Goal: Task Accomplishment & Management: Use online tool/utility

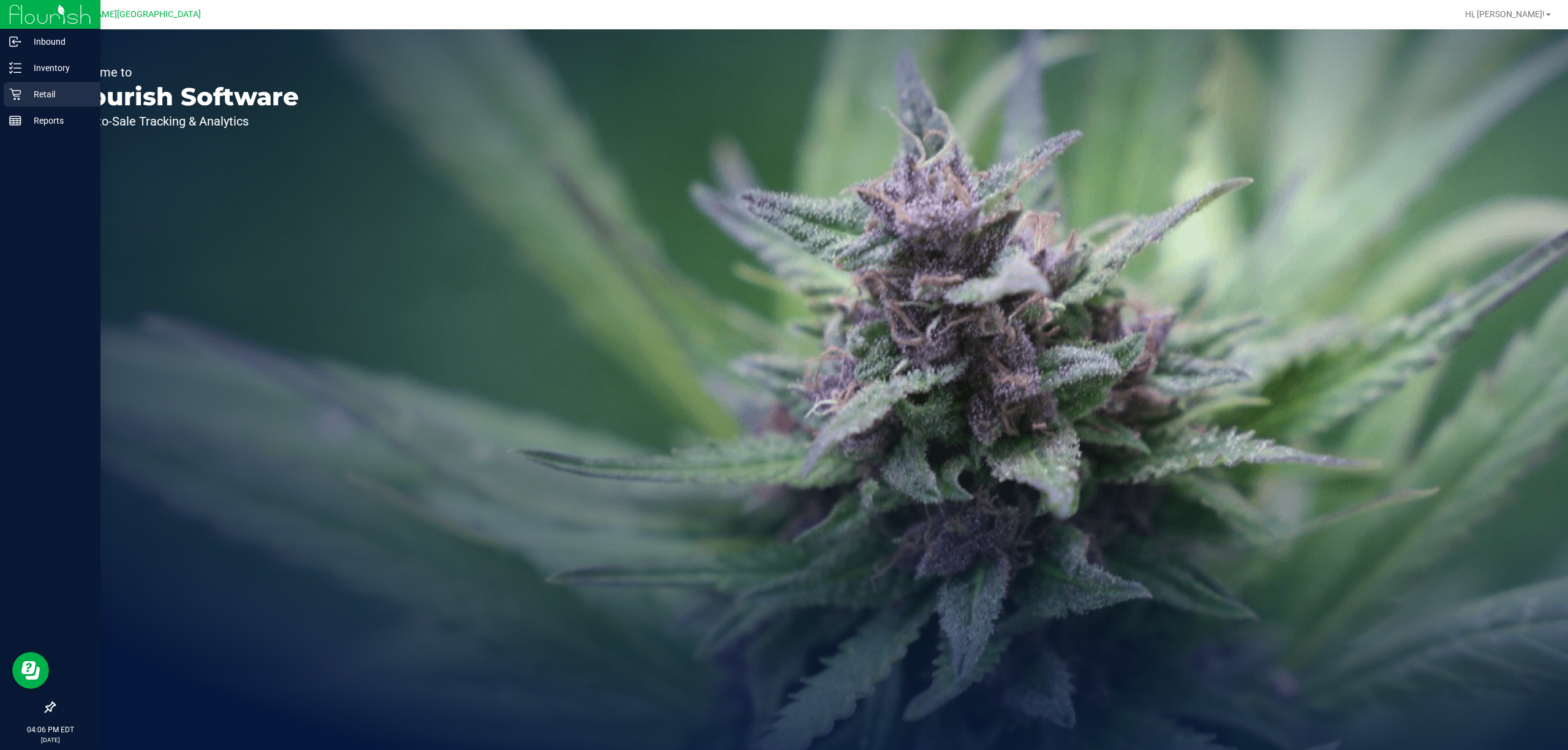
click at [32, 102] on div "Retail" at bounding box center [52, 94] width 97 height 25
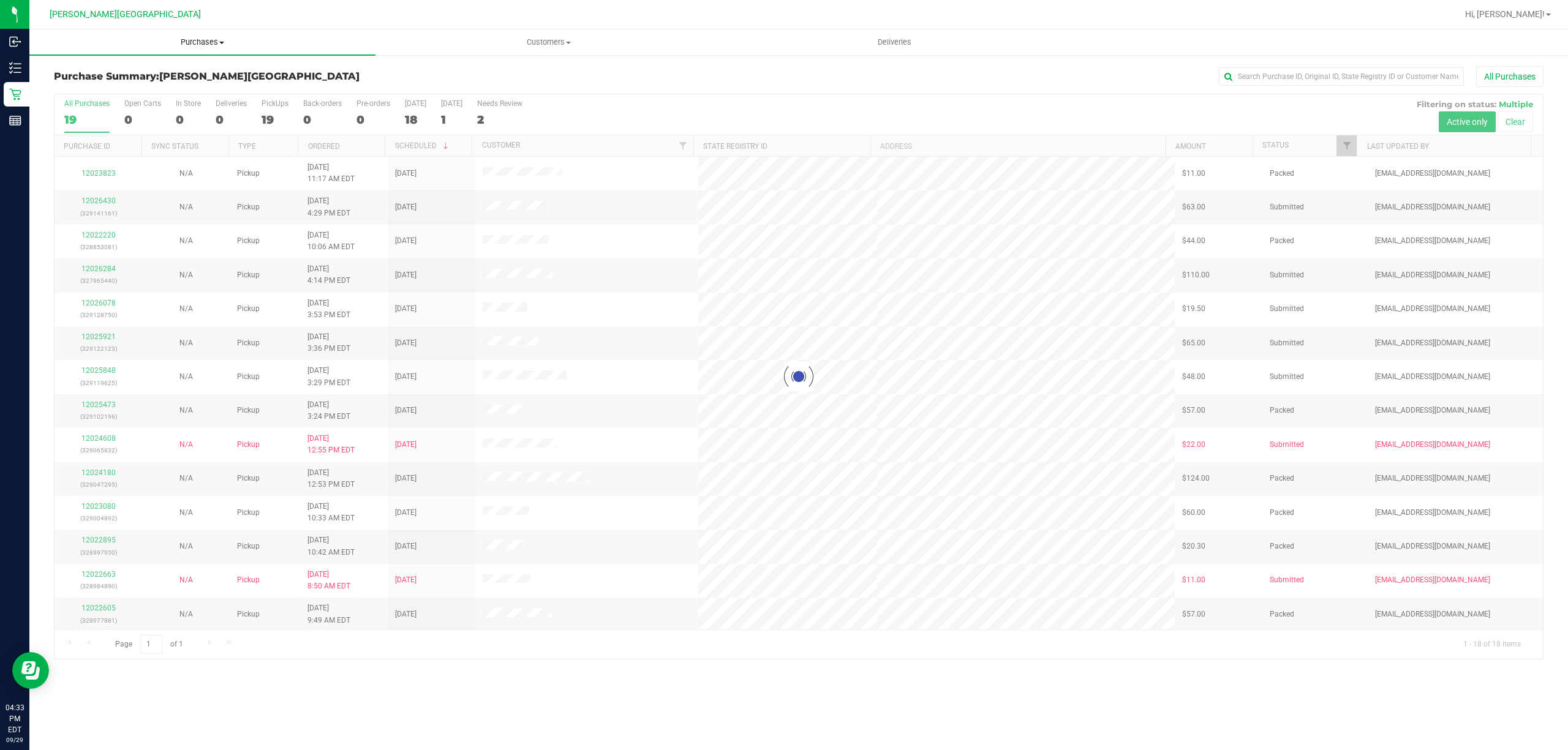
click at [199, 48] on span "Purchases" at bounding box center [202, 42] width 346 height 11
click at [136, 87] on li "Fulfillment" at bounding box center [202, 89] width 346 height 15
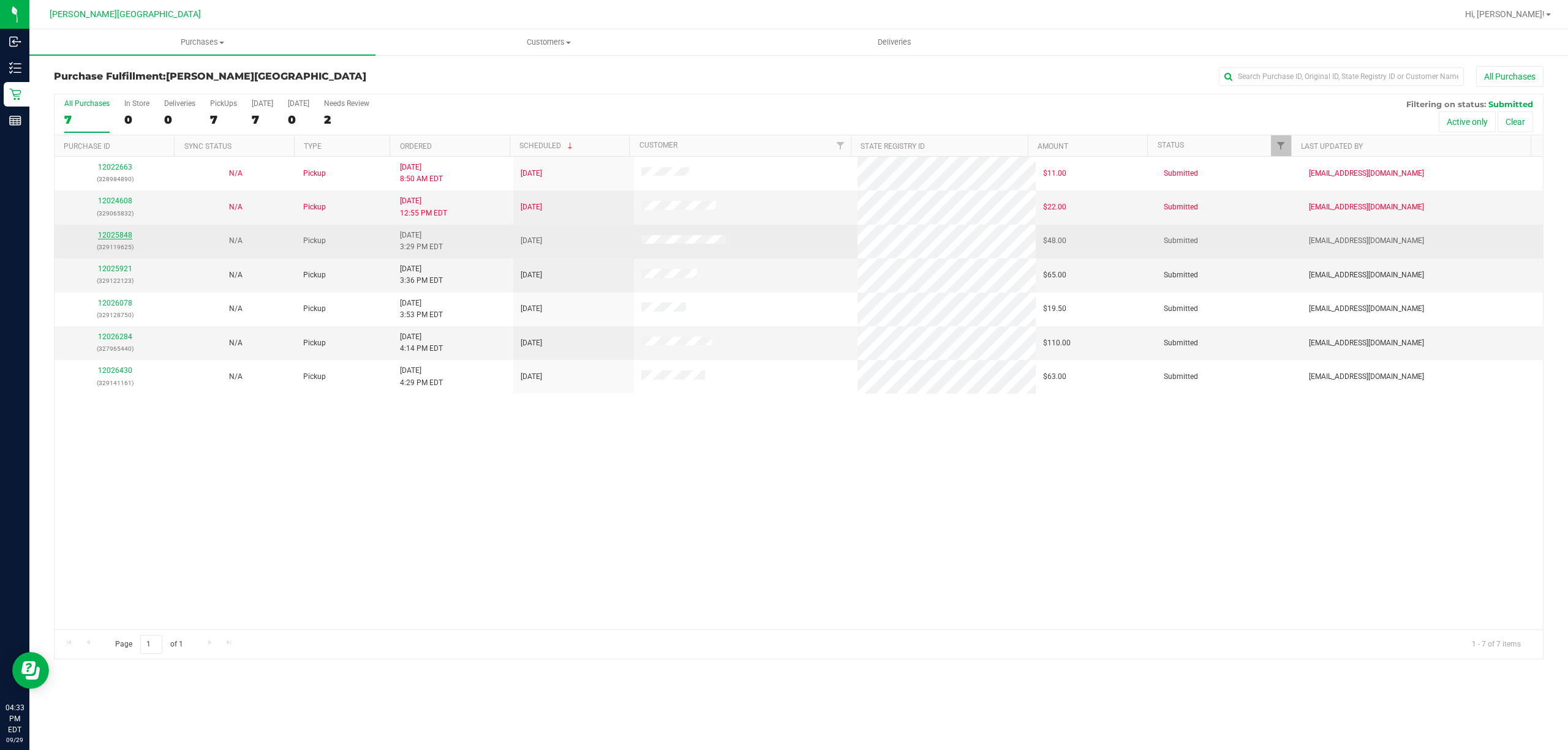
click at [118, 236] on link "12025848" at bounding box center [114, 234] width 34 height 8
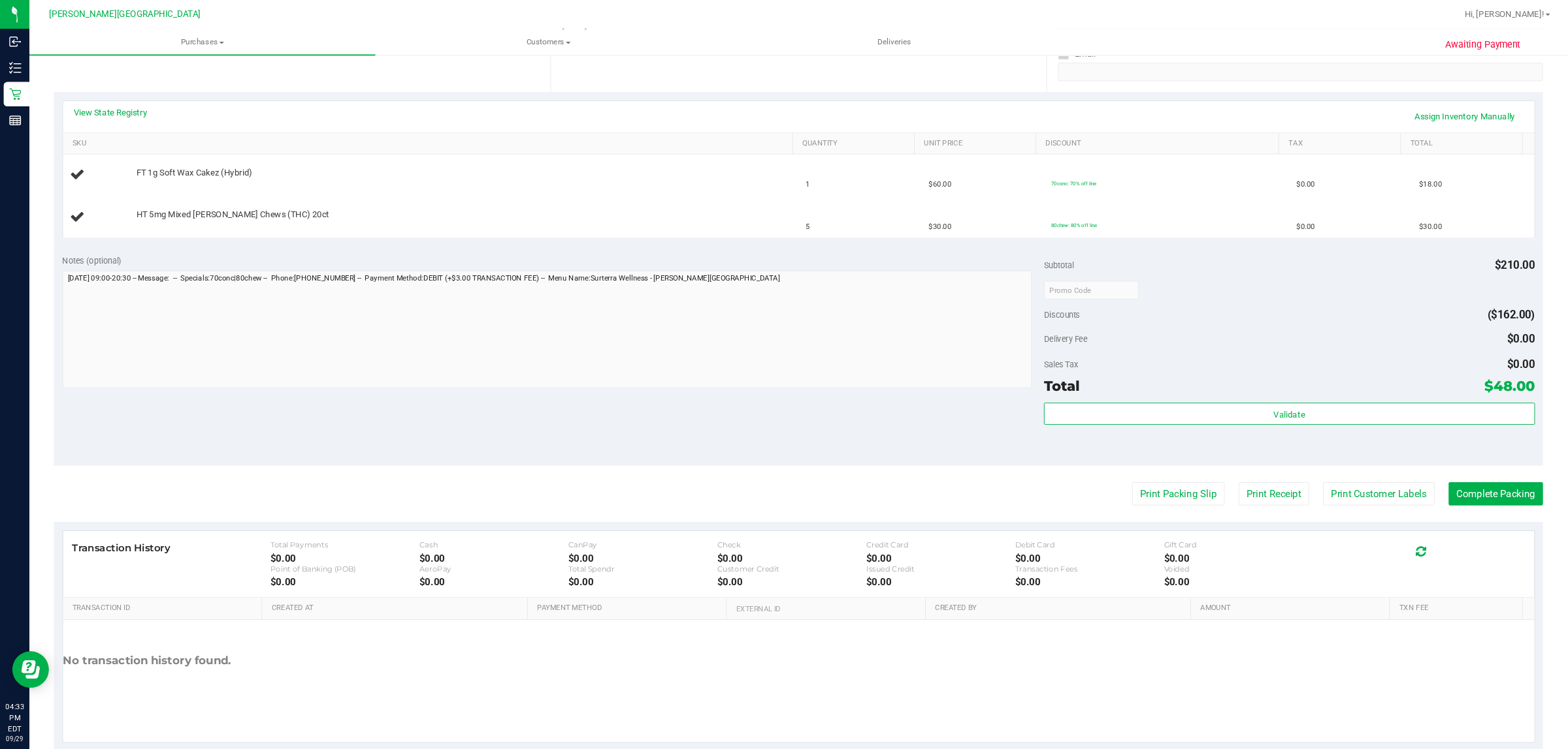
scroll to position [283, 0]
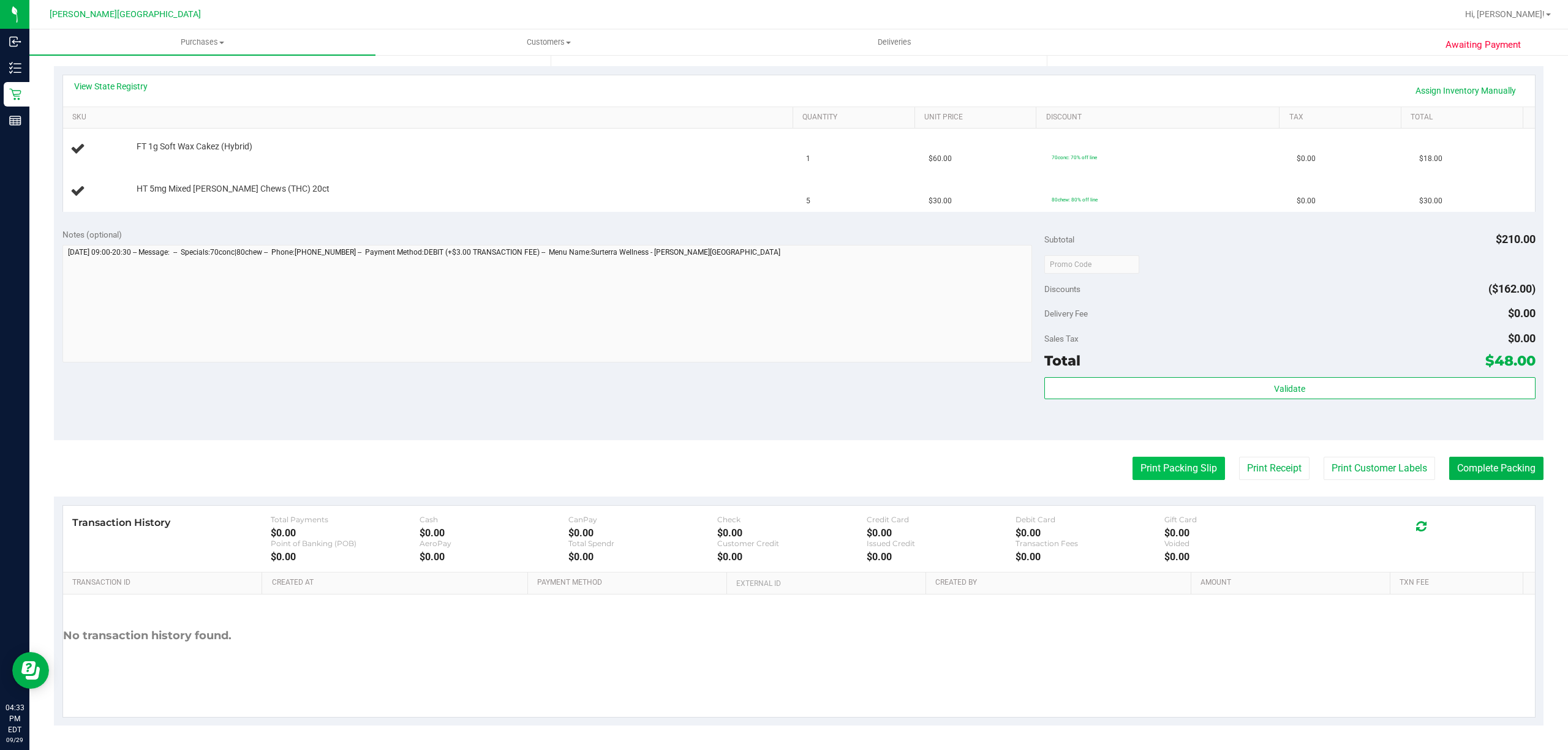
click at [1153, 466] on button "Print Packing Slip" at bounding box center [1178, 467] width 92 height 23
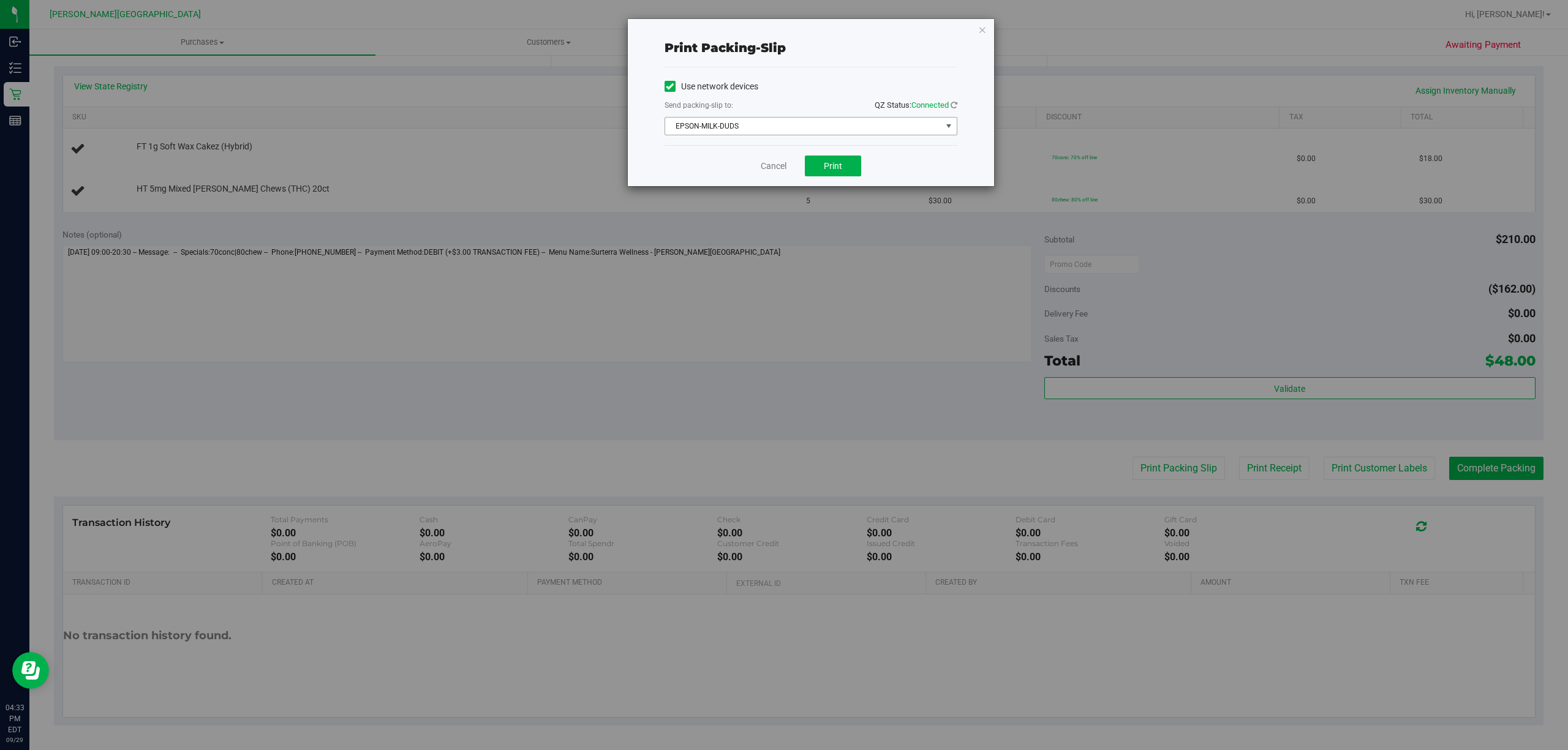
click at [845, 127] on span "EPSON-MILK-DUDS" at bounding box center [803, 126] width 276 height 17
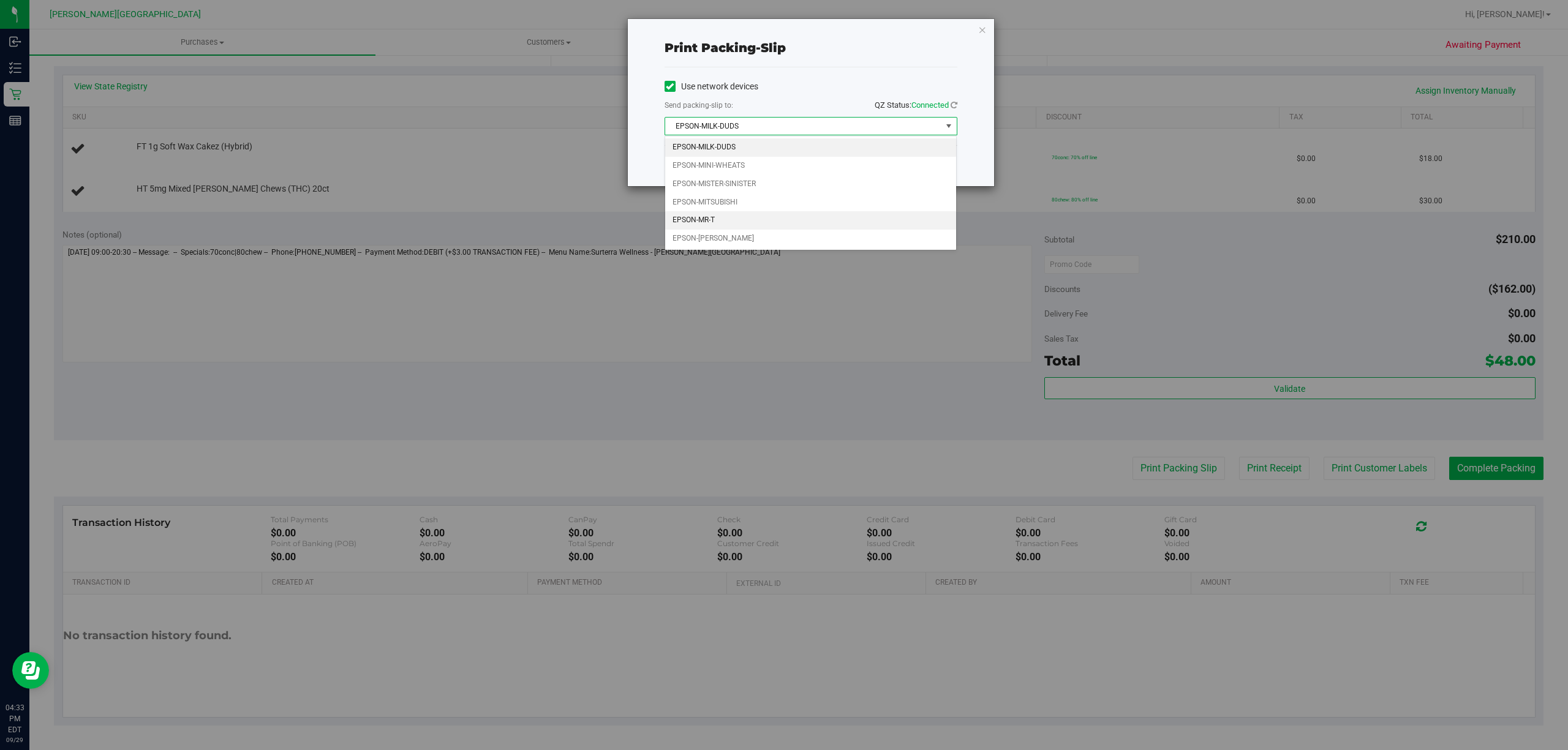
click at [727, 224] on li "EPSON-MR-T" at bounding box center [811, 220] width 291 height 18
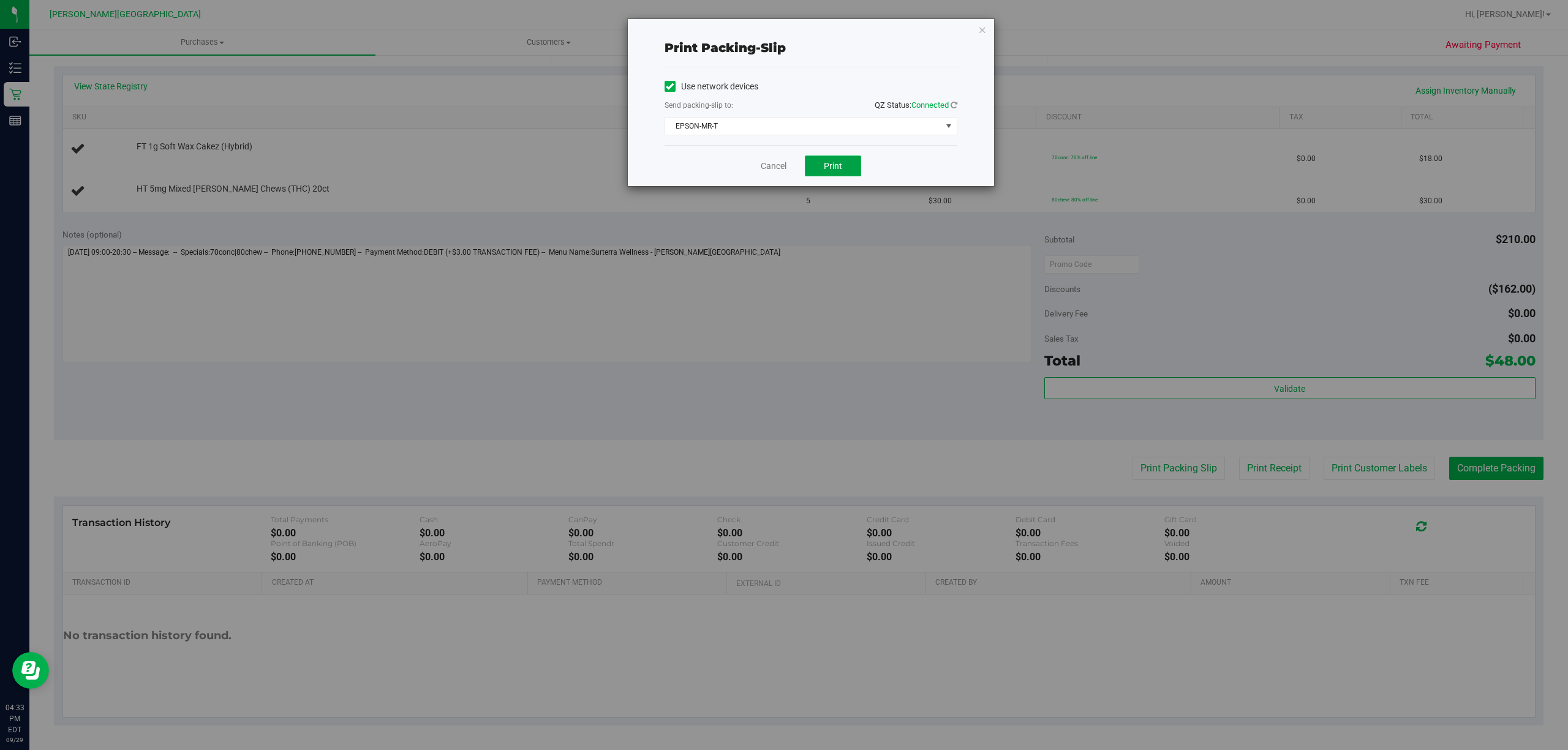
click at [838, 162] on span "Print" at bounding box center [832, 166] width 18 height 10
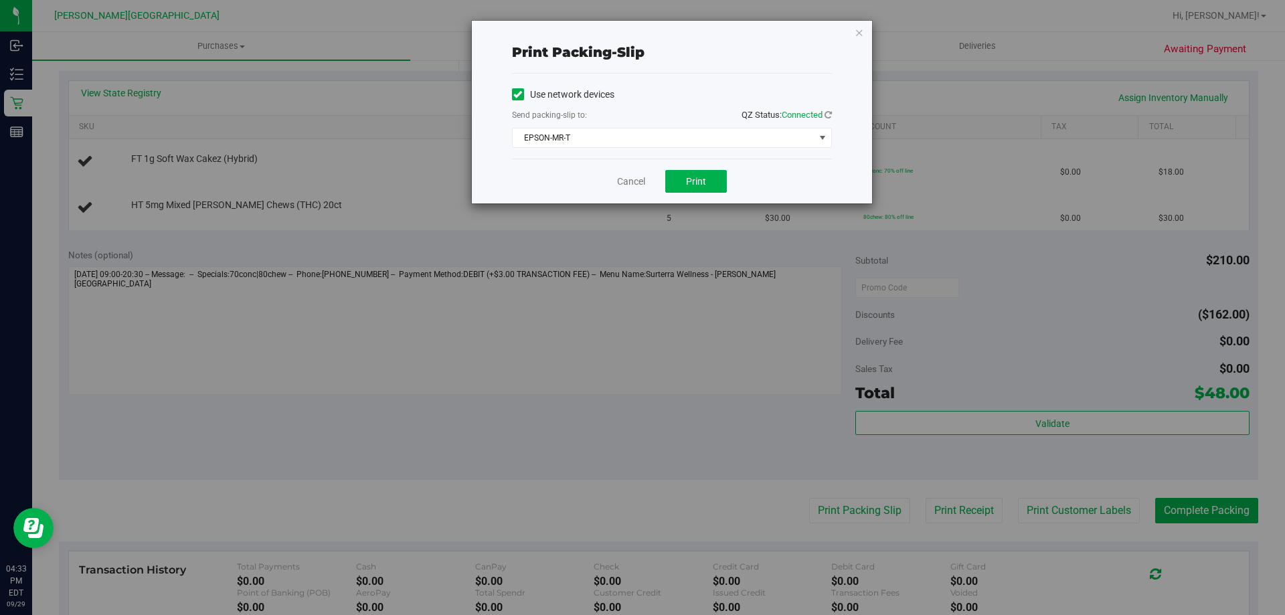
drag, startPoint x: 1343, startPoint y: 1, endPoint x: 803, endPoint y: 376, distance: 657.9
click at [803, 376] on div "Print packing-slip Use network devices Send packing-slip to: QZ Status: Connect…" at bounding box center [647, 307] width 1295 height 615
click at [860, 33] on icon "button" at bounding box center [859, 32] width 9 height 16
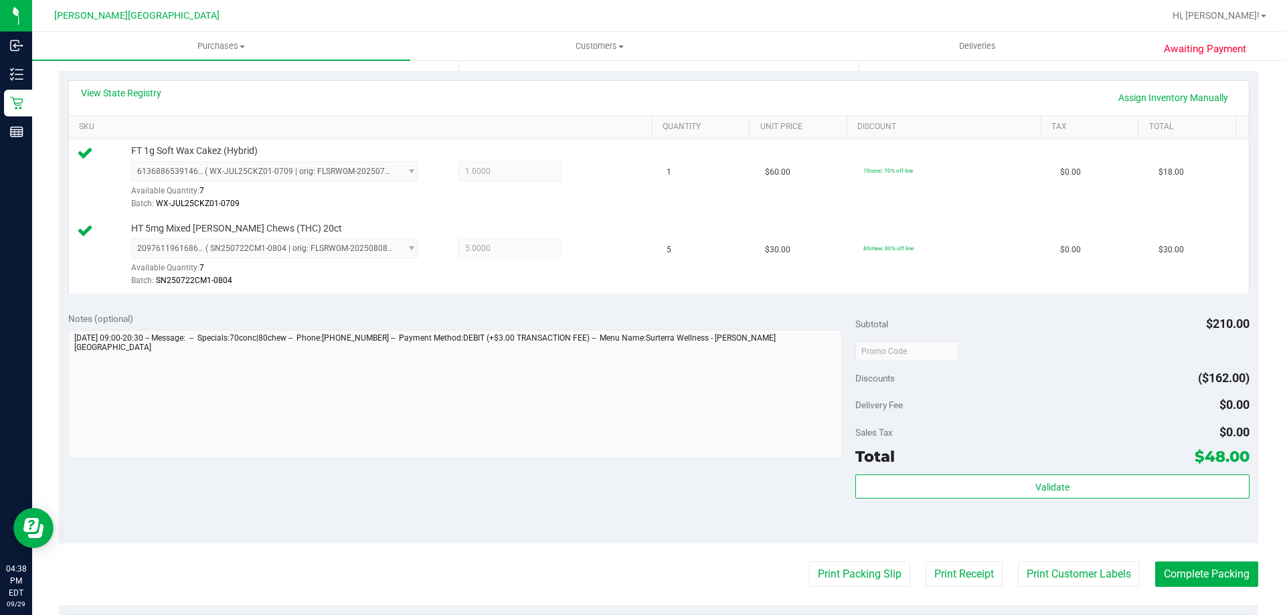
click at [1071, 472] on div "Subtotal $210.00 Discounts ($162.00) Delivery Fee $0.00 Sales Tax $0.00 Total $…" at bounding box center [1053, 423] width 394 height 223
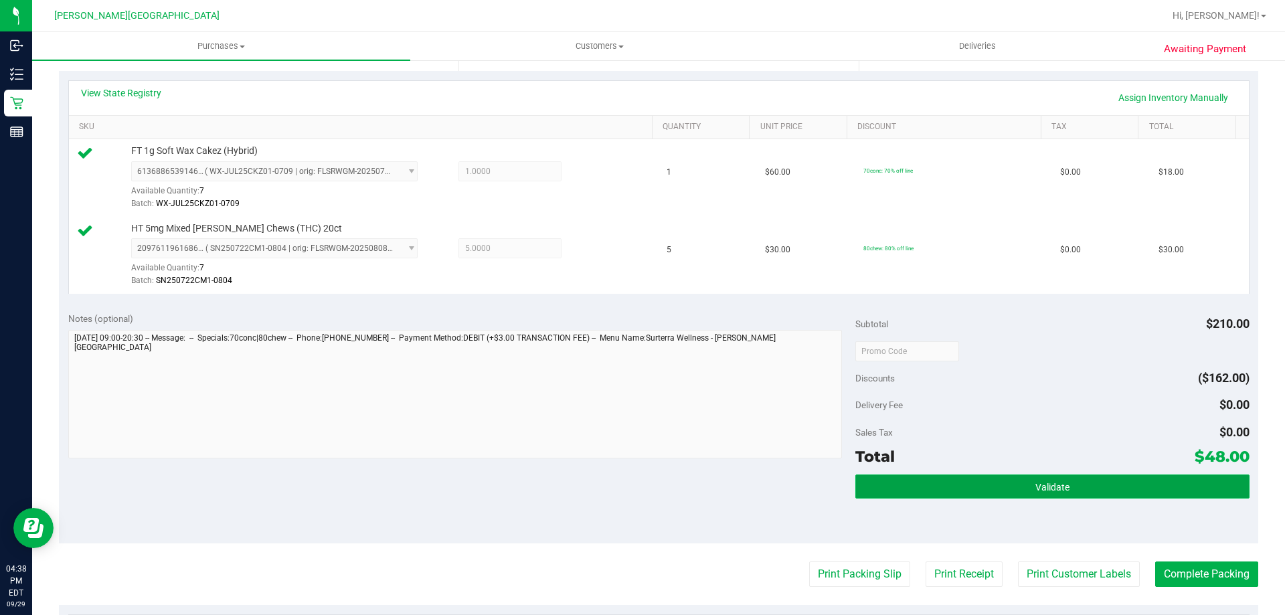
click at [1076, 488] on button "Validate" at bounding box center [1053, 487] width 394 height 24
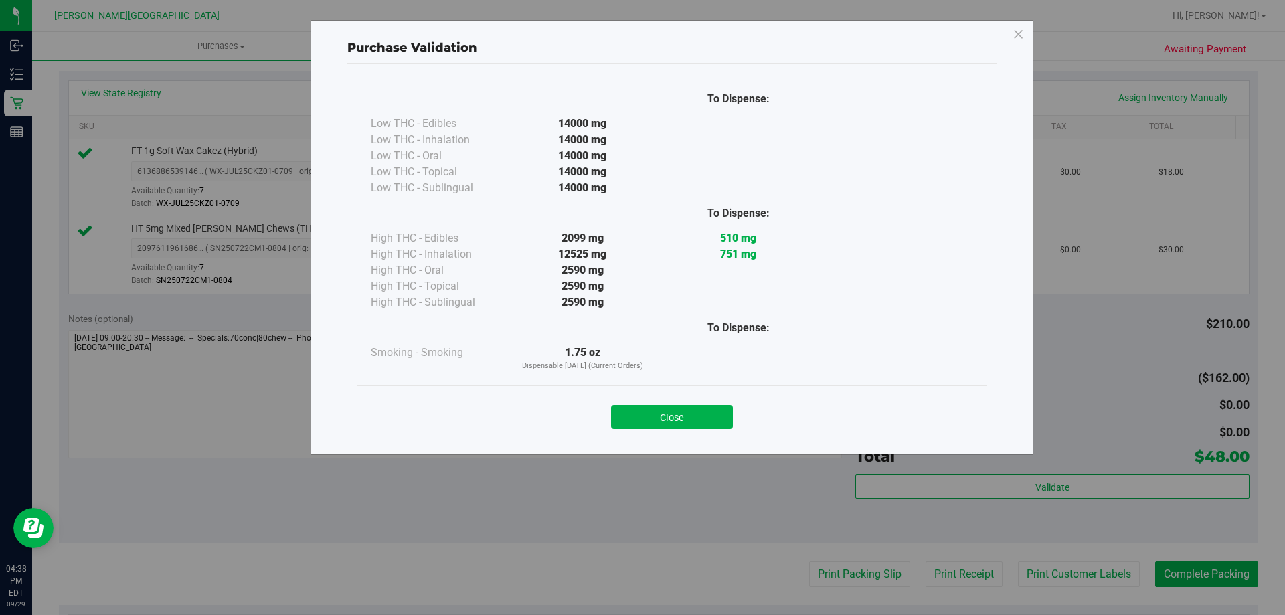
click at [671, 408] on button "Close" at bounding box center [672, 417] width 122 height 24
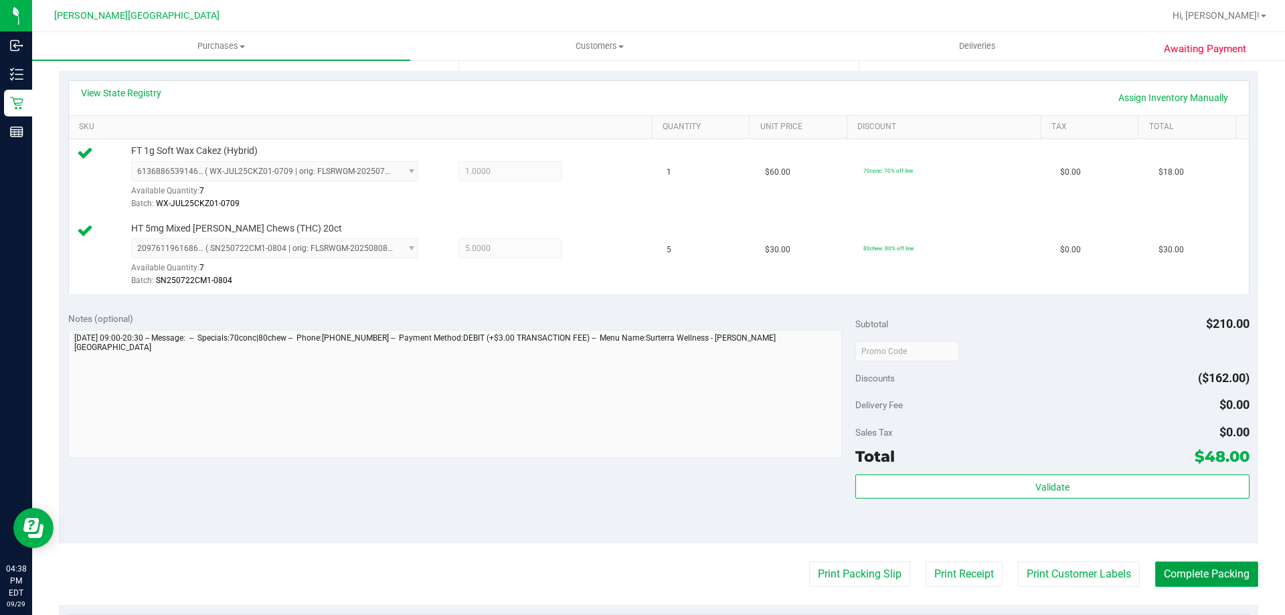
click at [1208, 574] on button "Complete Packing" at bounding box center [1206, 574] width 103 height 25
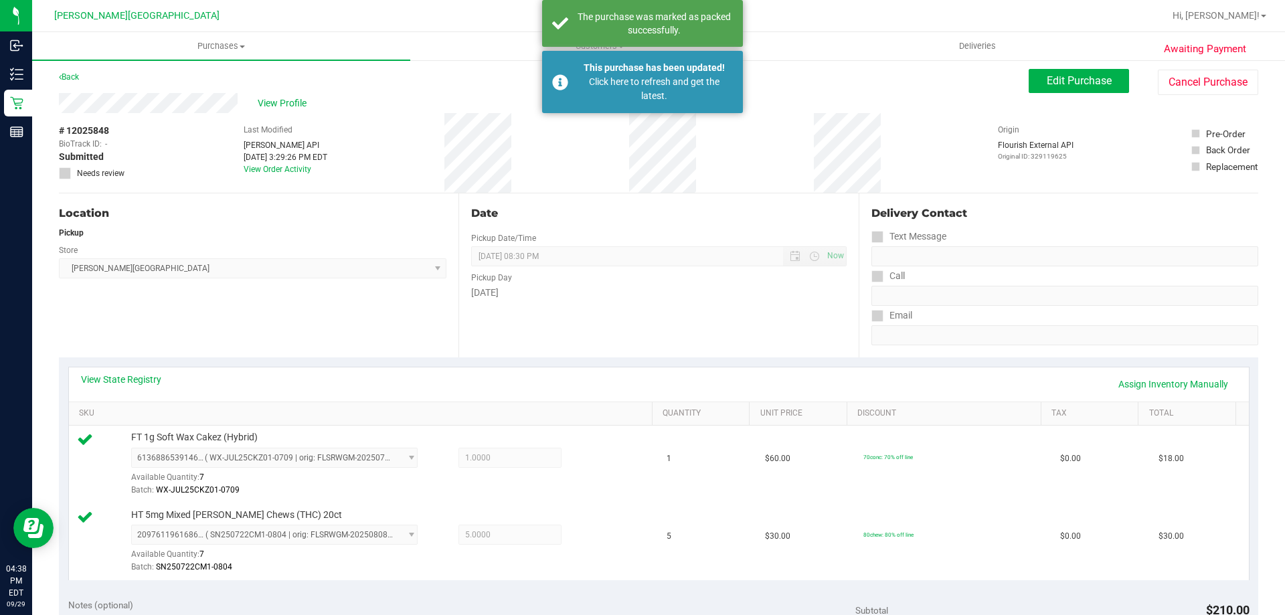
scroll to position [0, 0]
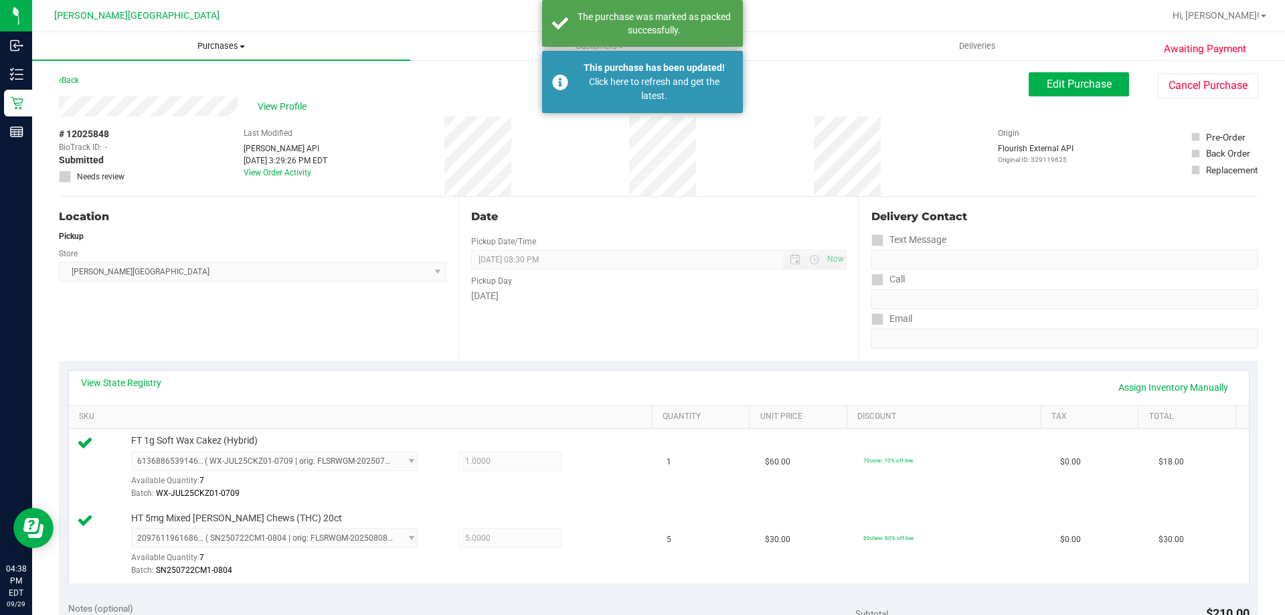
click at [211, 44] on span "Purchases" at bounding box center [221, 46] width 378 height 12
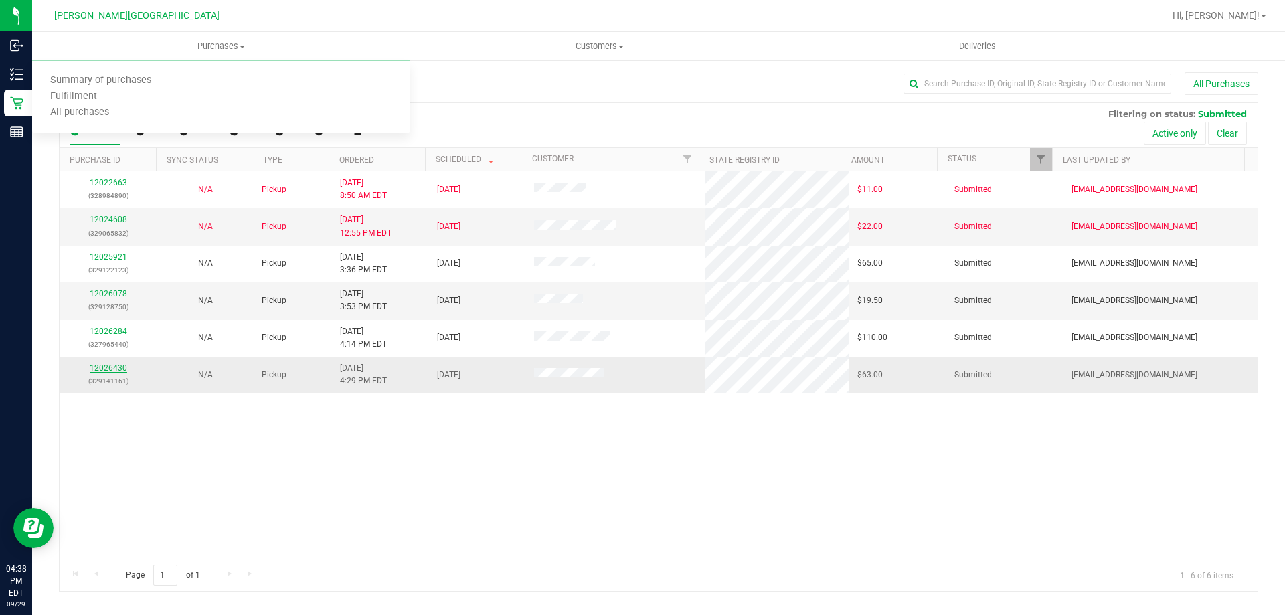
click at [114, 372] on link "12026430" at bounding box center [108, 367] width 37 height 9
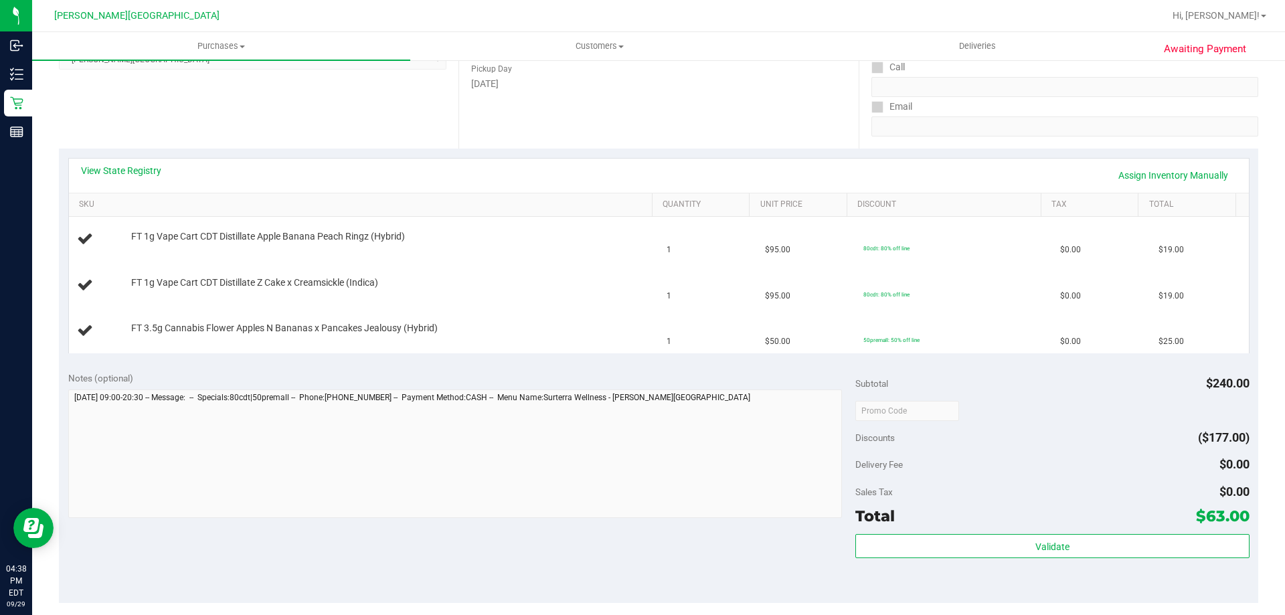
scroll to position [268, 0]
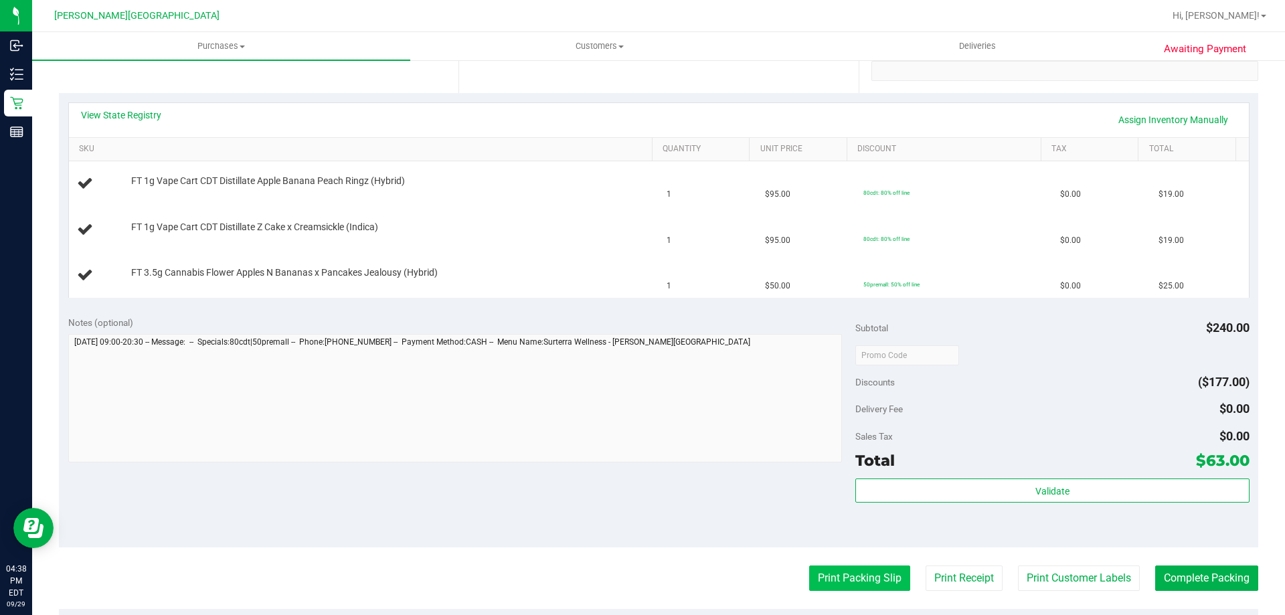
click at [859, 572] on button "Print Packing Slip" at bounding box center [859, 578] width 101 height 25
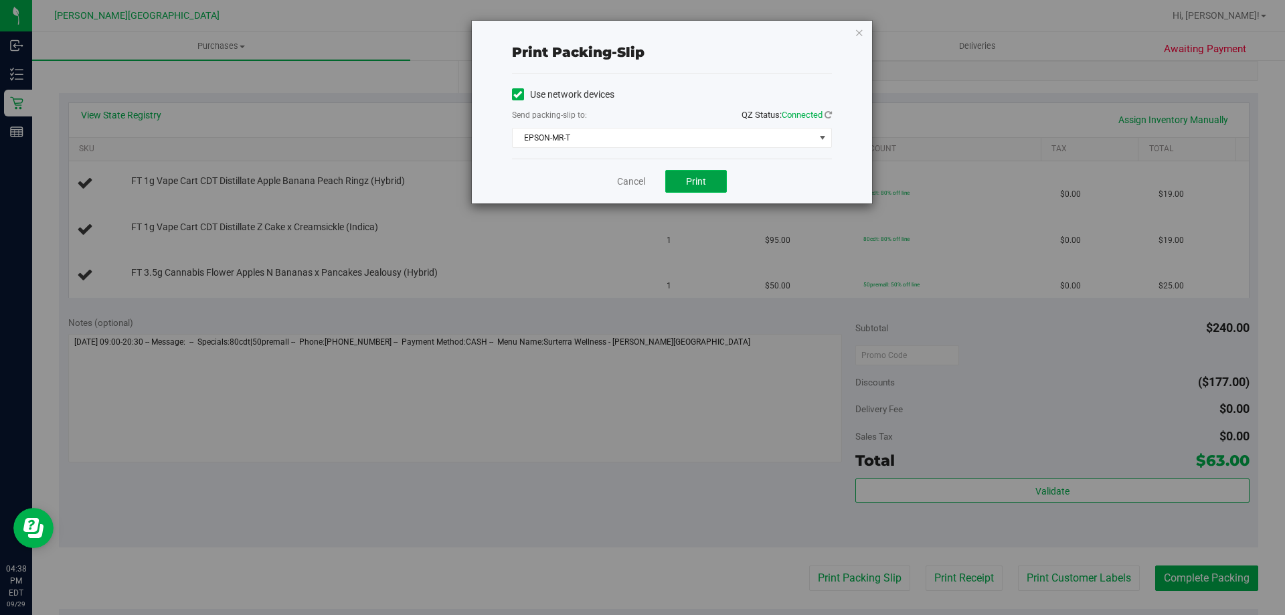
click at [688, 176] on span "Print" at bounding box center [696, 181] width 20 height 11
click at [860, 33] on icon "button" at bounding box center [859, 32] width 9 height 16
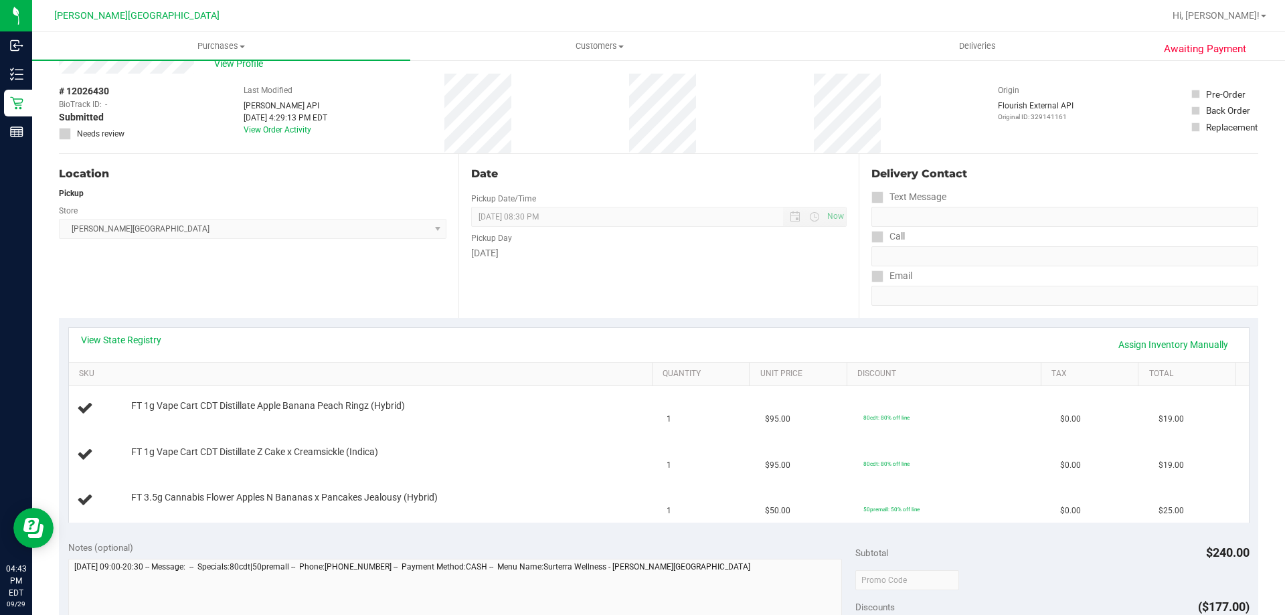
scroll to position [0, 0]
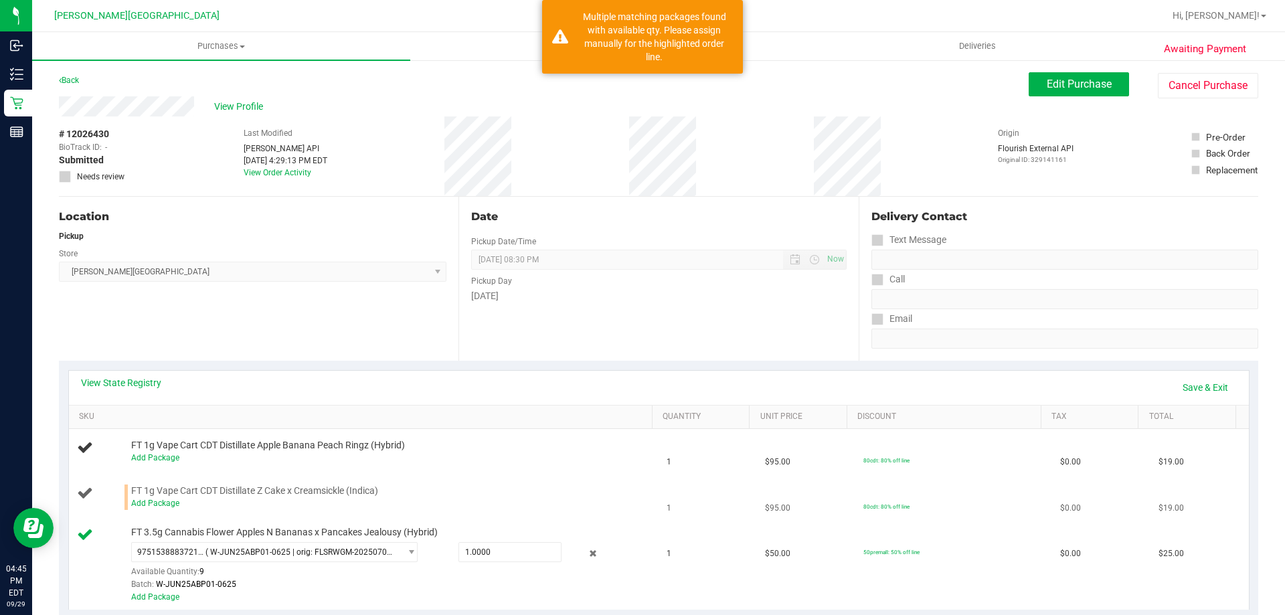
click at [568, 491] on div "FT 1g Vape Cart CDT Distillate Z Cake x Creamsickle (Indica) Add Package" at bounding box center [386, 497] width 523 height 25
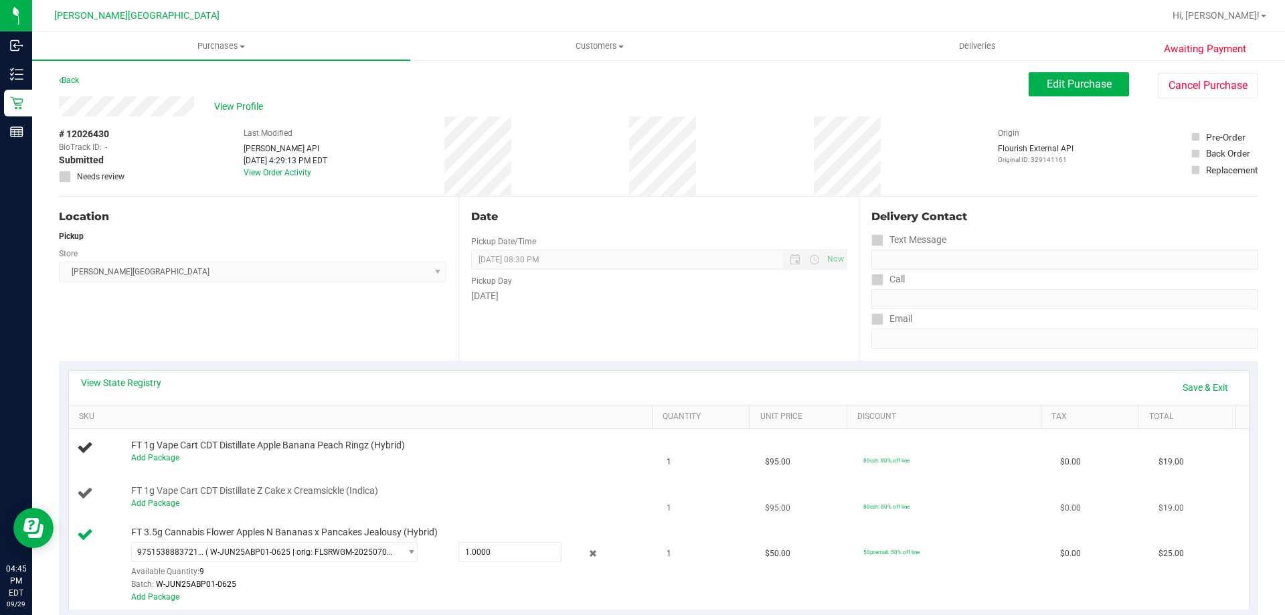
click at [567, 487] on div "FT 1g Vape Cart CDT Distillate Z Cake x Creamsickle (Indica) Add Package" at bounding box center [386, 497] width 523 height 25
click at [150, 461] on link "Add Package" at bounding box center [155, 457] width 48 height 9
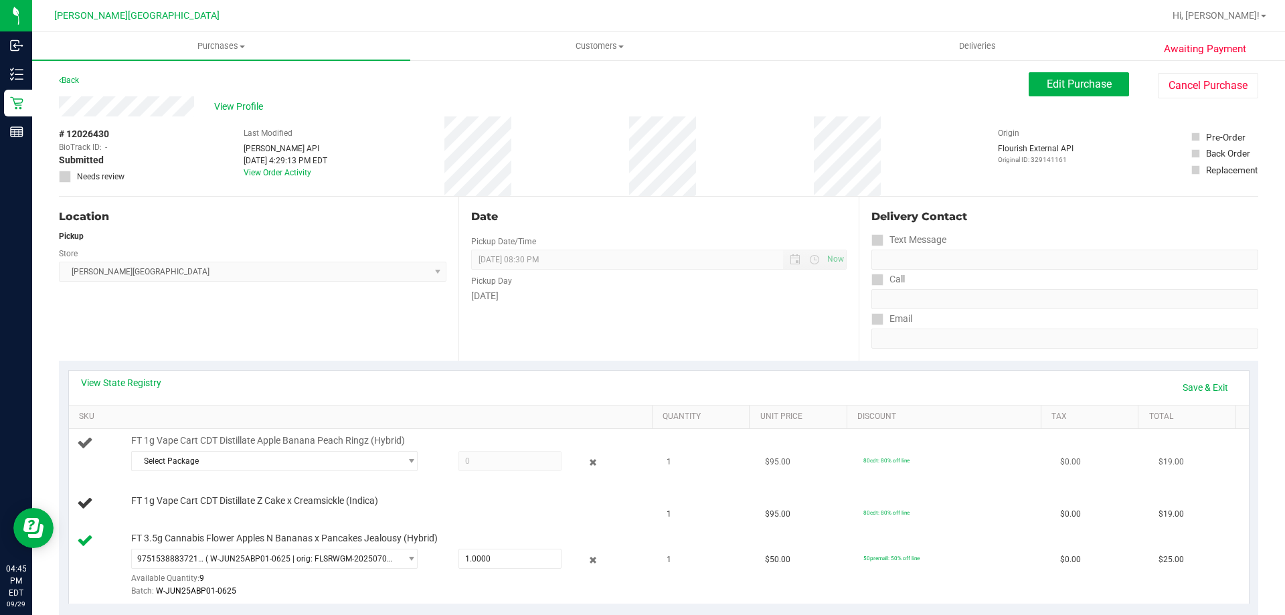
click at [260, 448] on div "FT 1g Vape Cart CDT Distillate Apple Banana Peach Ringz (Hybrid) Select Package…" at bounding box center [386, 454] width 523 height 41
click at [307, 453] on span "Select Package" at bounding box center [266, 461] width 268 height 19
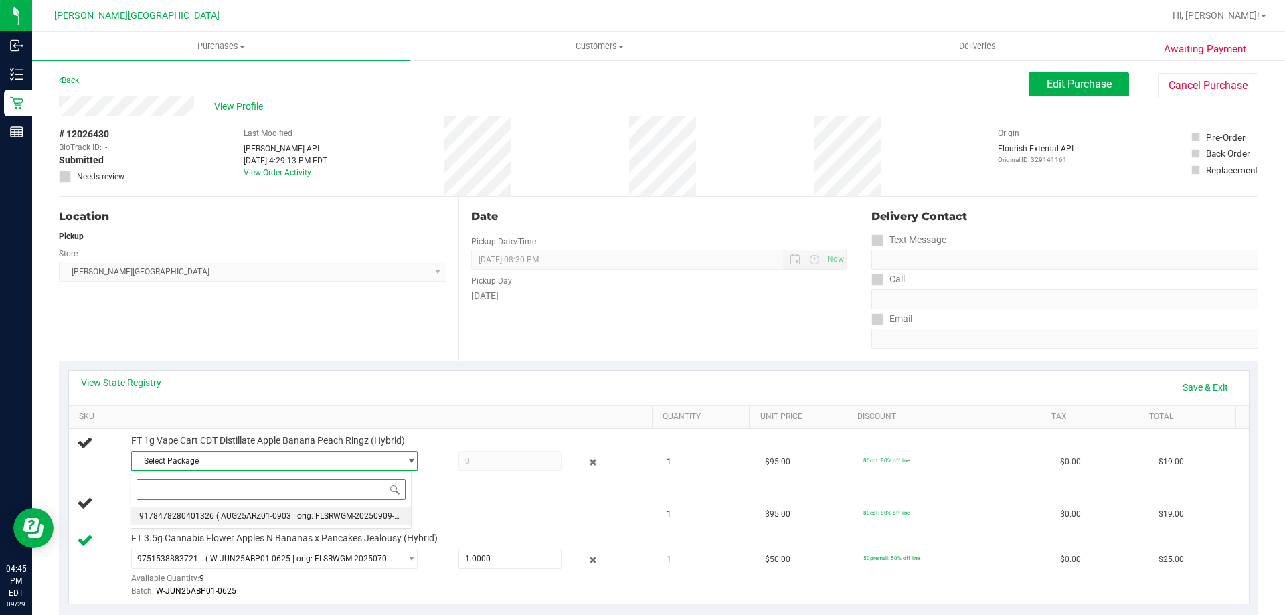
click at [351, 517] on span "( AUG25ARZ01-0903 | orig: FLSRWGM-20250909-960 )" at bounding box center [314, 515] width 197 height 9
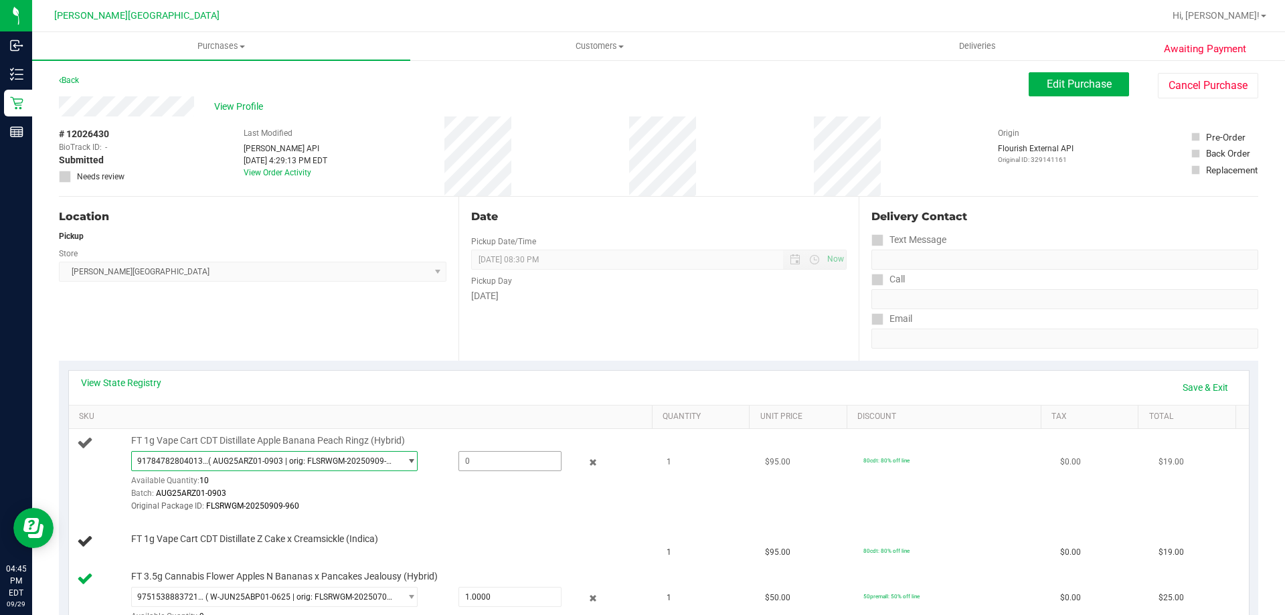
click at [489, 467] on span at bounding box center [510, 461] width 103 height 20
type input "1"
type input "1.0000"
click at [513, 503] on div "Original Package ID: FLSRWGM-20250909-960" at bounding box center [389, 506] width 517 height 13
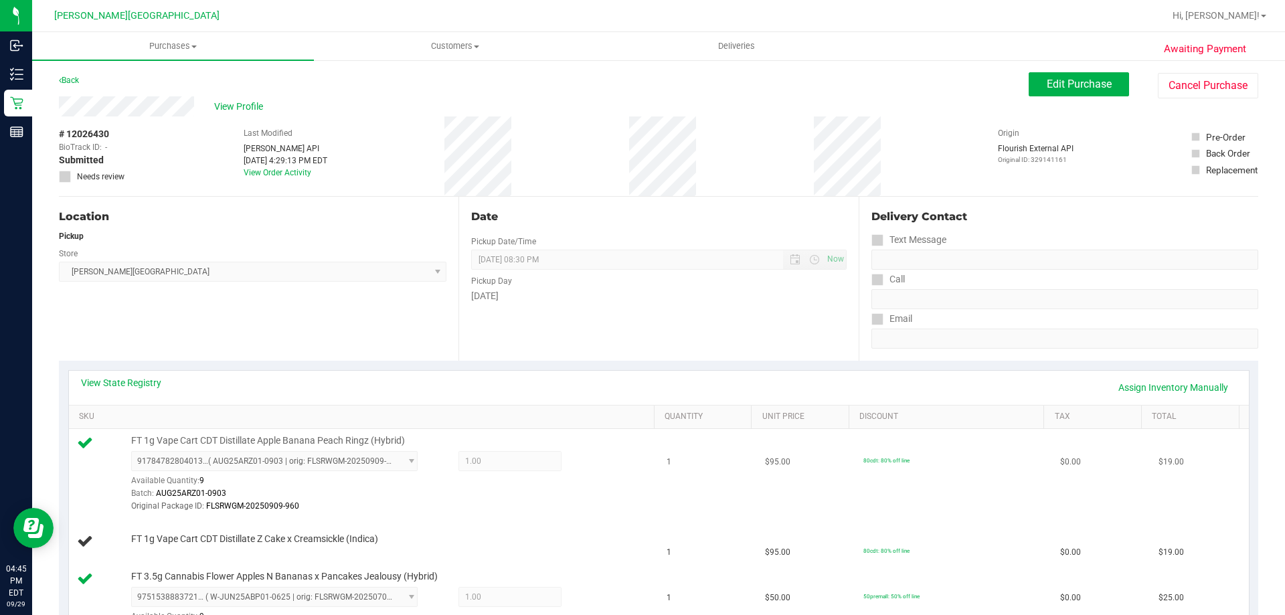
click at [552, 500] on div "Original Package ID: FLSRWGM-20250909-960" at bounding box center [389, 506] width 517 height 13
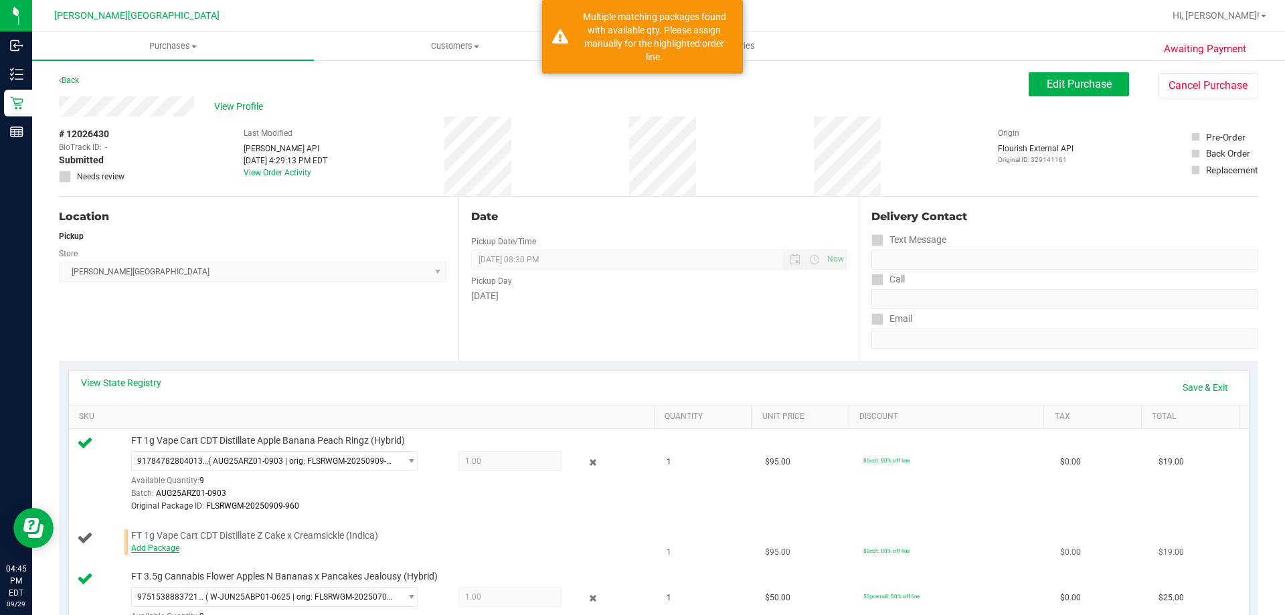
click at [165, 548] on link "Add Package" at bounding box center [155, 548] width 48 height 9
click at [392, 548] on span "Select Package" at bounding box center [266, 551] width 268 height 19
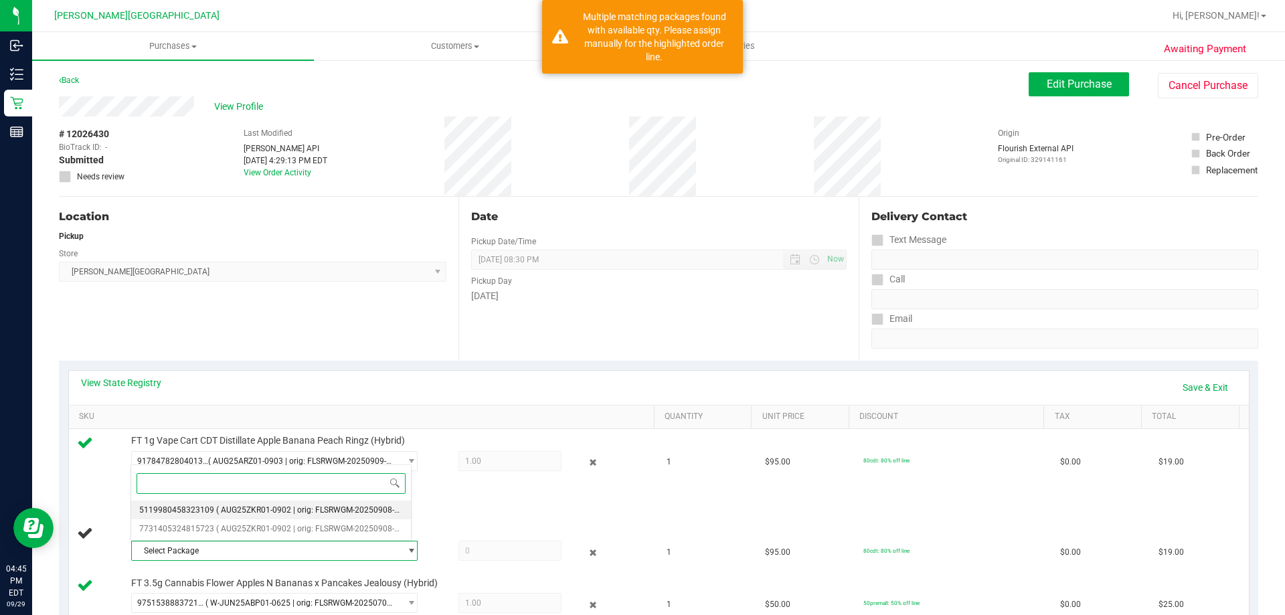
click at [292, 511] on span "( AUG25ZKR01-0902 | orig: FLSRWGM-20250908-1432 )" at bounding box center [316, 509] width 201 height 9
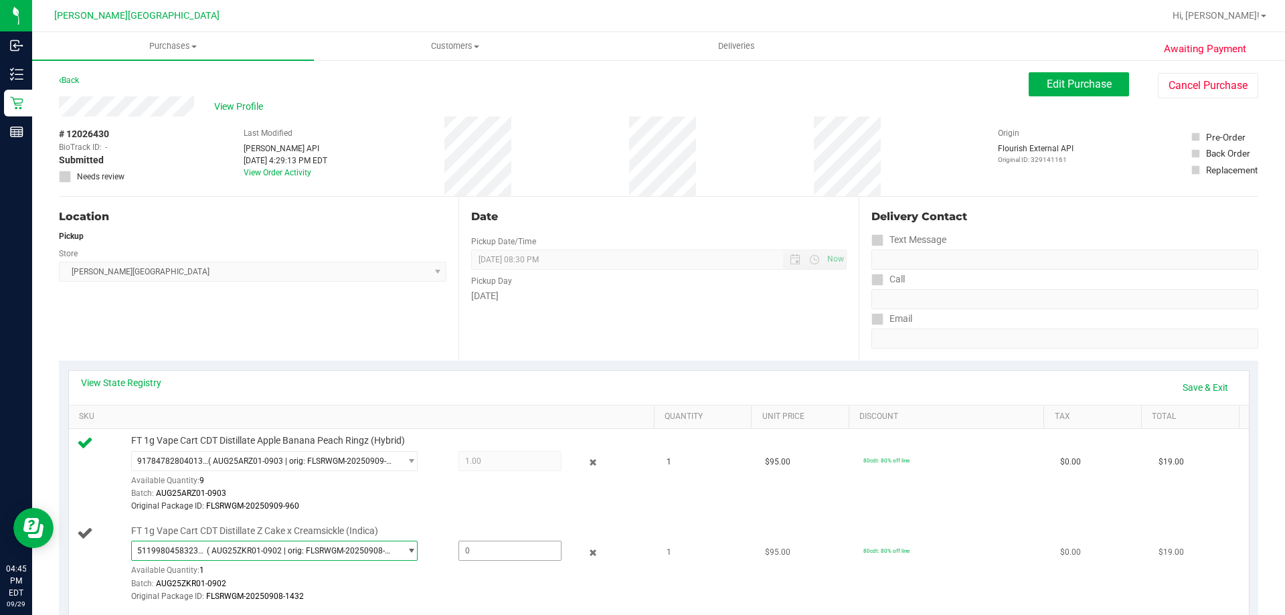
click at [503, 549] on span at bounding box center [510, 551] width 103 height 20
type input "1"
type input "1.0000"
click at [503, 566] on div "5119980458323109 ( AUG25ZKR01-0902 | orig: FLSRWGM-20250908-1432 ) 511998045832…" at bounding box center [389, 572] width 517 height 62
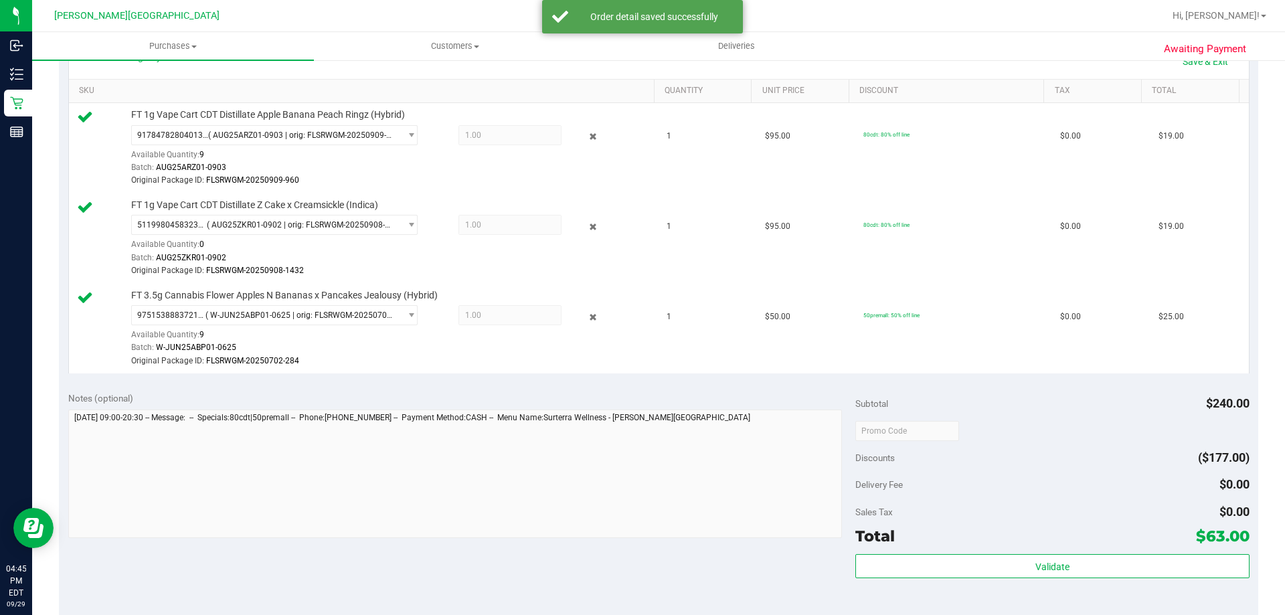
scroll to position [335, 0]
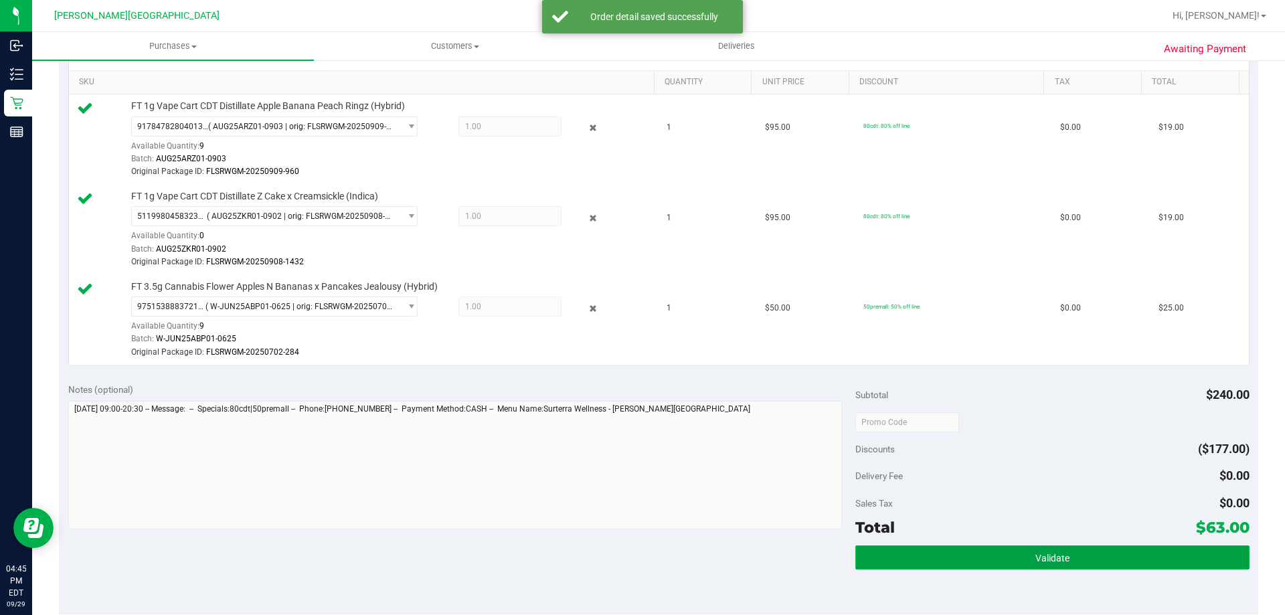
click at [1178, 558] on button "Validate" at bounding box center [1053, 558] width 394 height 24
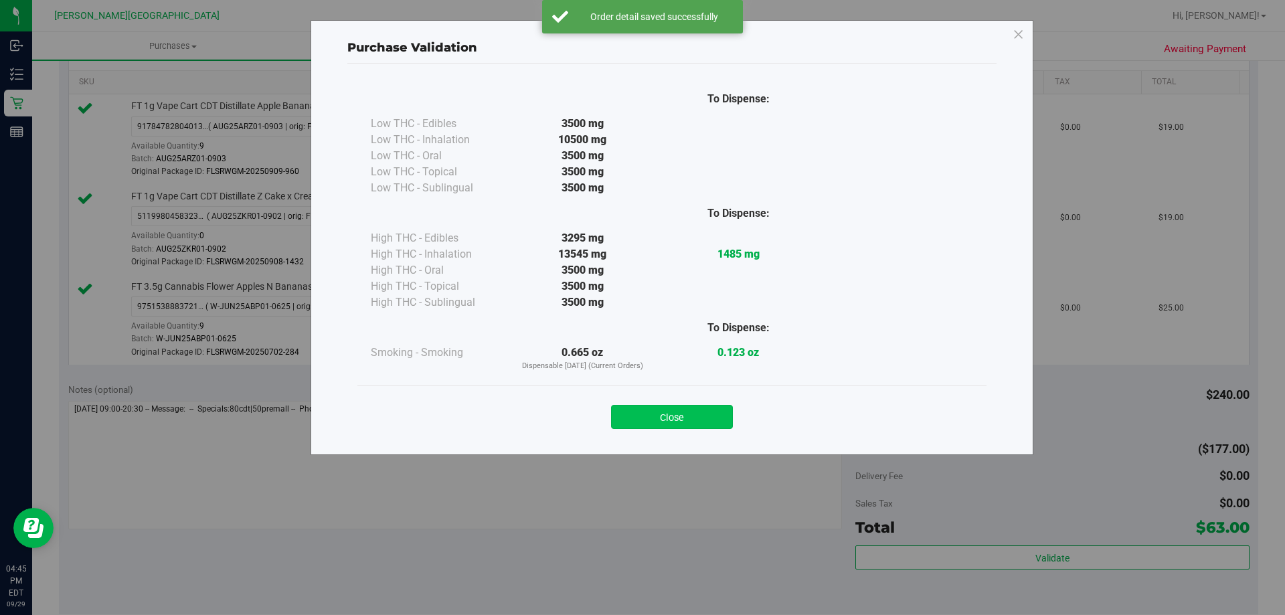
click at [680, 414] on button "Close" at bounding box center [672, 417] width 122 height 24
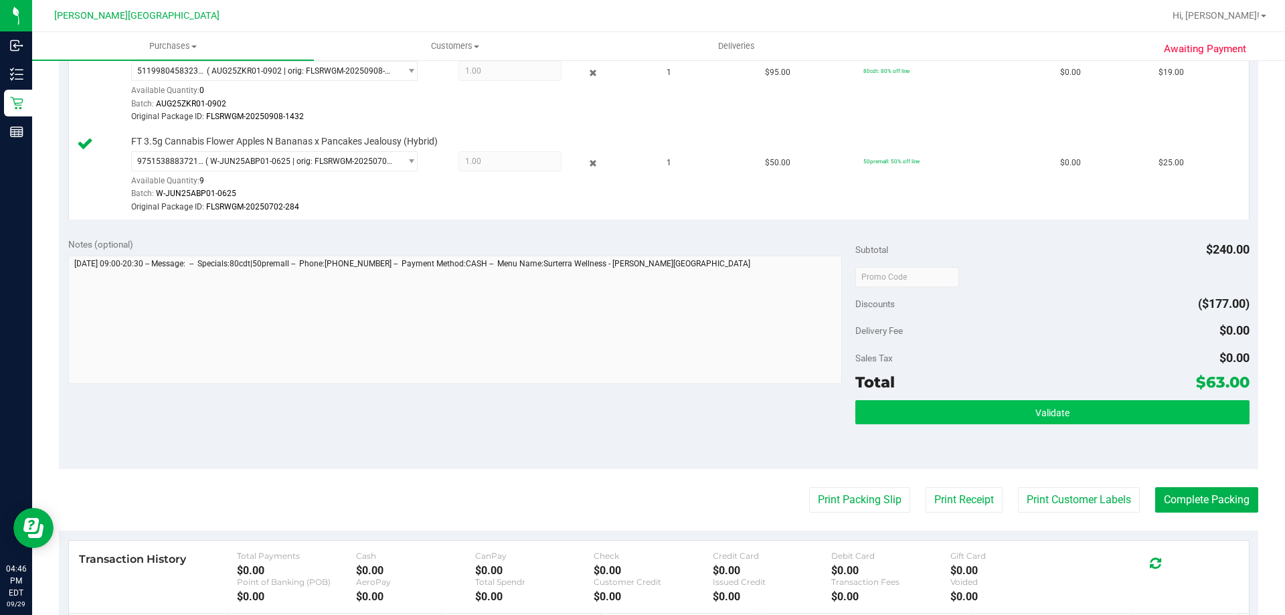
scroll to position [602, 0]
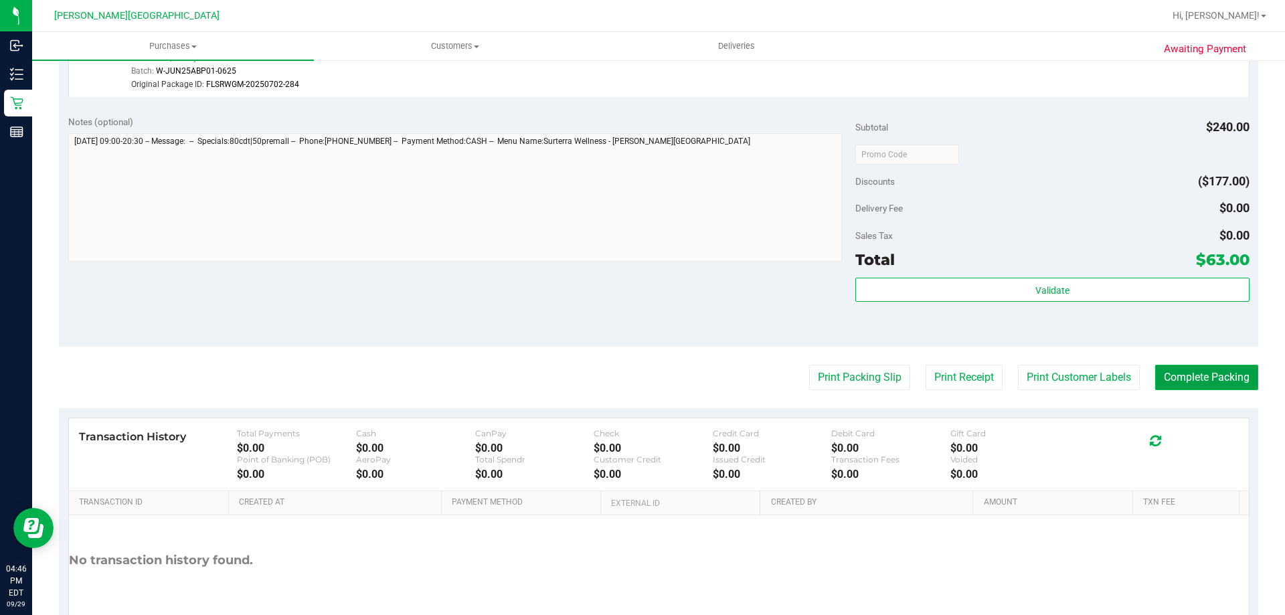
click at [1180, 382] on button "Complete Packing" at bounding box center [1206, 377] width 103 height 25
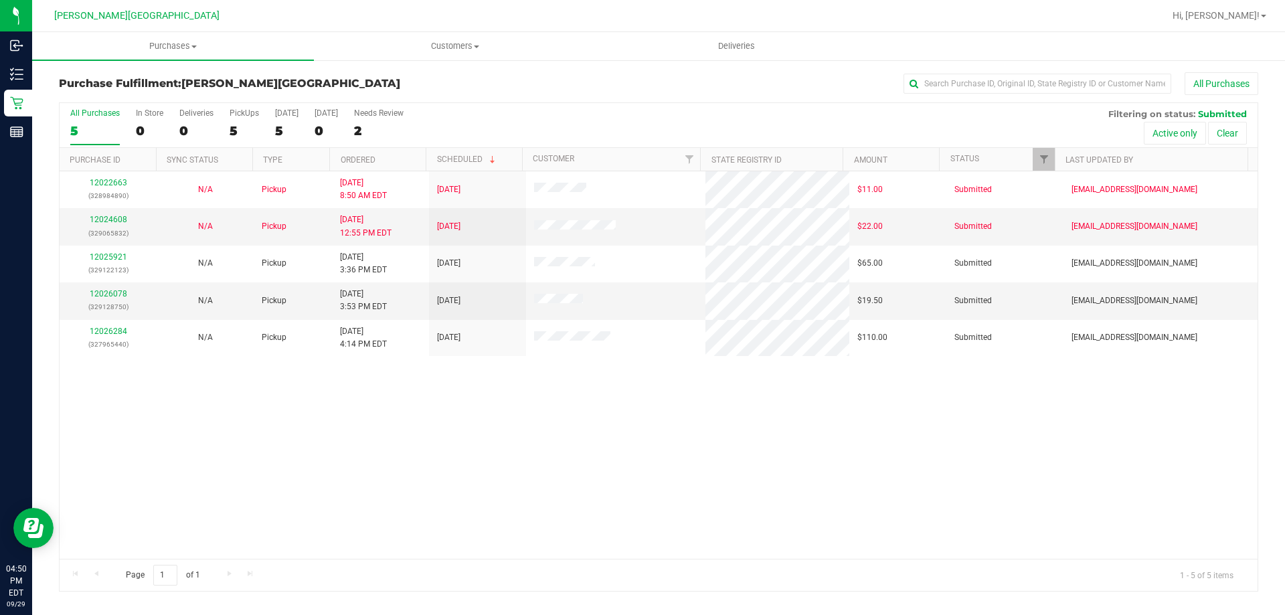
click at [584, 467] on div "12022663 (328984890) N/A Pickup [DATE] 8:50 AM EDT 9/29/2025 $11.00 Submitted […" at bounding box center [659, 365] width 1198 height 388
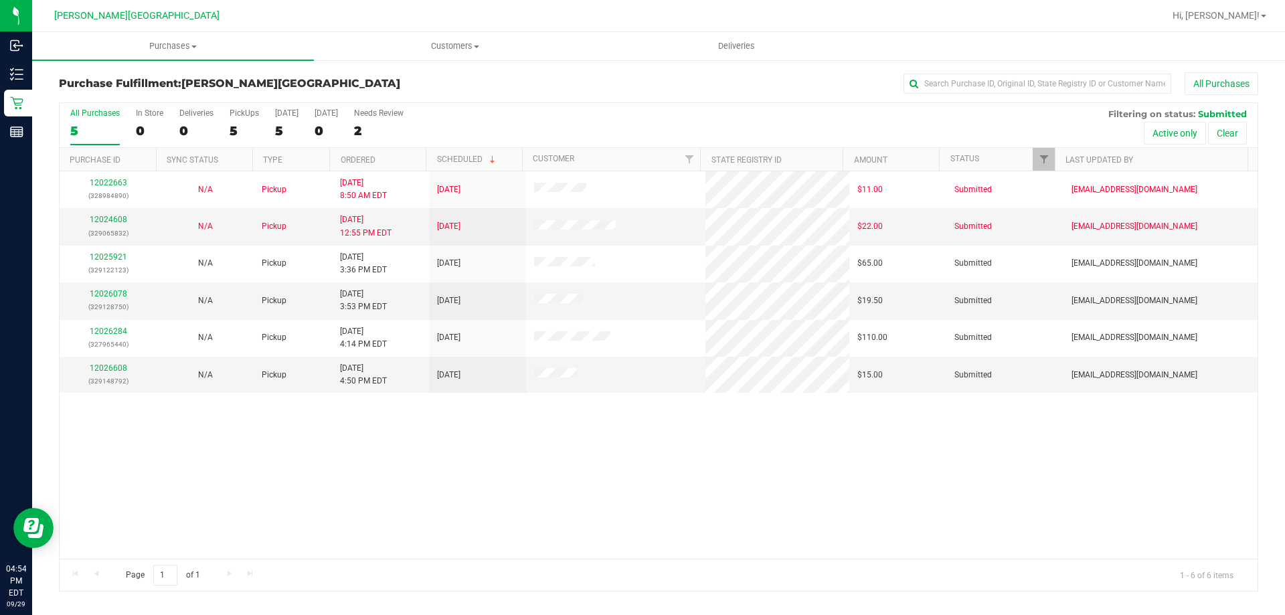
click at [675, 461] on div "12022663 (328984890) N/A Pickup [DATE] 8:50 AM EDT 9/29/2025 $11.00 Submitted […" at bounding box center [659, 365] width 1198 height 388
click at [113, 294] on link "12026078" at bounding box center [108, 293] width 37 height 9
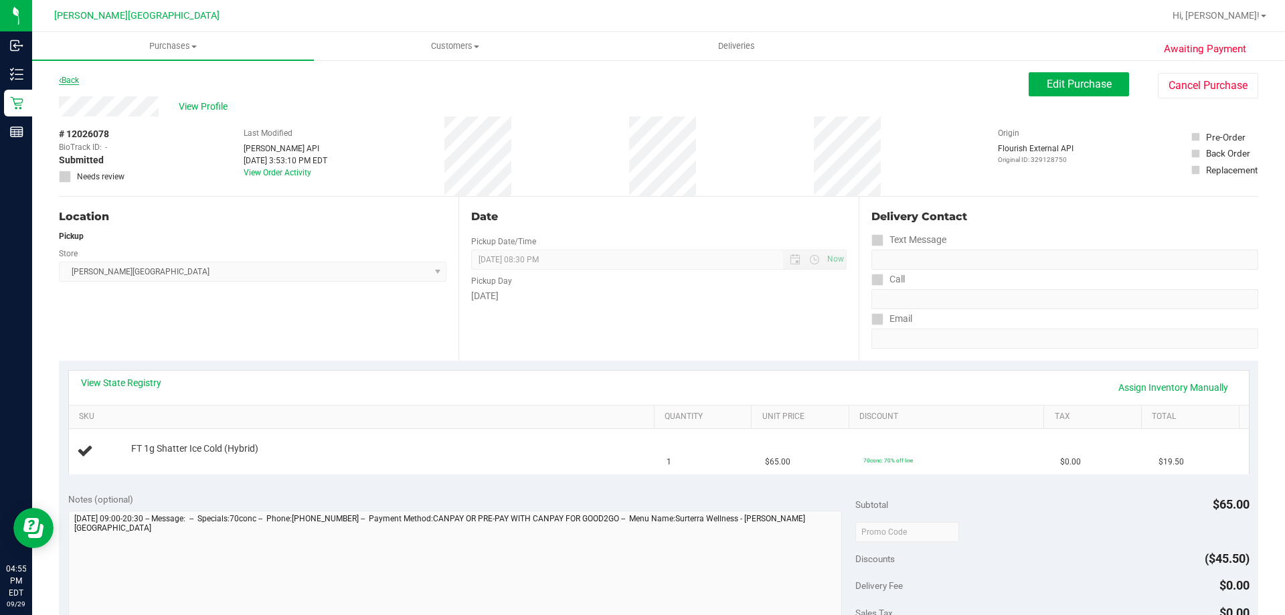
click at [73, 79] on link "Back" at bounding box center [69, 80] width 20 height 9
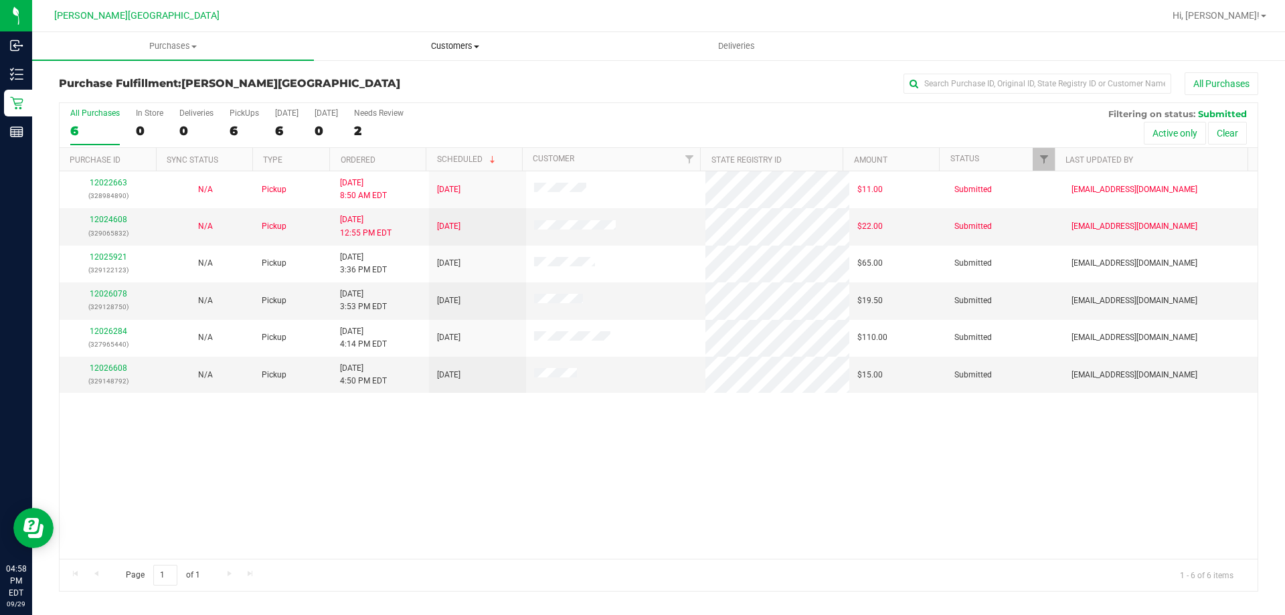
click at [453, 46] on span "Customers" at bounding box center [455, 46] width 280 height 12
click at [352, 79] on span "All customers" at bounding box center [362, 80] width 96 height 11
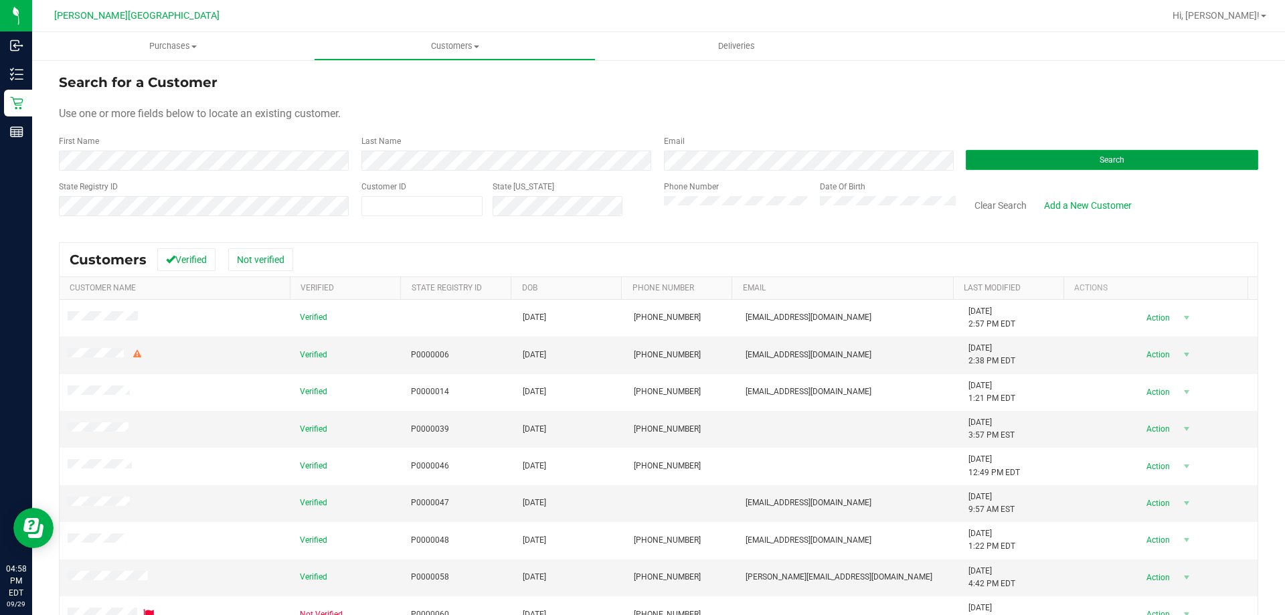
click at [1218, 155] on button "Search" at bounding box center [1112, 160] width 293 height 20
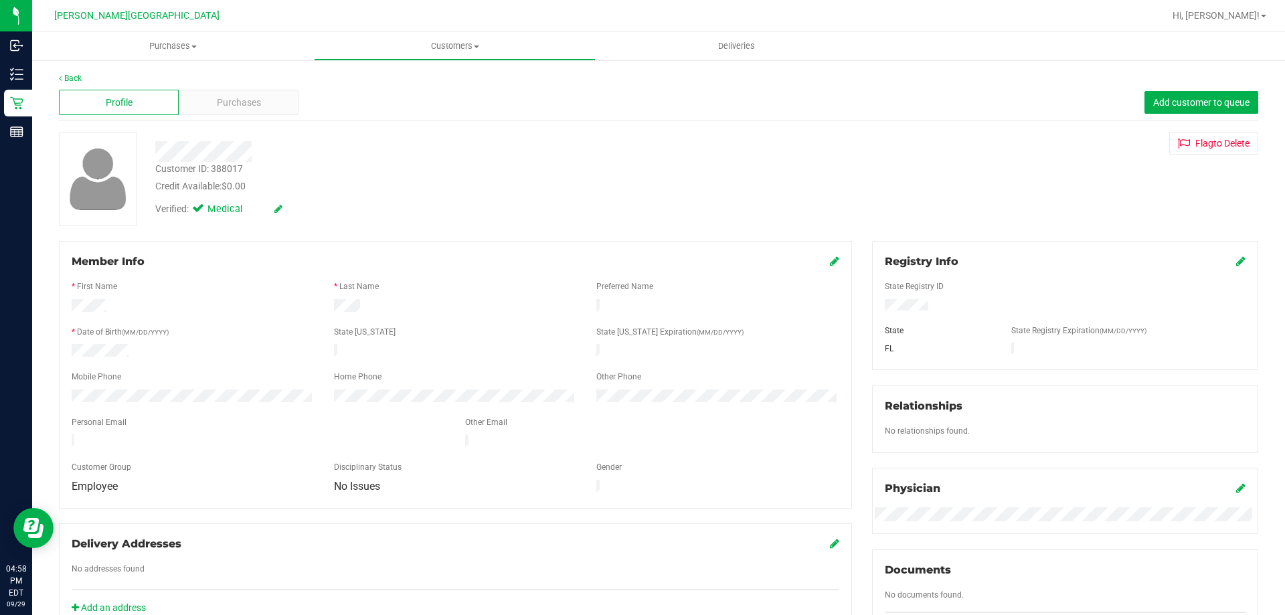
click at [238, 86] on div "Profile Purchases Add customer to queue" at bounding box center [659, 102] width 1200 height 37
click at [240, 100] on span "Purchases" at bounding box center [239, 103] width 44 height 14
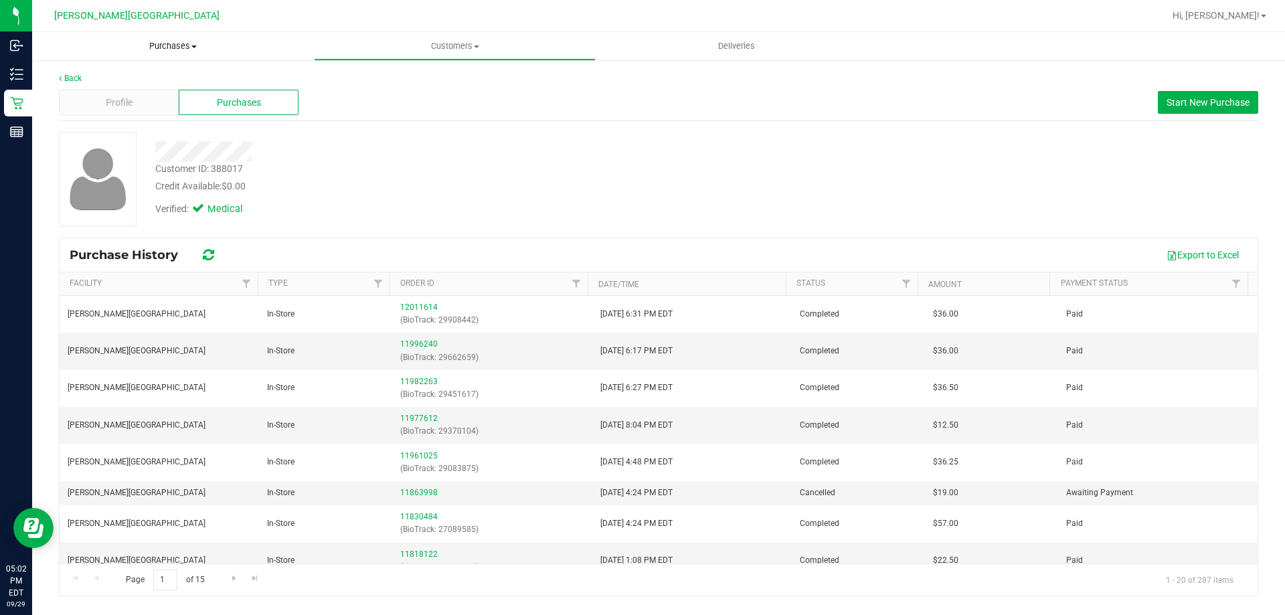
click at [174, 37] on uib-tab-heading "Purchases Summary of purchases Fulfillment All purchases" at bounding box center [173, 46] width 282 height 28
click at [114, 92] on li "Fulfillment" at bounding box center [173, 97] width 282 height 16
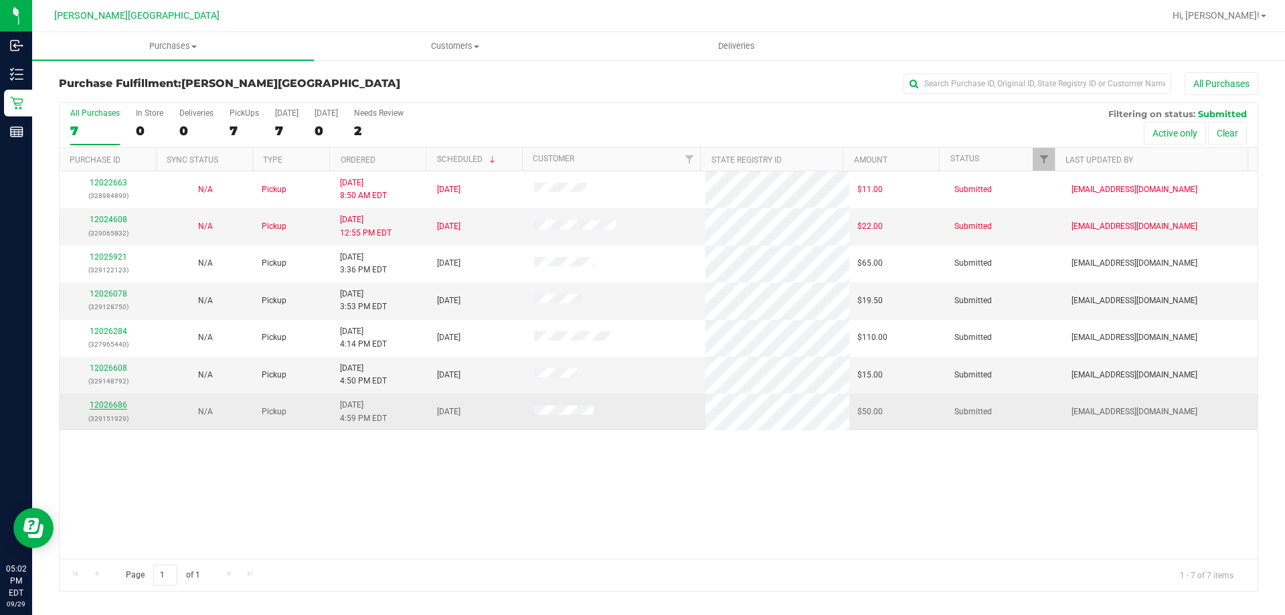
click at [114, 404] on link "12026686" at bounding box center [108, 404] width 37 height 9
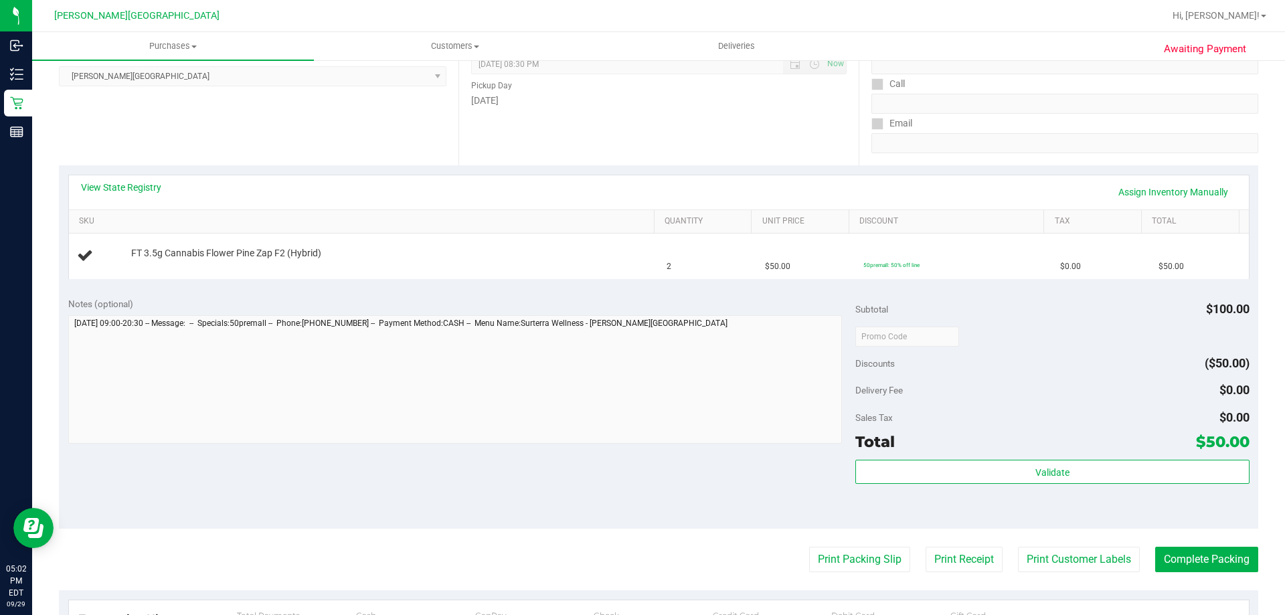
scroll to position [201, 0]
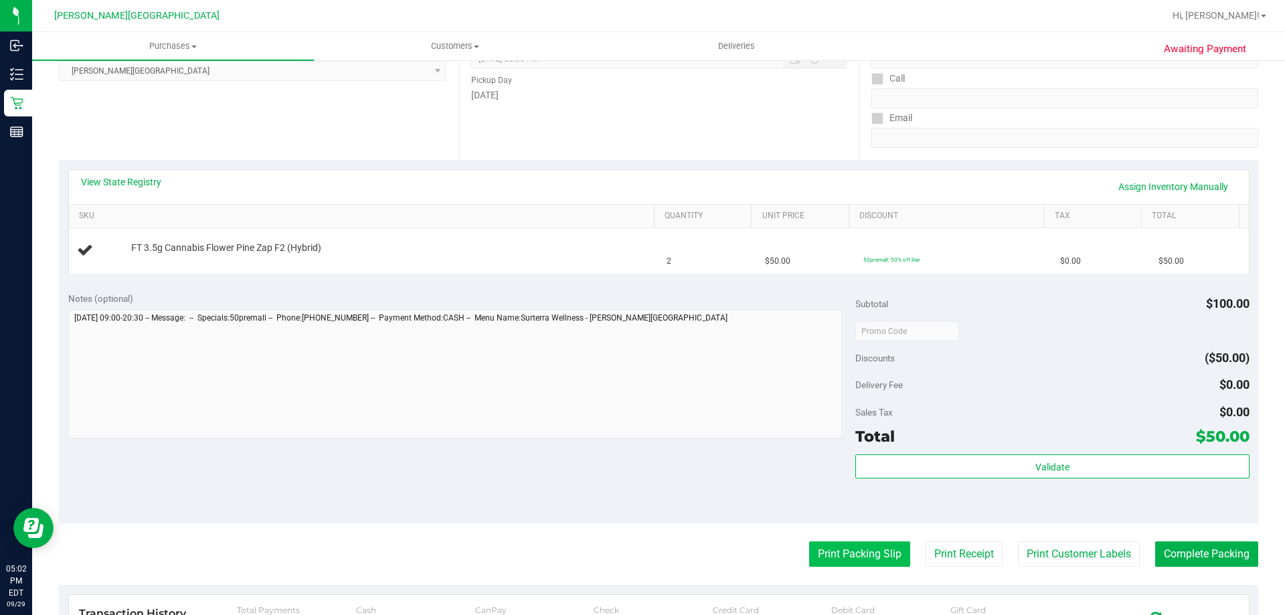
click at [880, 549] on button "Print Packing Slip" at bounding box center [859, 554] width 101 height 25
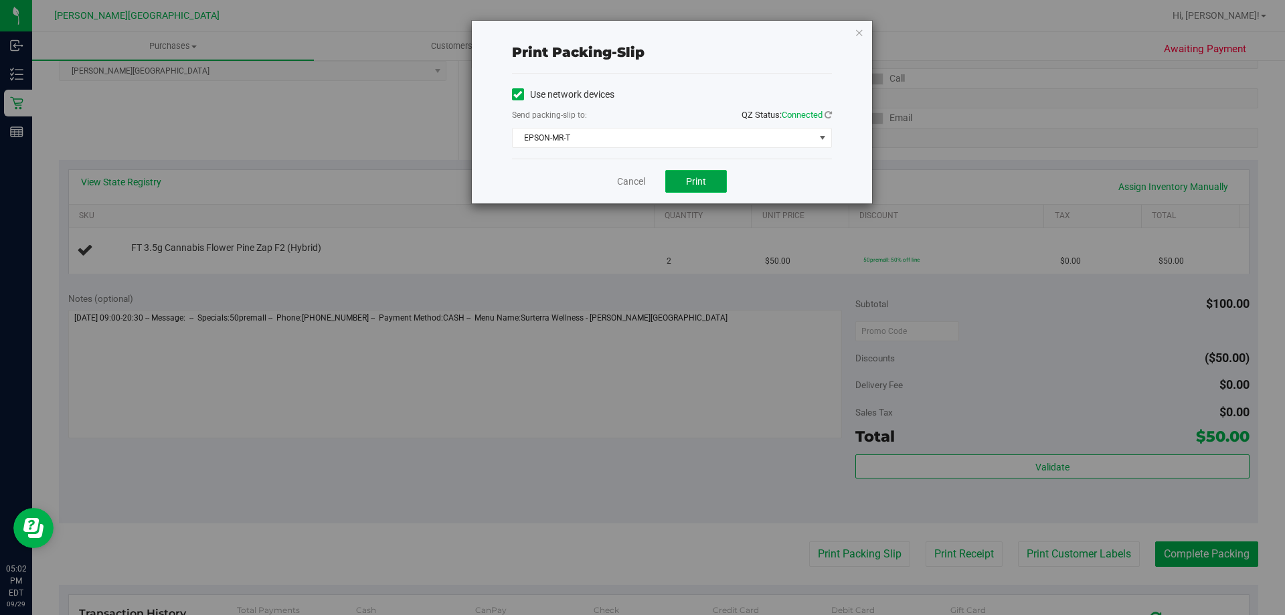
click at [692, 183] on span "Print" at bounding box center [696, 181] width 20 height 11
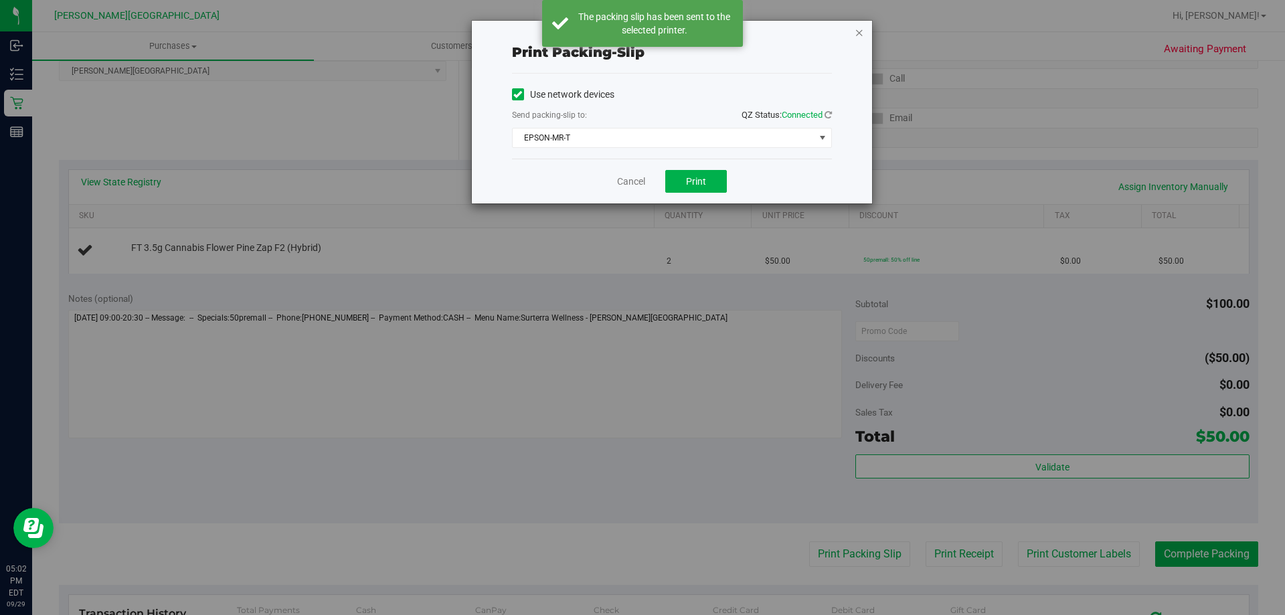
click at [860, 31] on icon "button" at bounding box center [859, 32] width 9 height 16
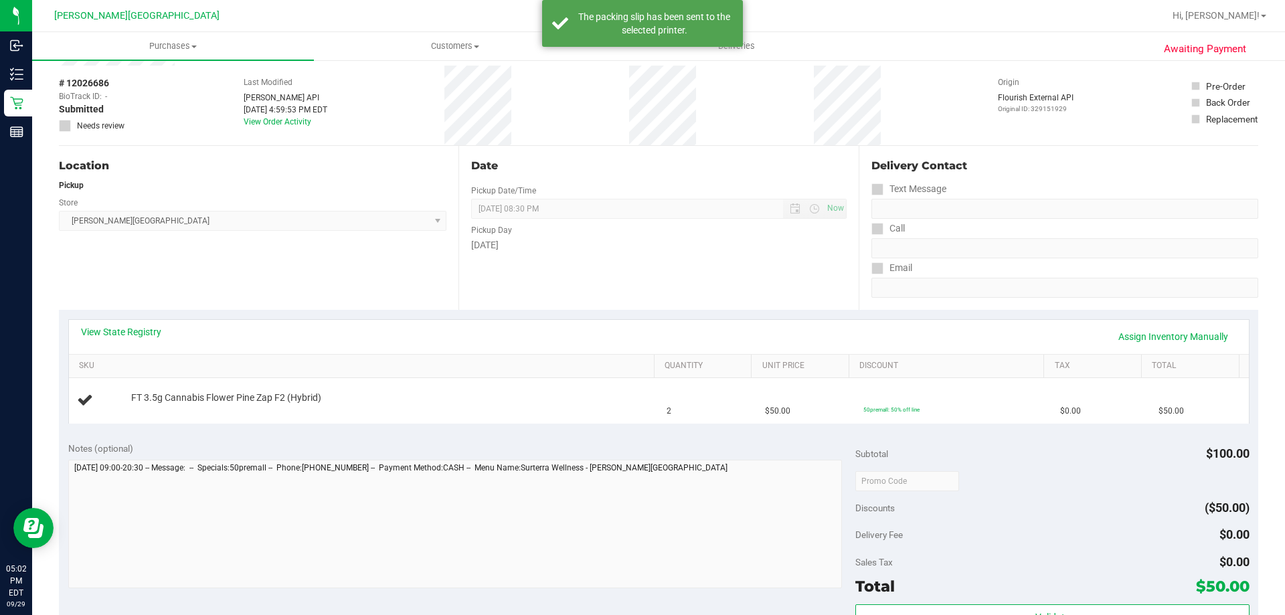
scroll to position [0, 0]
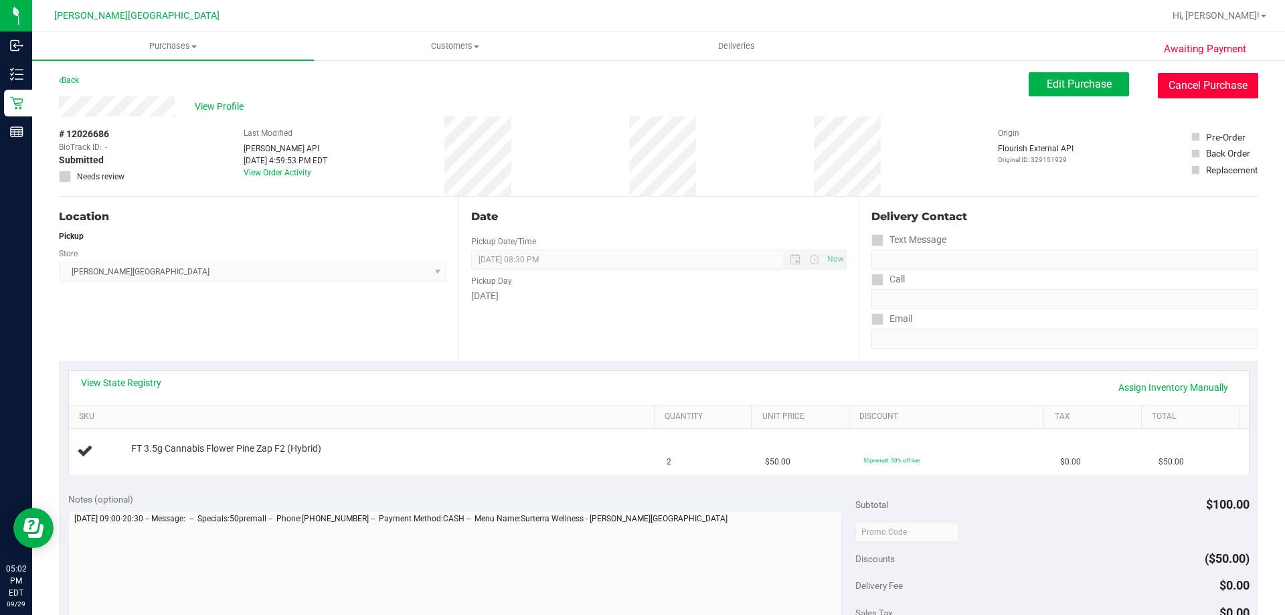
click at [1246, 76] on button "Cancel Purchase" at bounding box center [1208, 85] width 100 height 25
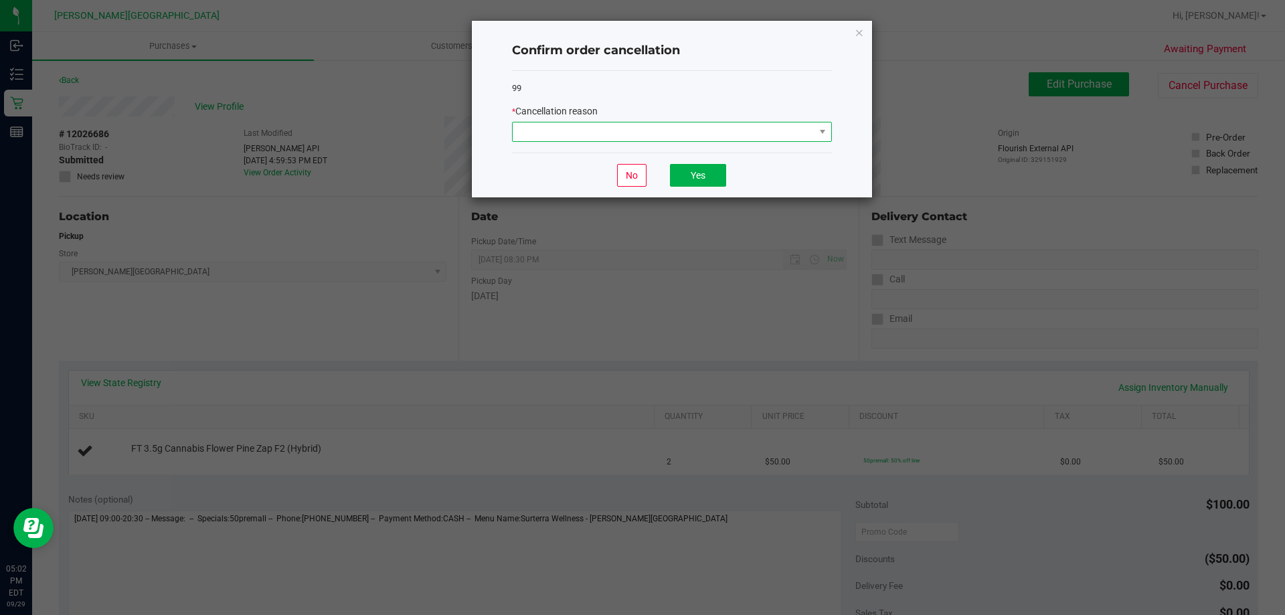
click at [811, 136] on span at bounding box center [664, 132] width 302 height 19
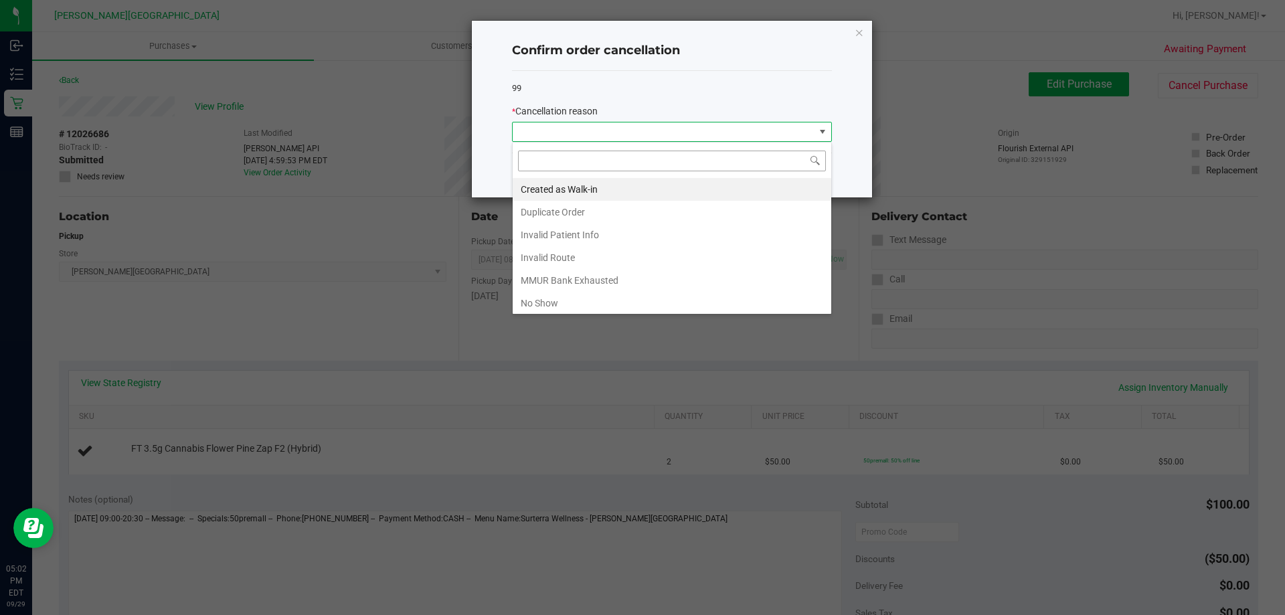
scroll to position [20, 320]
click at [580, 297] on li "No Show" at bounding box center [672, 303] width 319 height 23
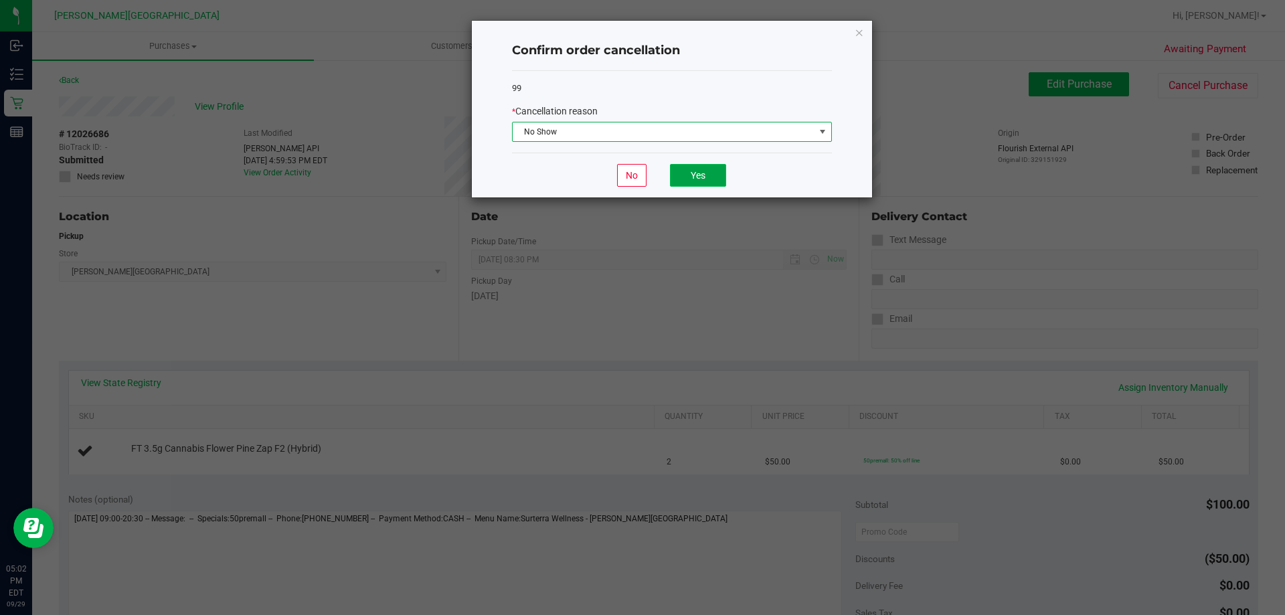
click at [700, 173] on button "Yes" at bounding box center [698, 175] width 56 height 23
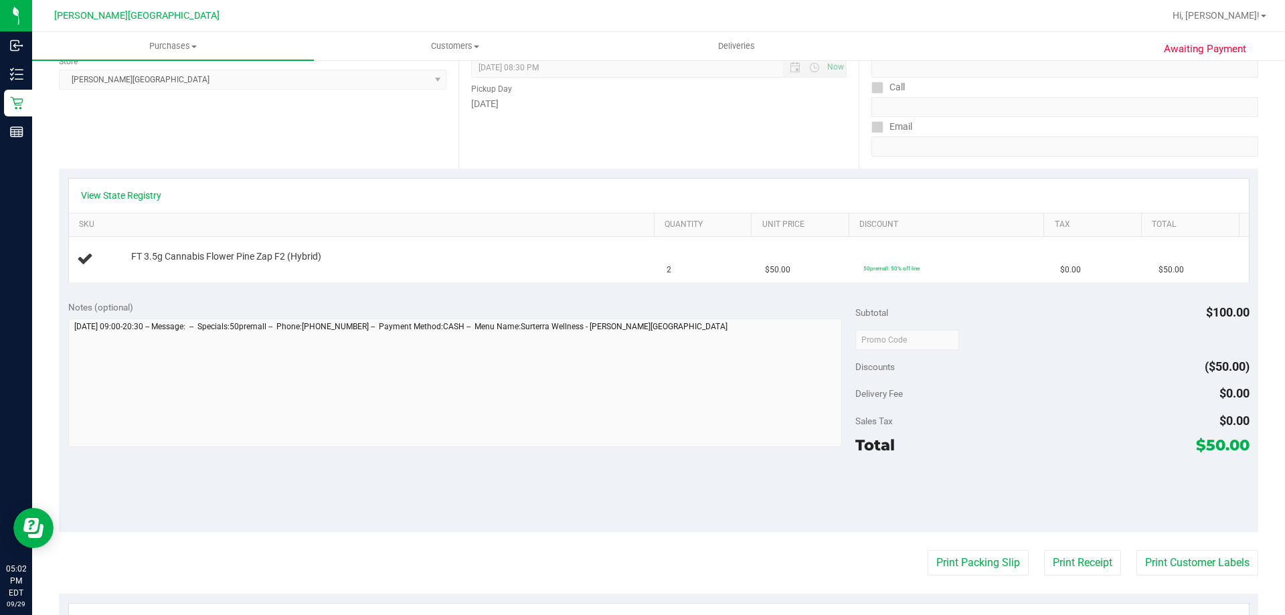
scroll to position [0, 0]
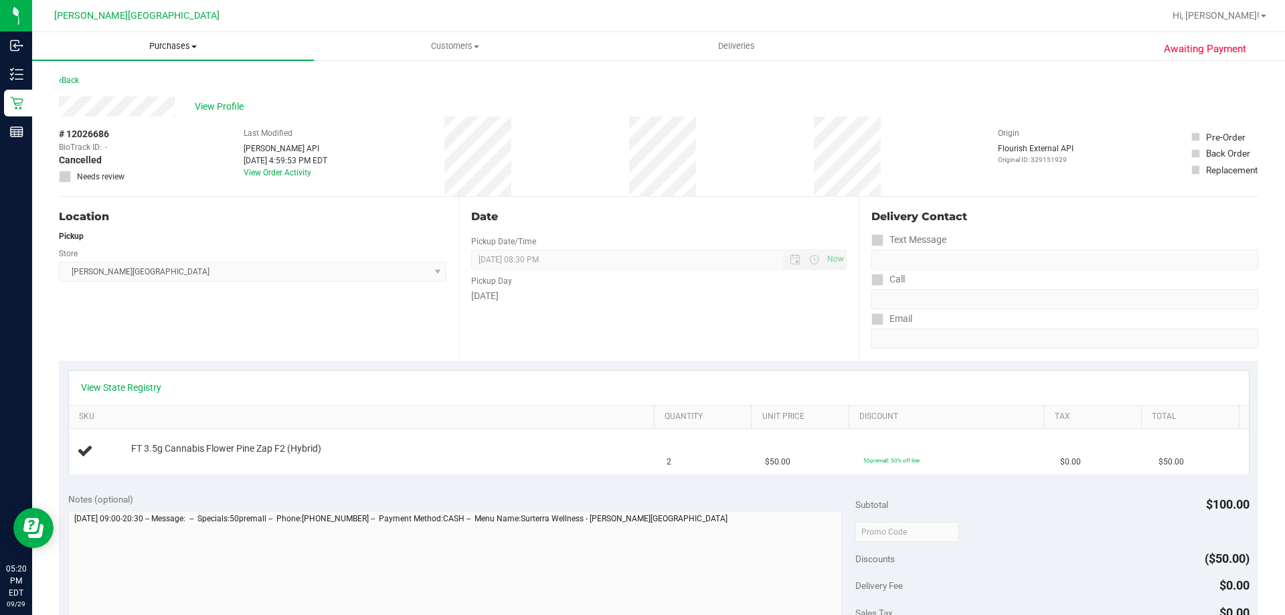
click at [177, 39] on uib-tab-heading "Purchases Summary of purchases Fulfillment All purchases" at bounding box center [173, 46] width 282 height 28
click at [179, 46] on span "Purchases" at bounding box center [173, 46] width 282 height 12
click at [168, 53] on uib-tab-heading "Purchases Summary of purchases Fulfillment All purchases" at bounding box center [173, 46] width 282 height 28
click at [96, 96] on span "Fulfillment" at bounding box center [73, 96] width 83 height 11
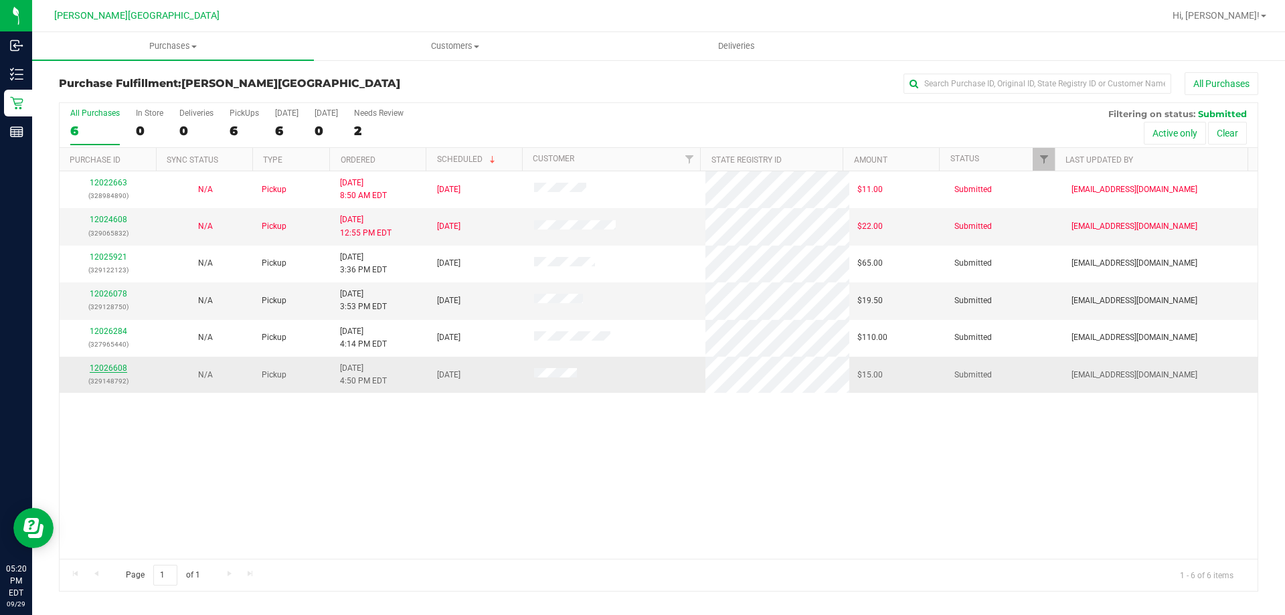
click at [114, 371] on link "12026608" at bounding box center [108, 367] width 37 height 9
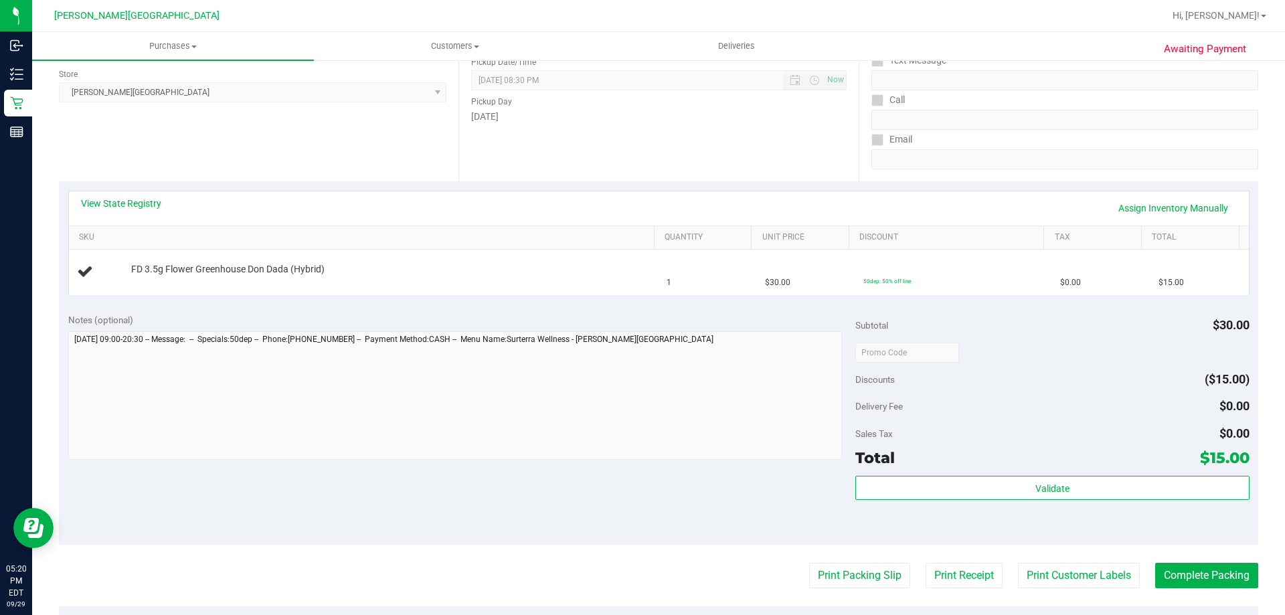
scroll to position [201, 0]
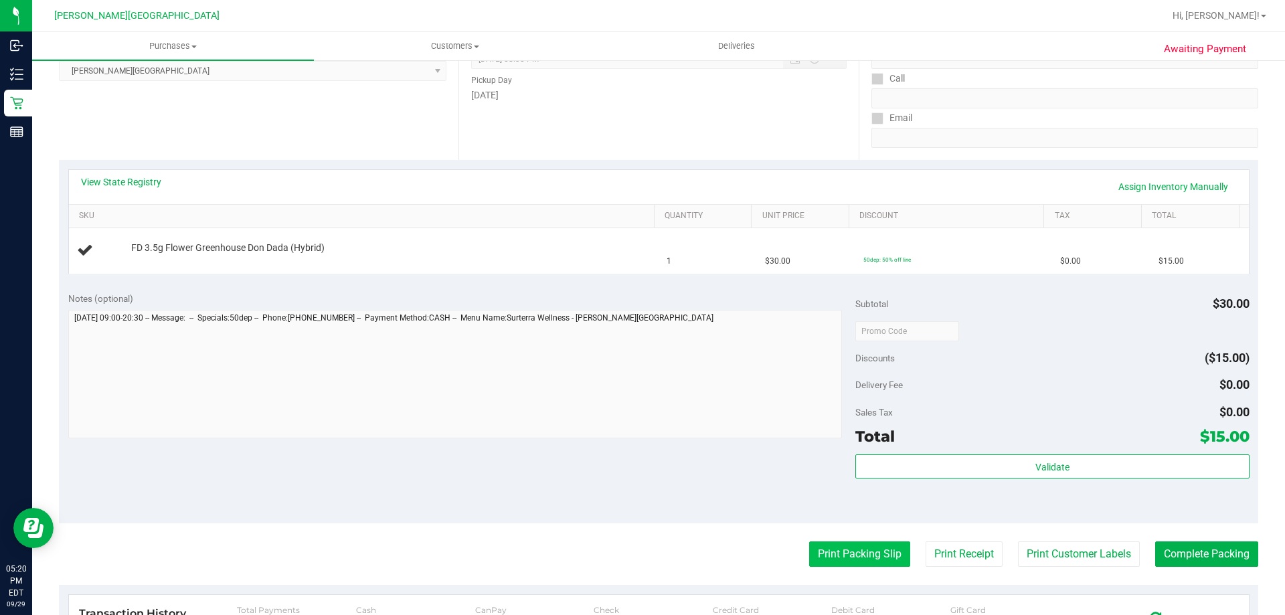
click at [871, 552] on button "Print Packing Slip" at bounding box center [859, 554] width 101 height 25
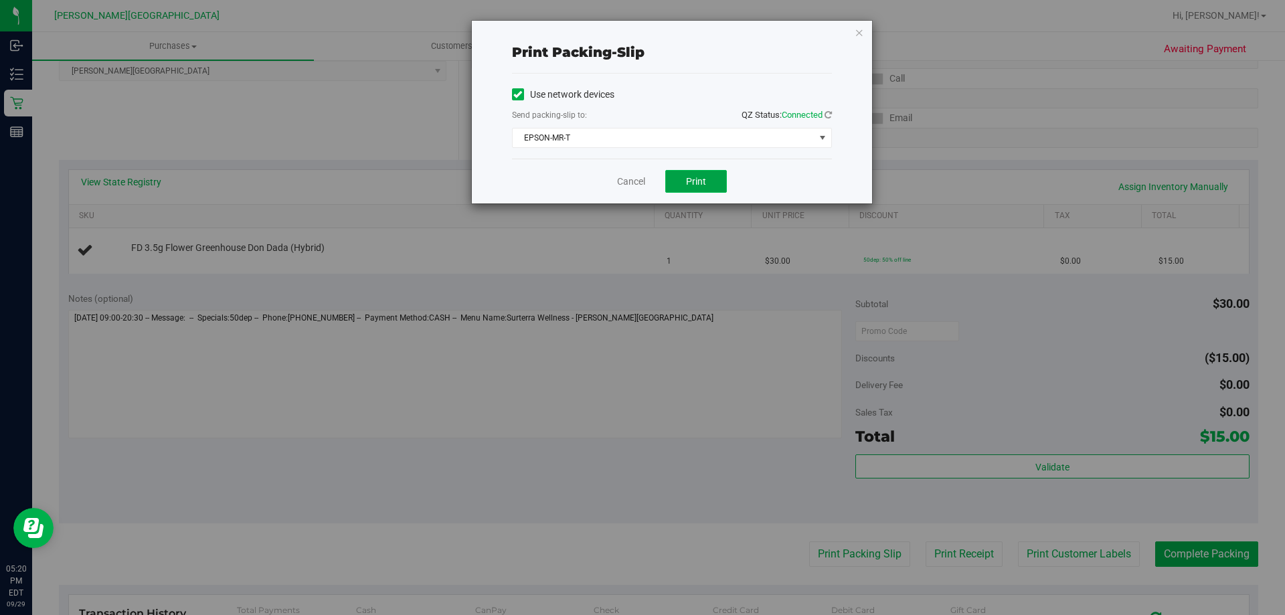
click at [722, 187] on button "Print" at bounding box center [696, 181] width 62 height 23
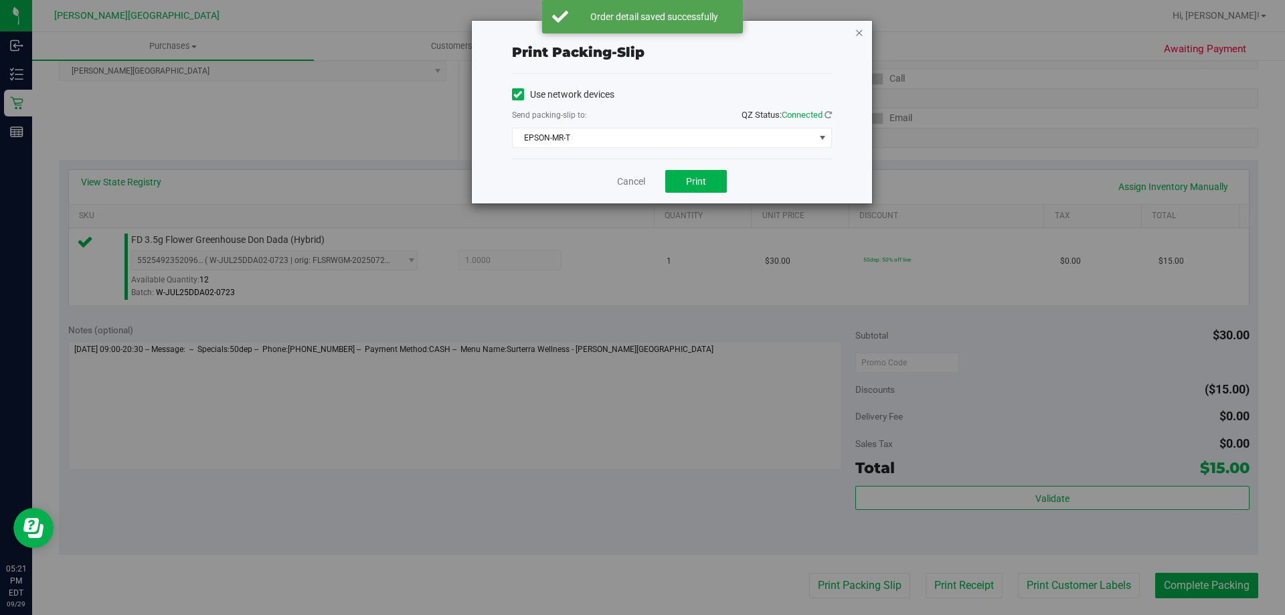
click at [858, 32] on icon "button" at bounding box center [859, 32] width 9 height 16
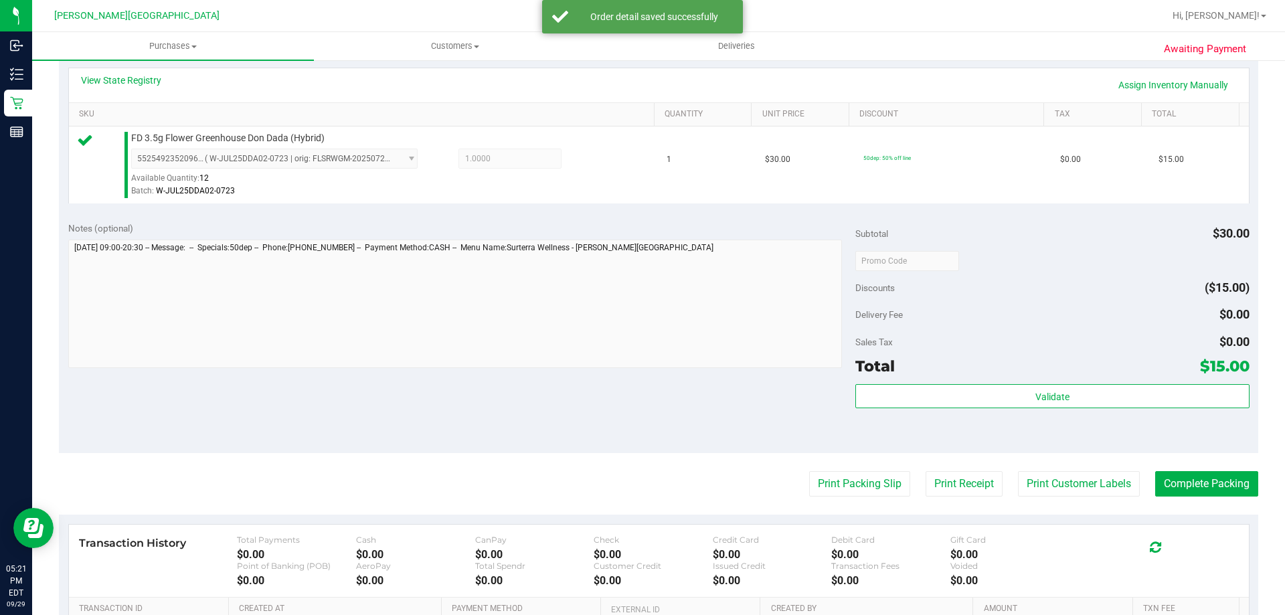
scroll to position [335, 0]
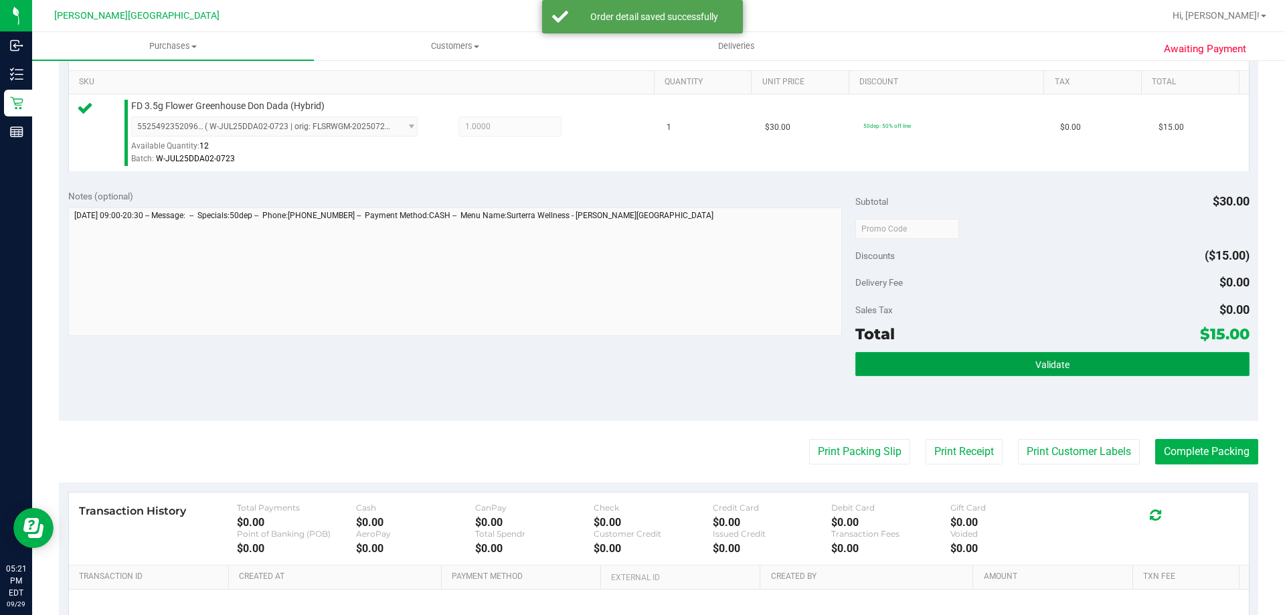
click at [1104, 363] on button "Validate" at bounding box center [1053, 364] width 394 height 24
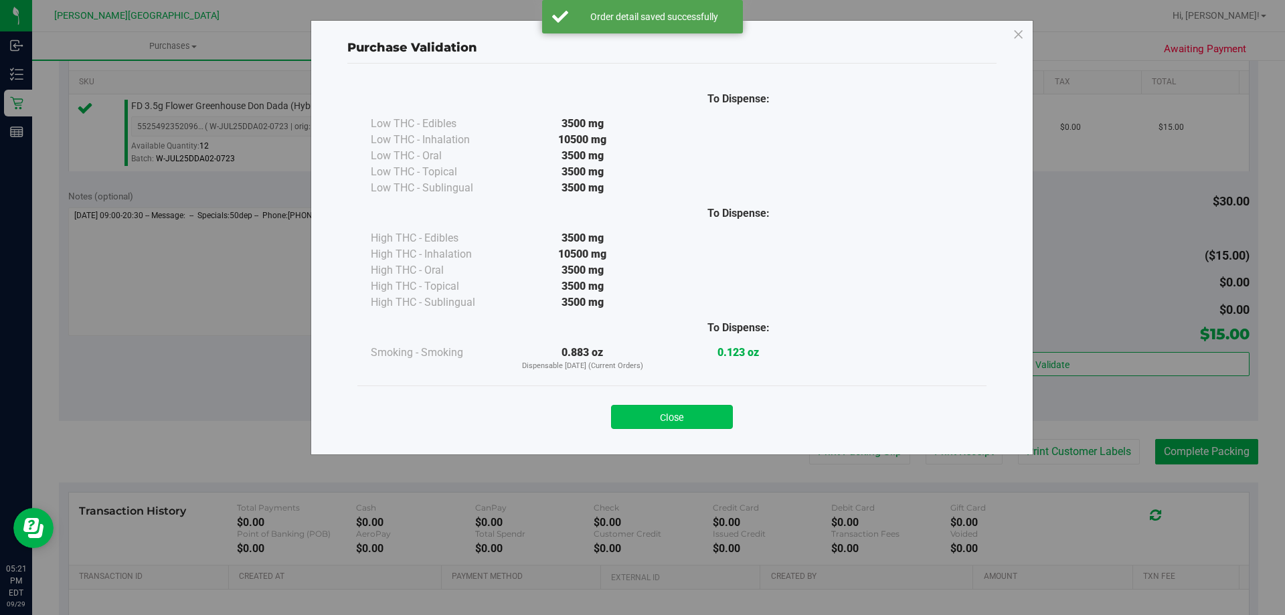
click at [652, 406] on button "Close" at bounding box center [672, 417] width 122 height 24
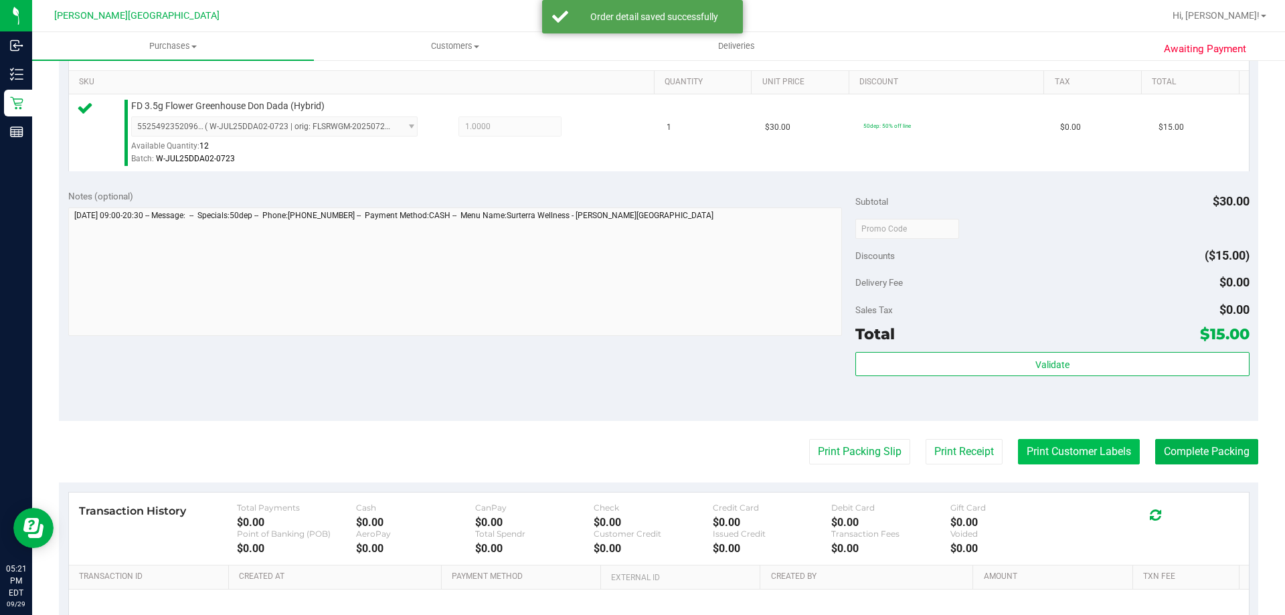
click at [1048, 455] on button "Print Customer Labels" at bounding box center [1079, 451] width 122 height 25
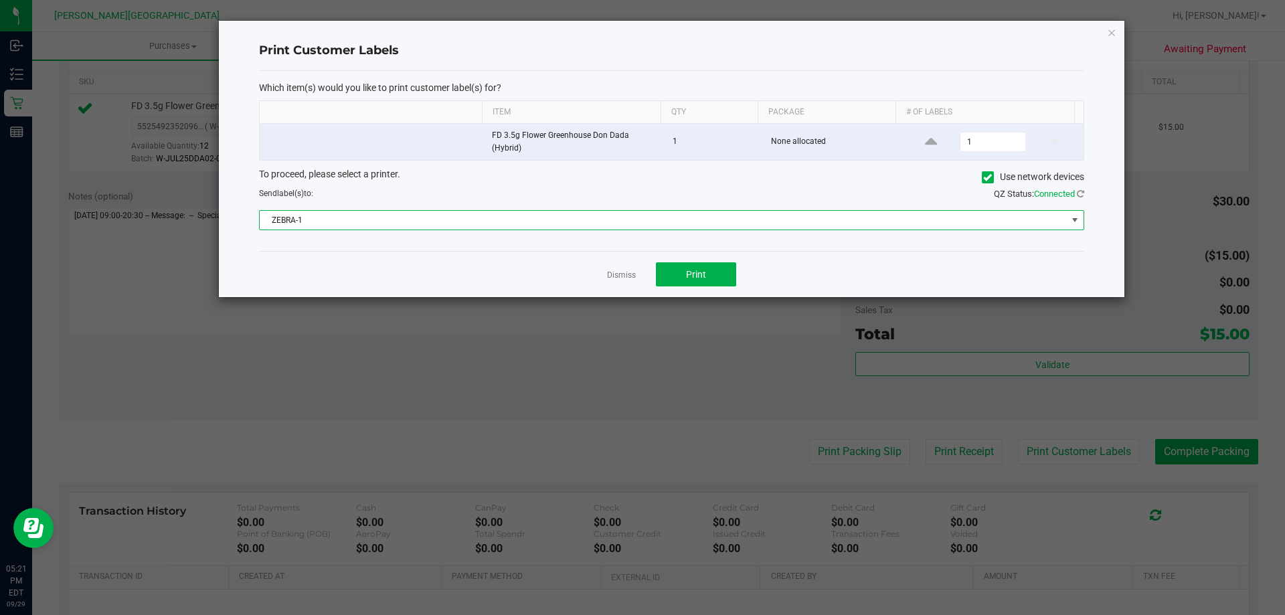
click at [720, 227] on span "ZEBRA-1" at bounding box center [663, 220] width 807 height 19
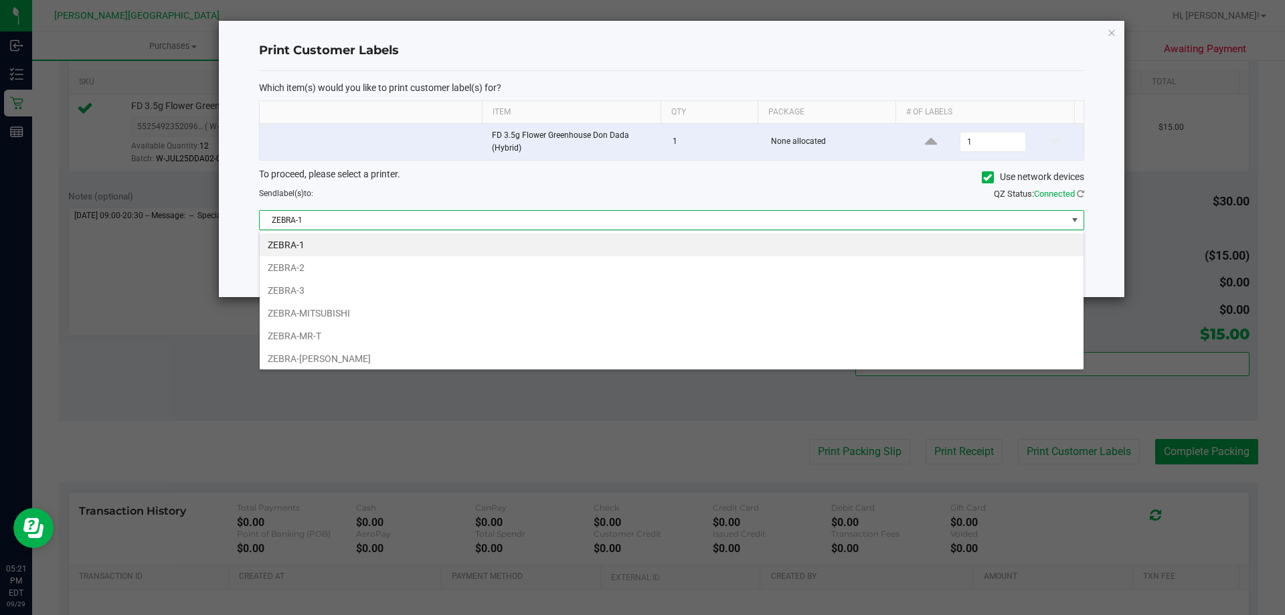
scroll to position [20, 825]
click at [335, 334] on li "ZEBRA-MR-T" at bounding box center [672, 336] width 824 height 23
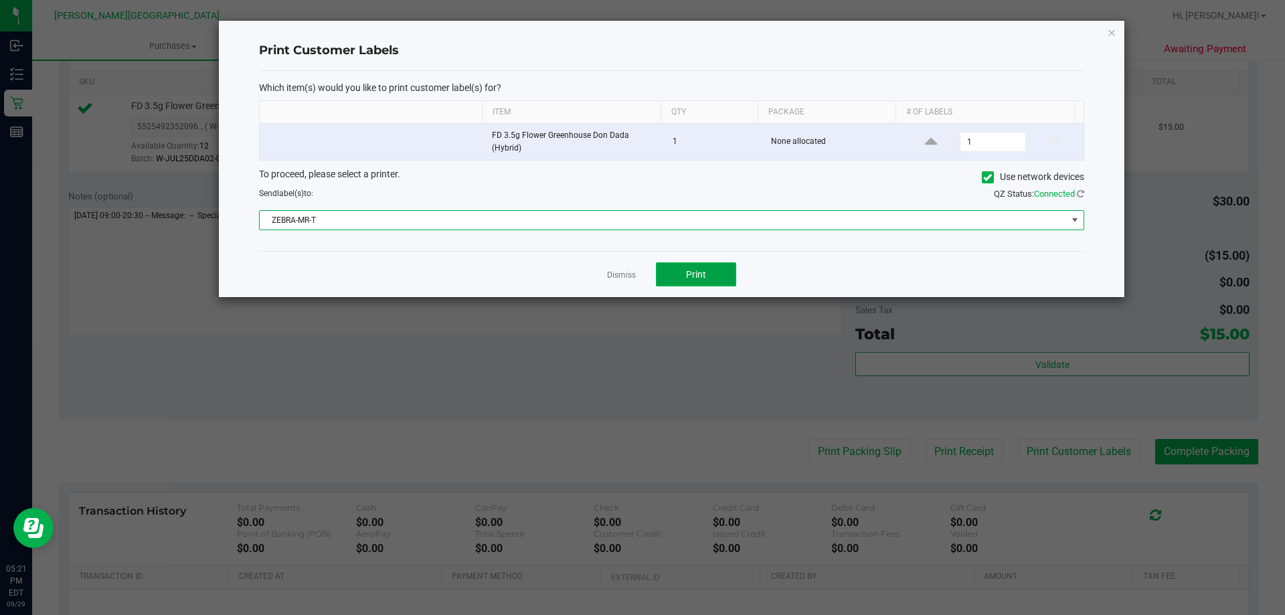
click at [711, 277] on button "Print" at bounding box center [696, 274] width 80 height 24
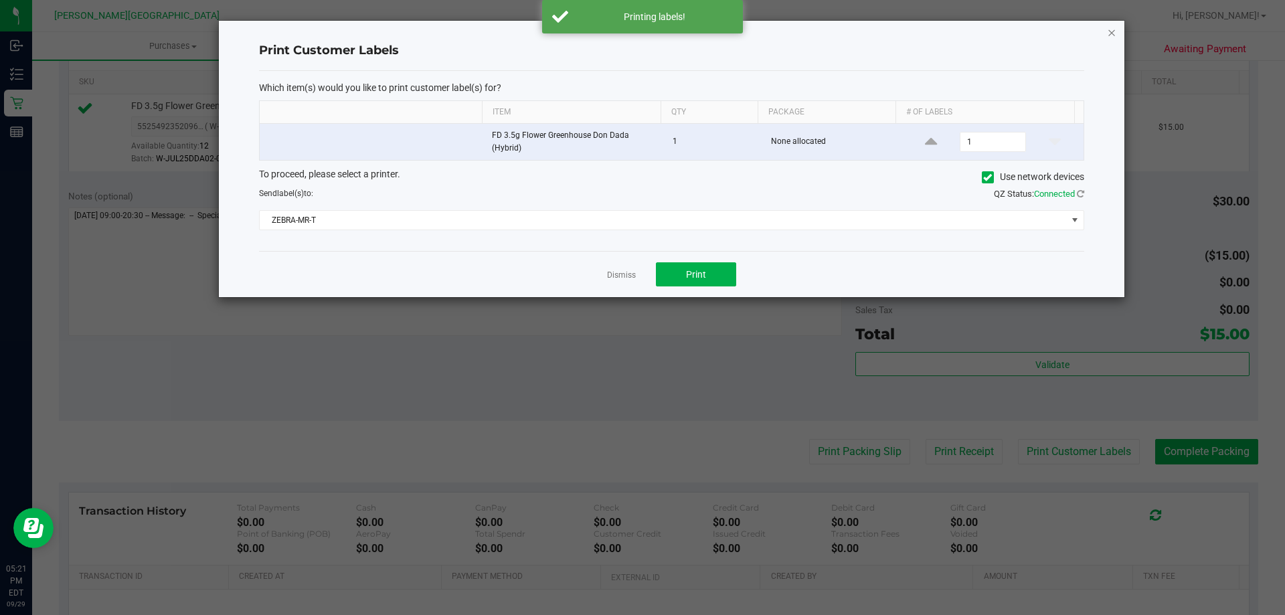
click at [1115, 32] on icon "button" at bounding box center [1111, 32] width 9 height 16
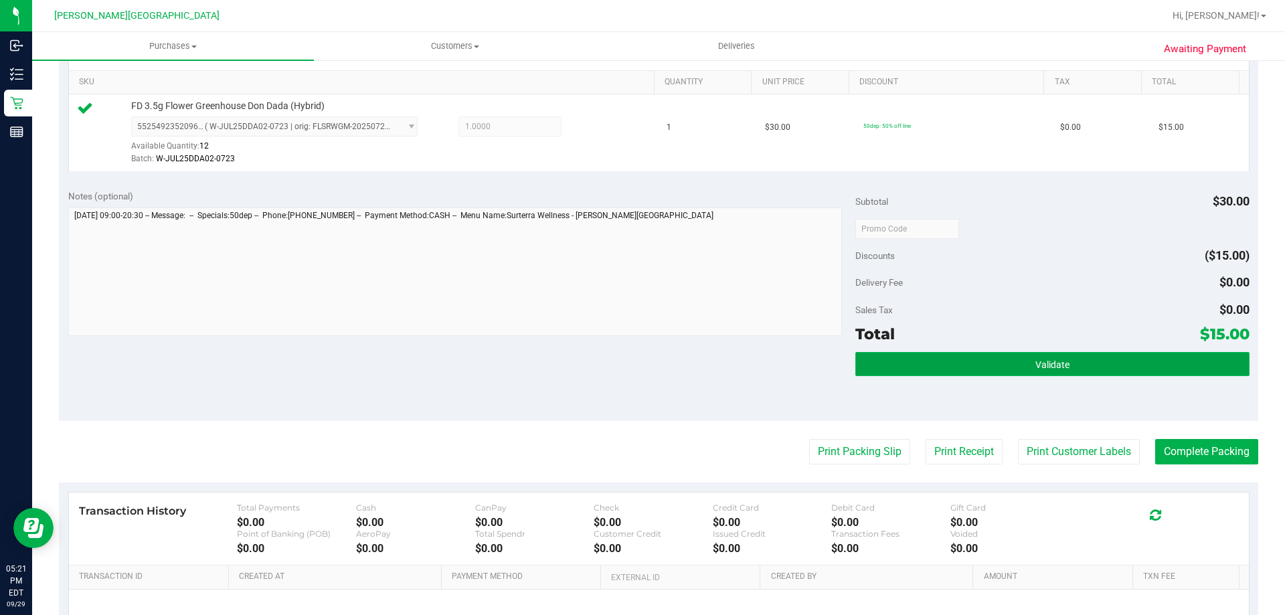
click at [1082, 357] on button "Validate" at bounding box center [1053, 364] width 394 height 24
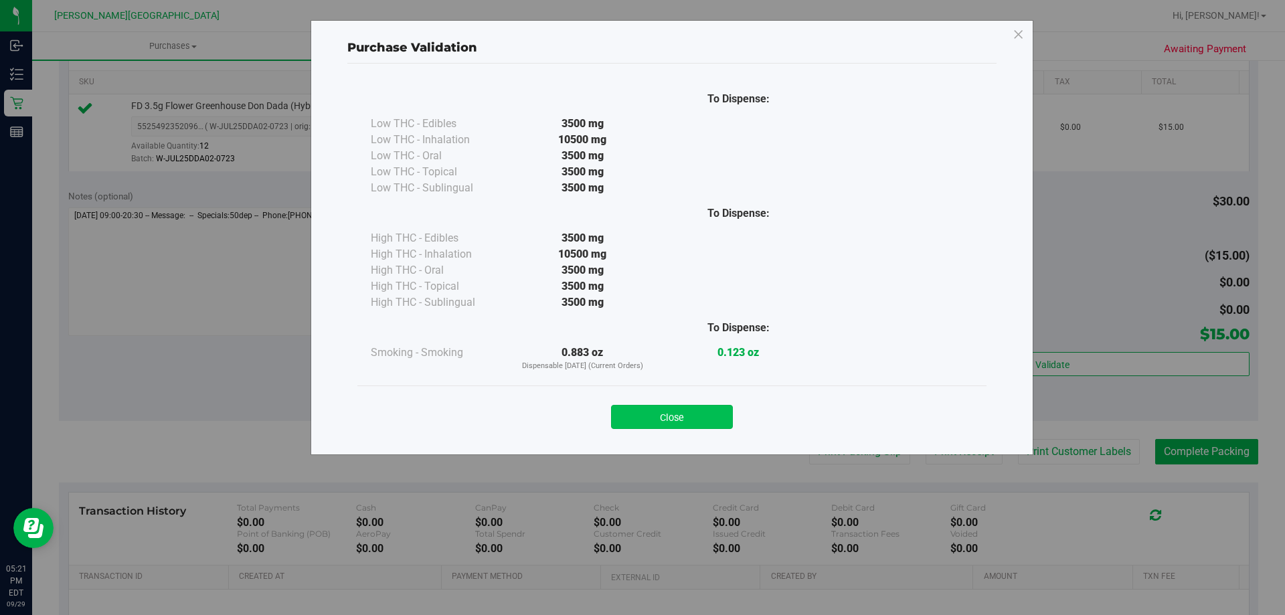
click at [671, 418] on button "Close" at bounding box center [672, 417] width 122 height 24
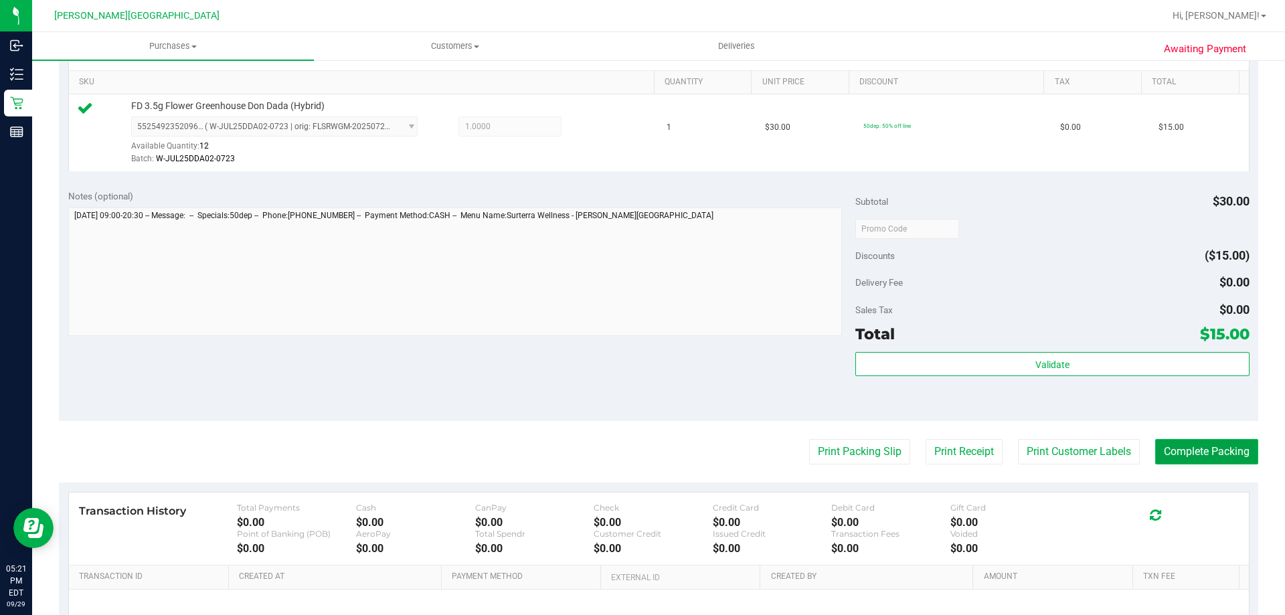
click at [1198, 440] on button "Complete Packing" at bounding box center [1206, 451] width 103 height 25
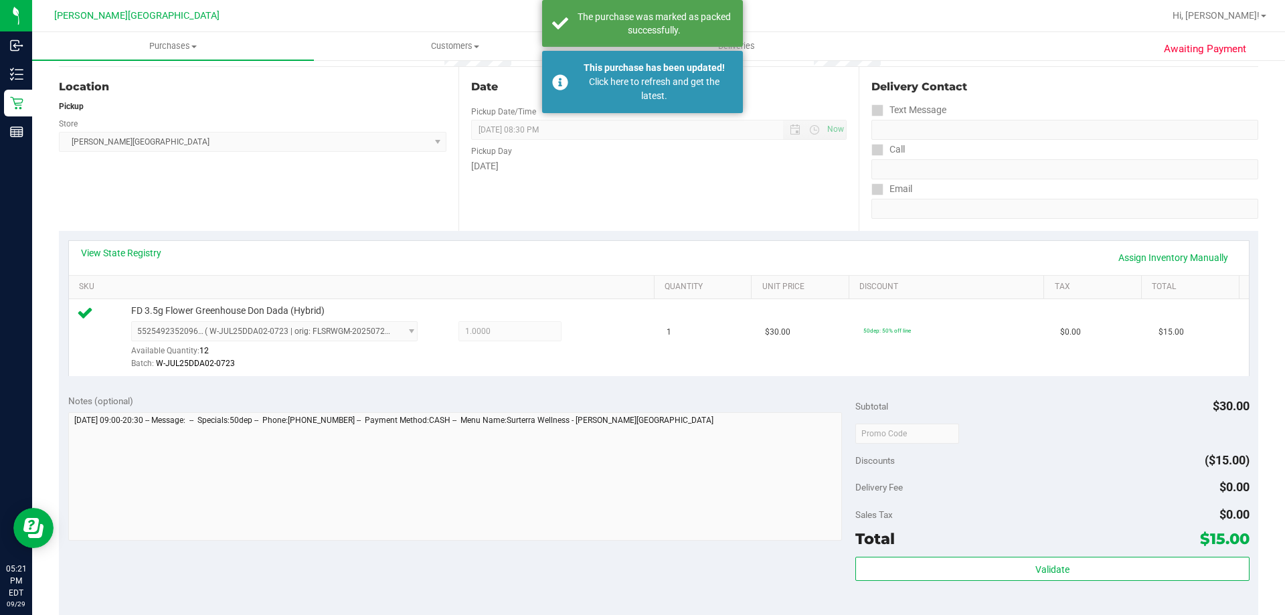
scroll to position [0, 0]
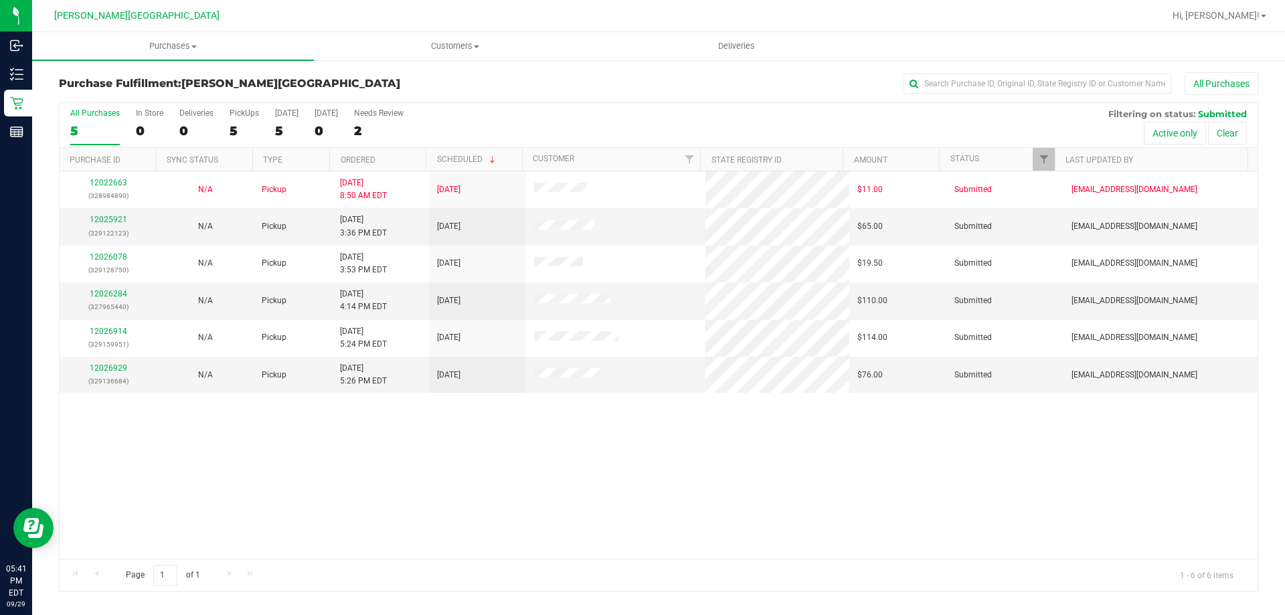
click at [637, 438] on div "12022663 (328984890) N/A Pickup [DATE] 8:50 AM EDT 9/29/2025 $11.00 Submitted […" at bounding box center [659, 365] width 1198 height 388
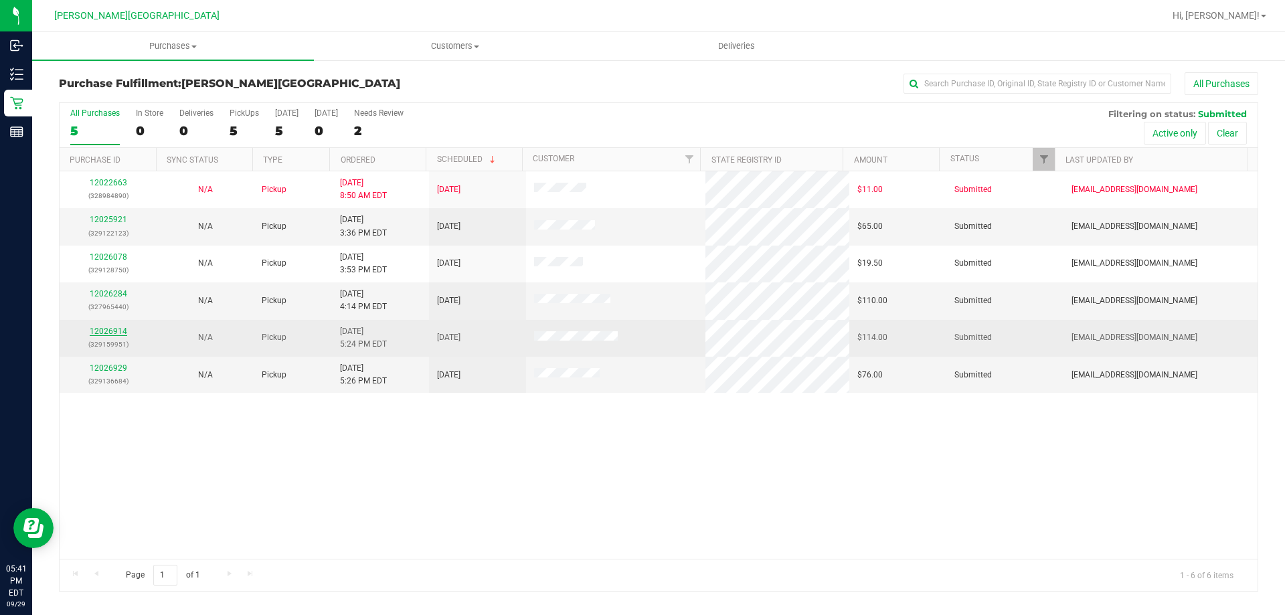
click at [110, 329] on link "12026914" at bounding box center [108, 331] width 37 height 9
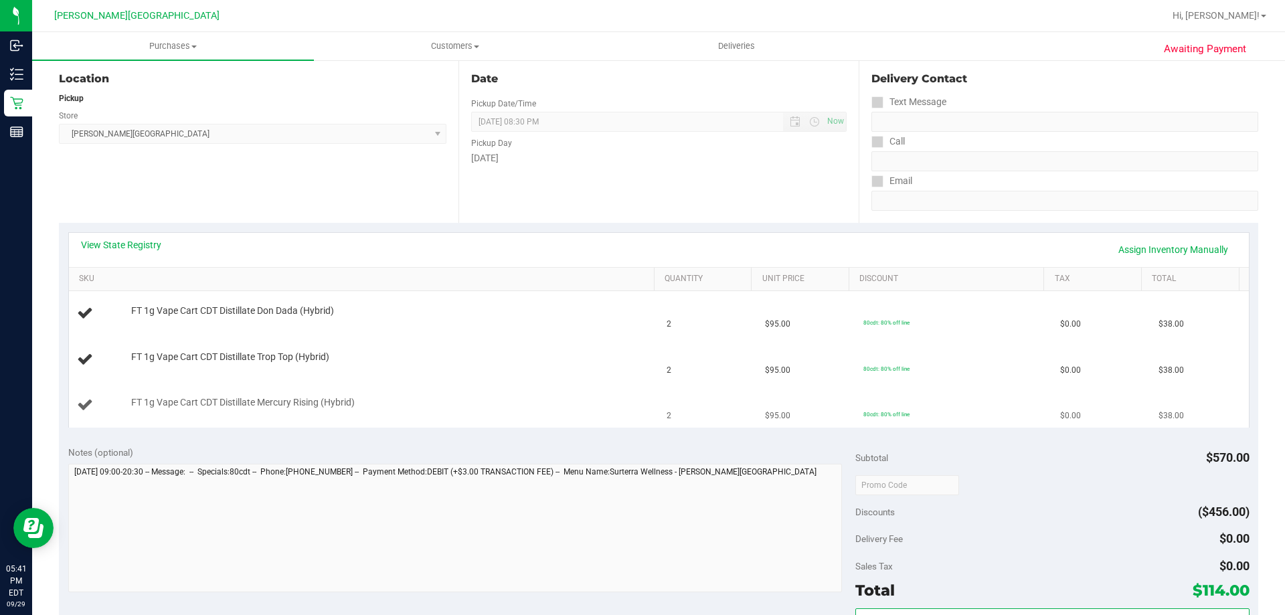
scroll to position [268, 0]
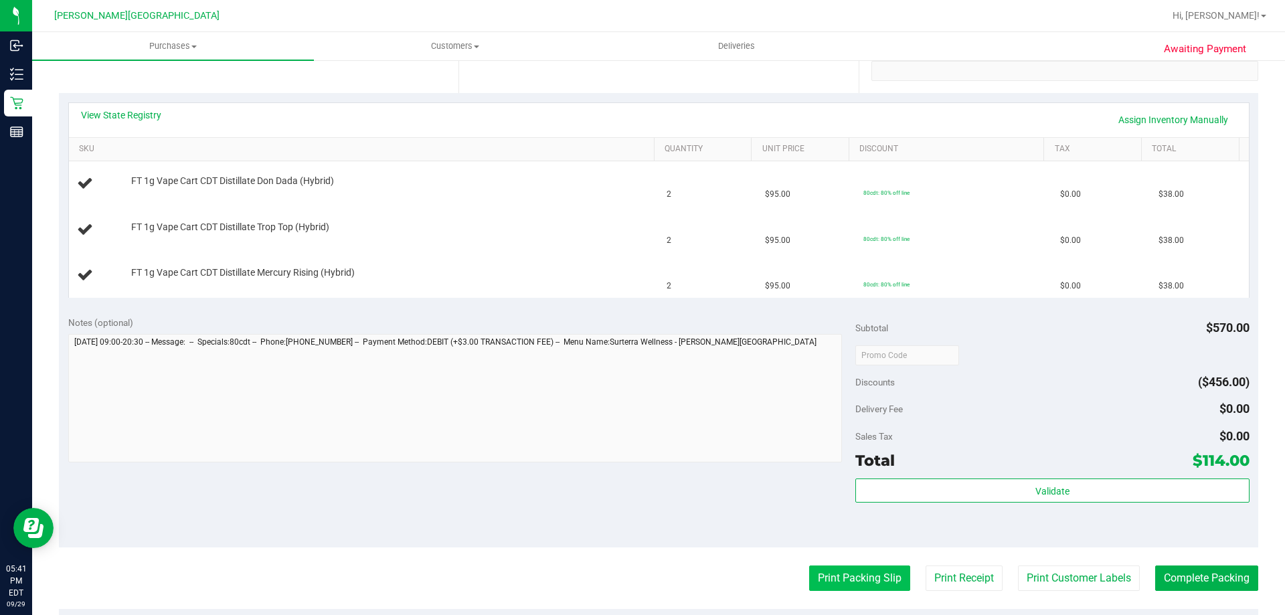
click at [858, 566] on button "Print Packing Slip" at bounding box center [859, 578] width 101 height 25
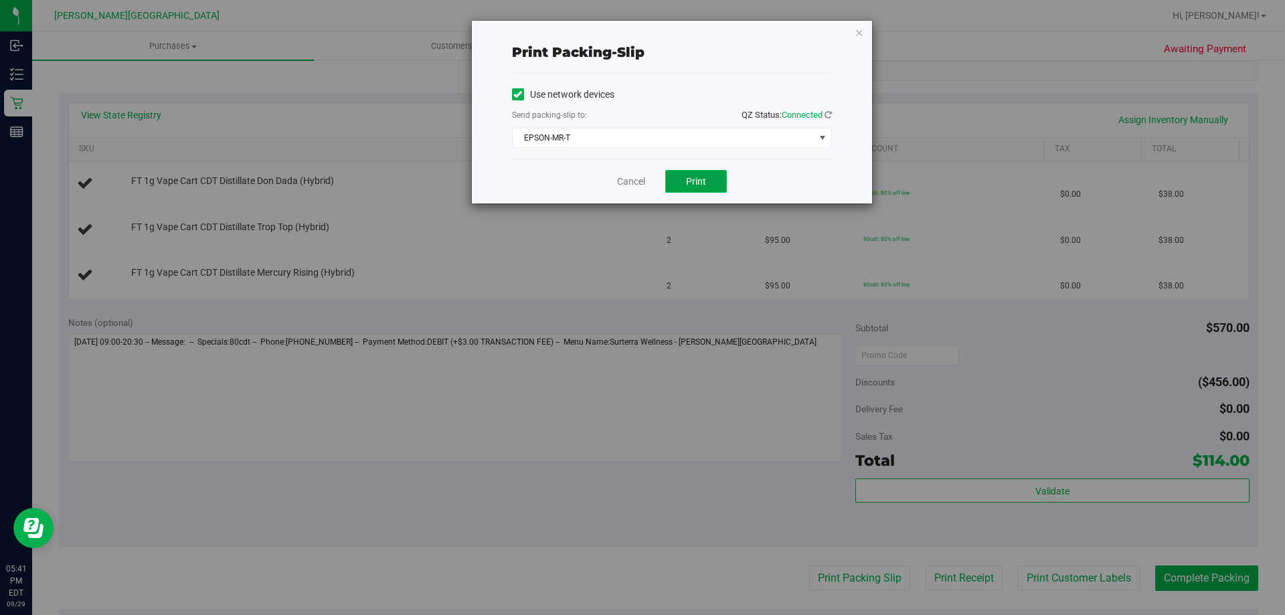
click at [692, 187] on button "Print" at bounding box center [696, 181] width 62 height 23
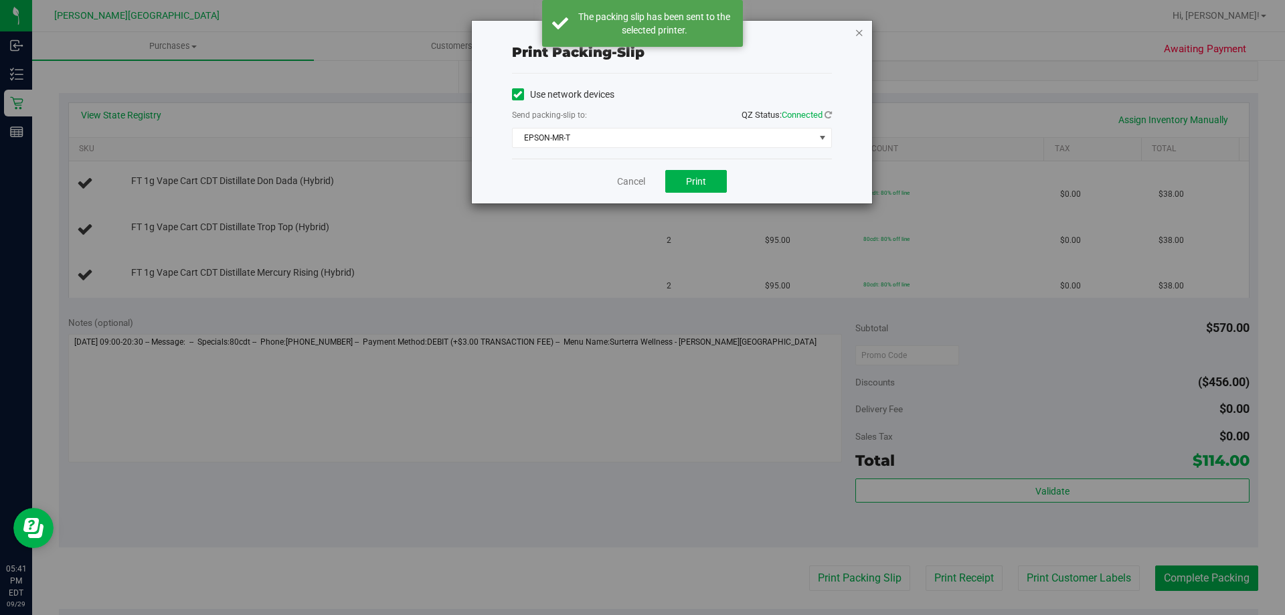
click at [859, 28] on icon "button" at bounding box center [859, 32] width 9 height 16
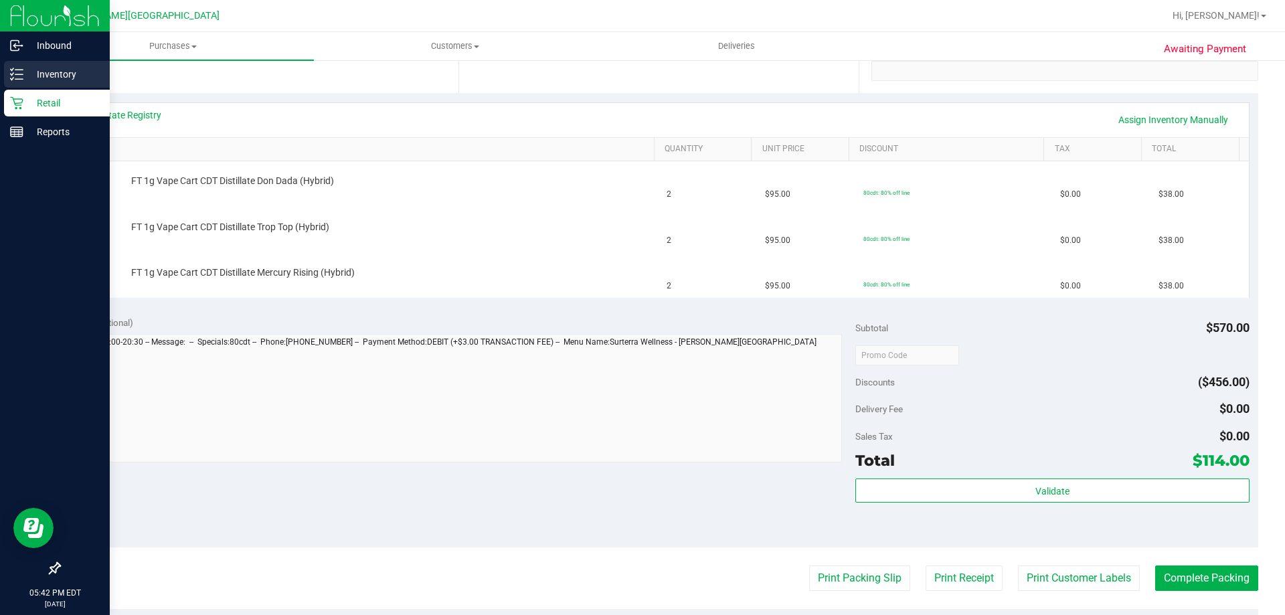
click at [34, 85] on div "Inventory" at bounding box center [57, 74] width 106 height 27
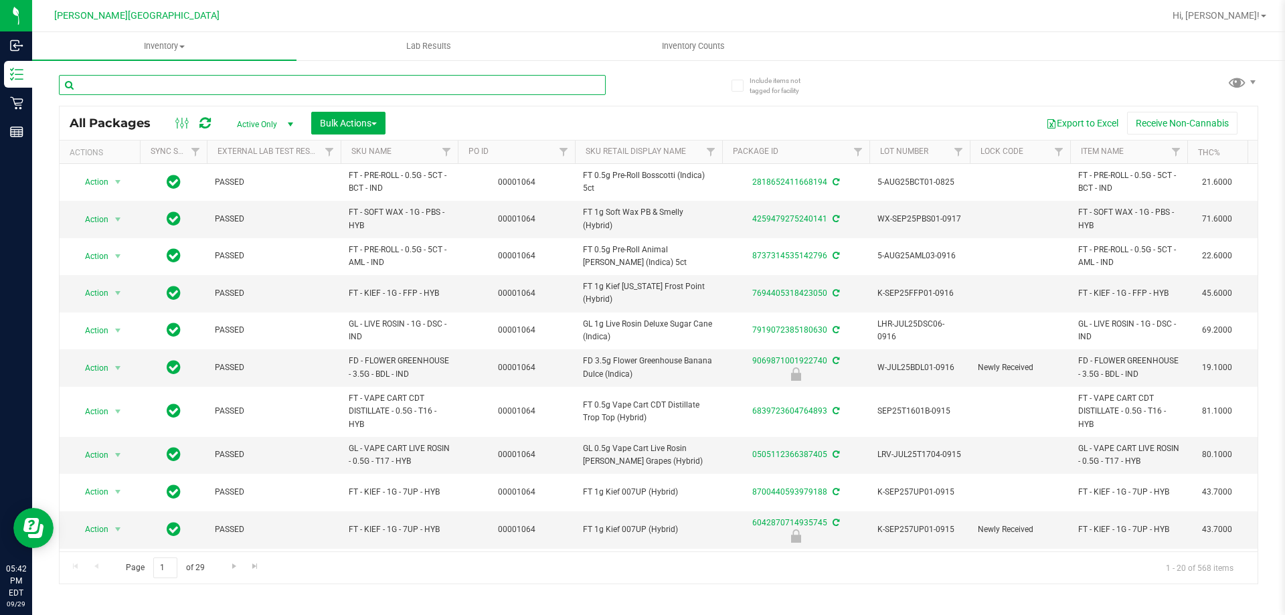
click at [459, 83] on input "text" at bounding box center [332, 85] width 547 height 20
type input "trop"
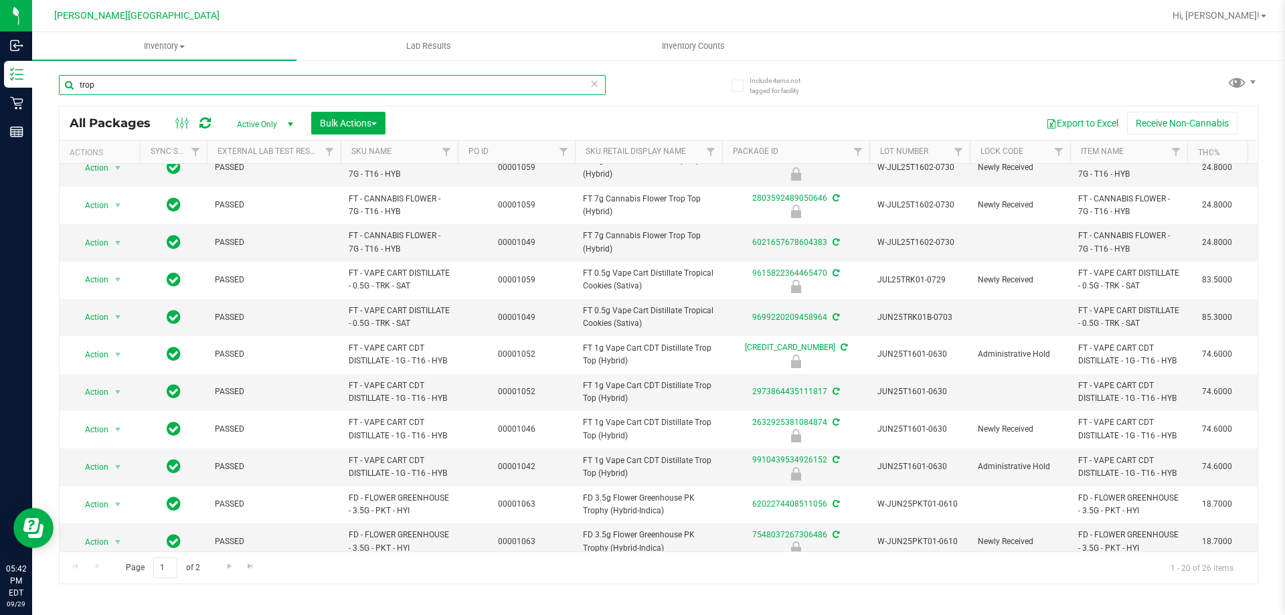
scroll to position [382, 0]
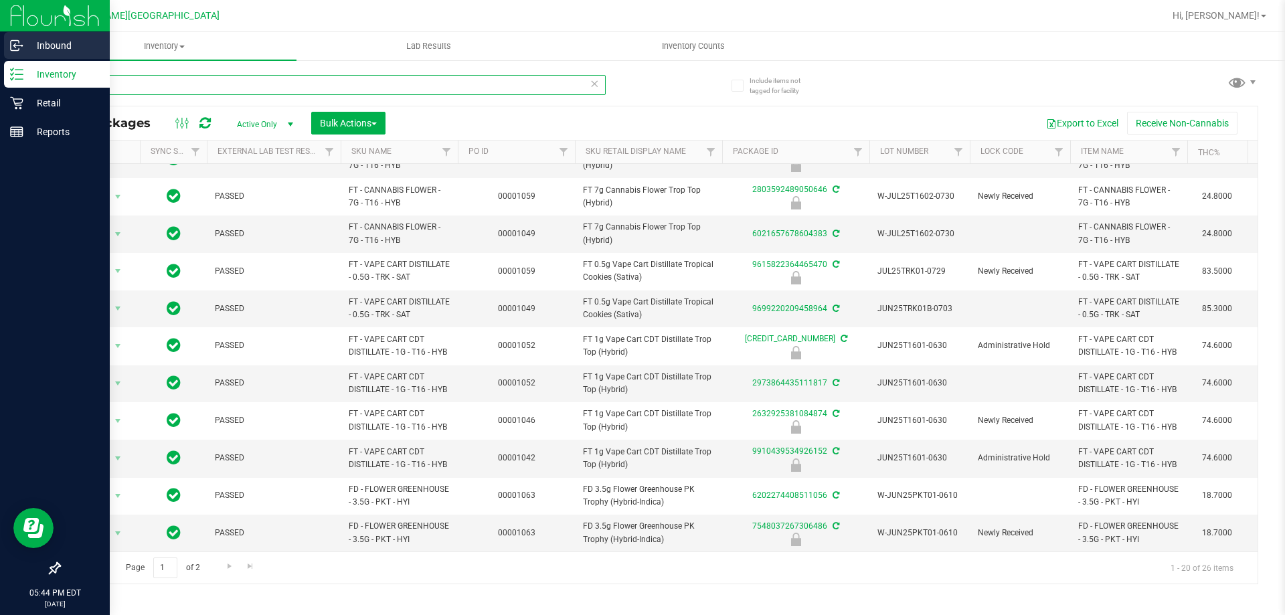
drag, startPoint x: 130, startPoint y: 89, endPoint x: 33, endPoint y: 38, distance: 109.0
click at [0, 43] on div "Inbound Inventory Retail Reports 05:44 PM EDT [DATE] 09/29 [PERSON_NAME][GEOGRA…" at bounding box center [642, 307] width 1285 height 615
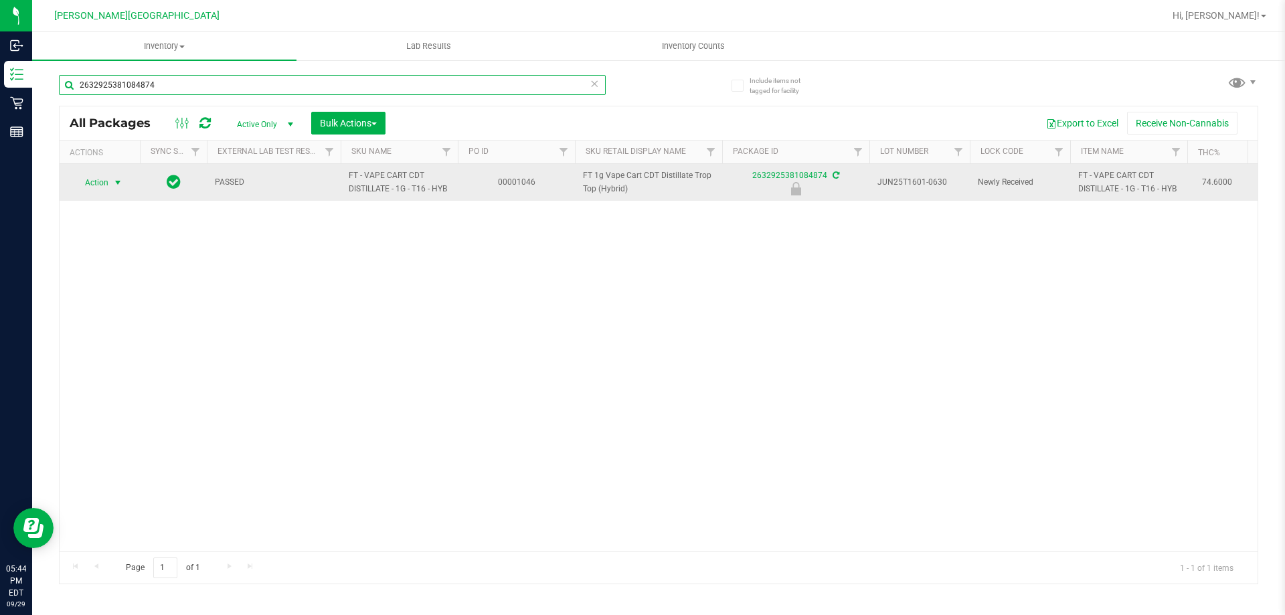
type input "2632925381084874"
click at [113, 181] on span "select" at bounding box center [117, 182] width 11 height 11
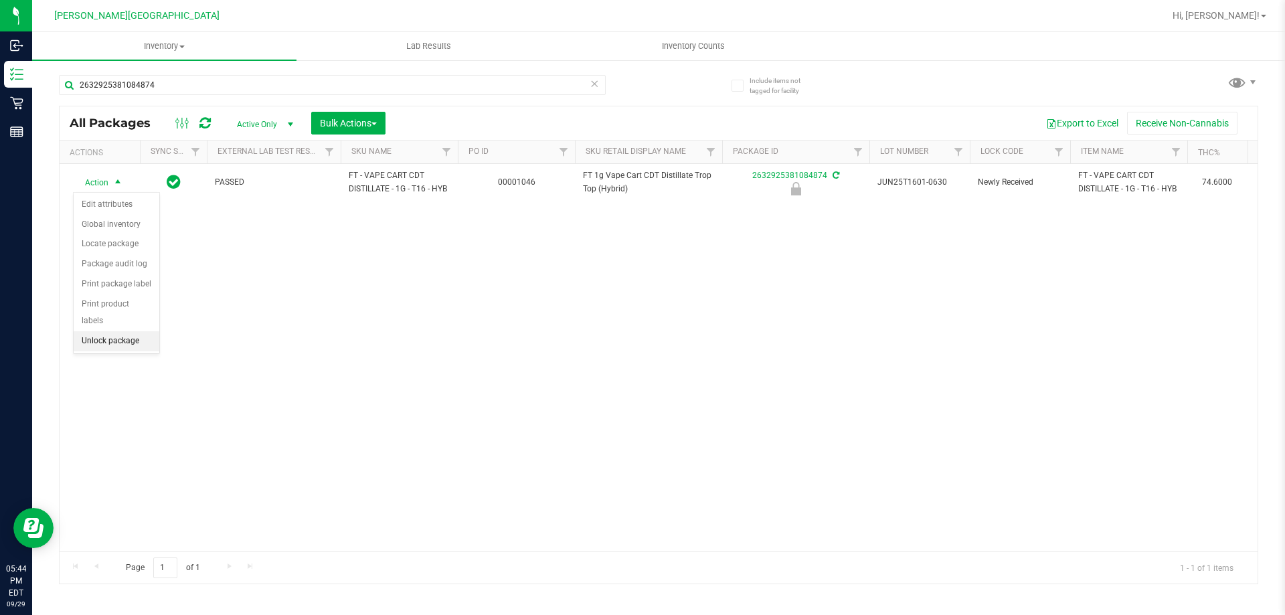
click at [118, 331] on li "Unlock package" at bounding box center [117, 341] width 86 height 20
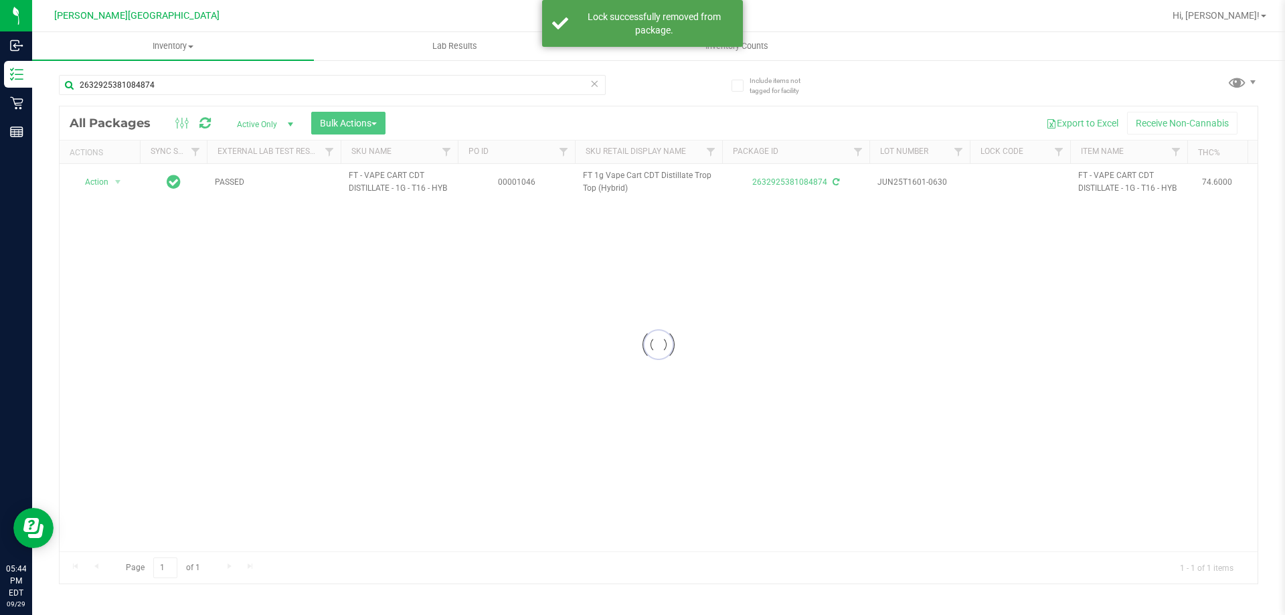
click at [521, 337] on div at bounding box center [659, 344] width 1198 height 477
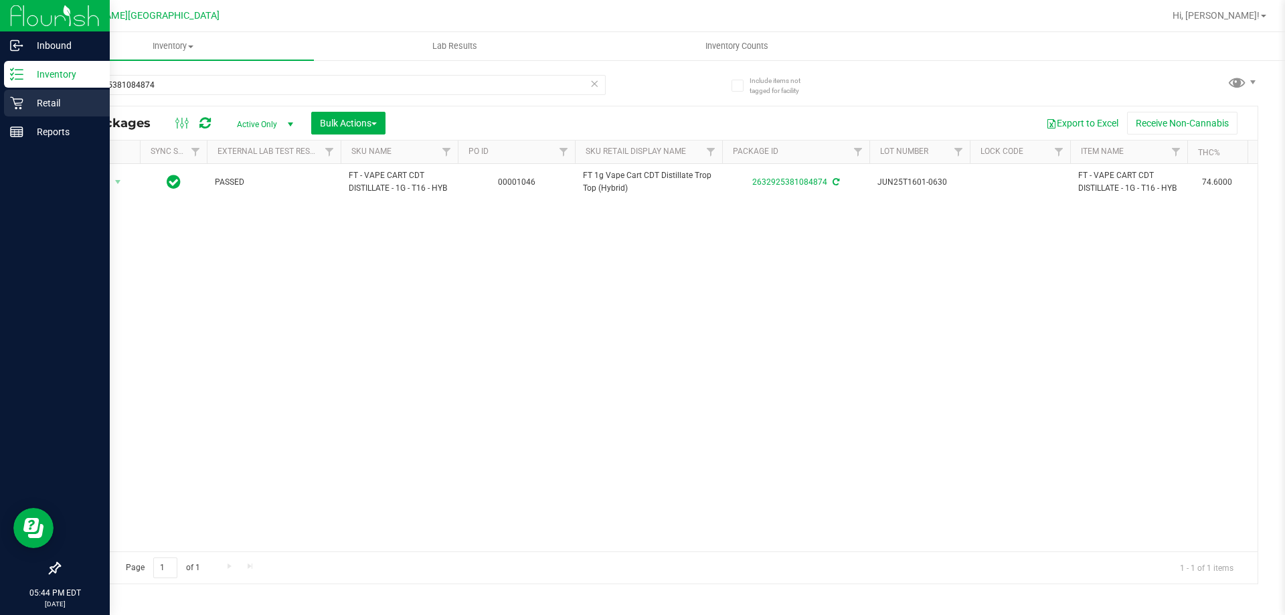
click at [26, 103] on p "Retail" at bounding box center [63, 103] width 80 height 16
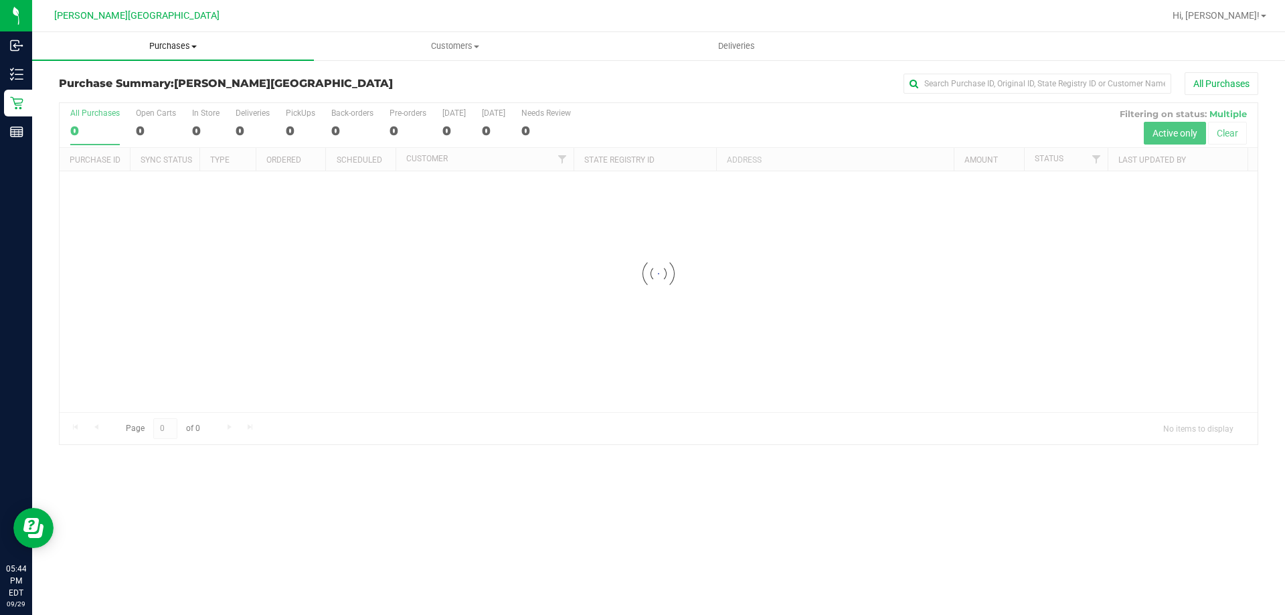
click at [179, 46] on span "Purchases" at bounding box center [173, 46] width 282 height 12
click at [65, 98] on span "Fulfillment" at bounding box center [73, 96] width 83 height 11
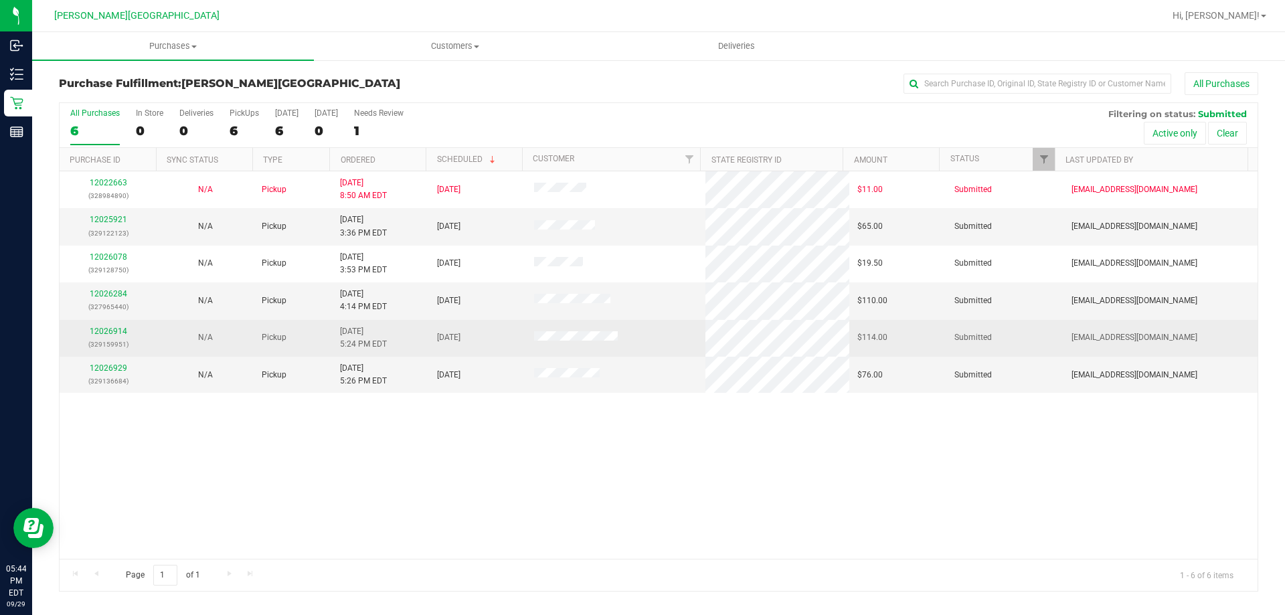
click at [120, 324] on td "12026914 (329159951)" at bounding box center [108, 338] width 97 height 37
click at [124, 328] on link "12026914" at bounding box center [108, 331] width 37 height 9
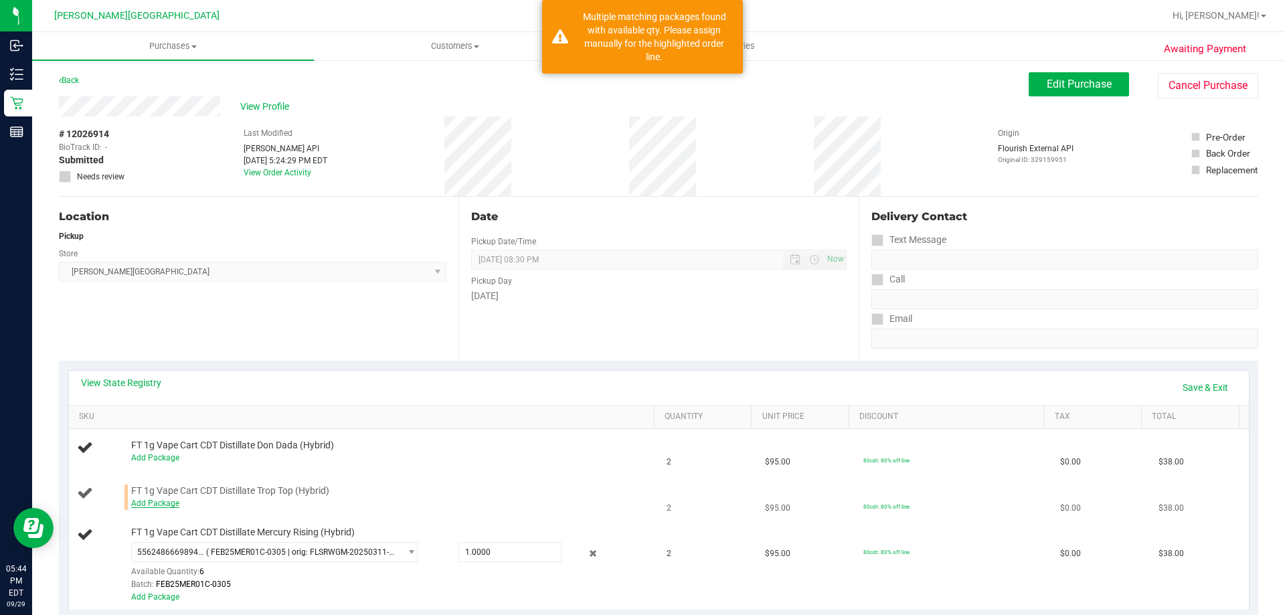
click at [167, 502] on link "Add Package" at bounding box center [155, 503] width 48 height 9
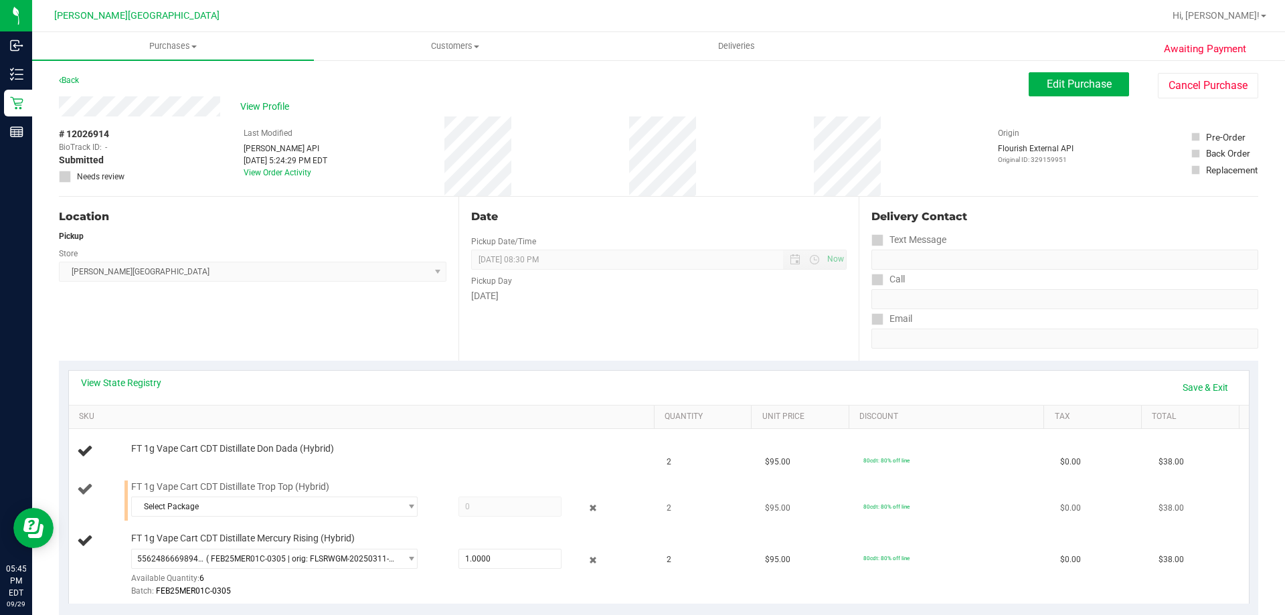
click at [279, 517] on div "Select Package 2632925381084874 2973864435111817" at bounding box center [389, 509] width 517 height 24
click at [289, 511] on span "Select Package" at bounding box center [266, 506] width 268 height 19
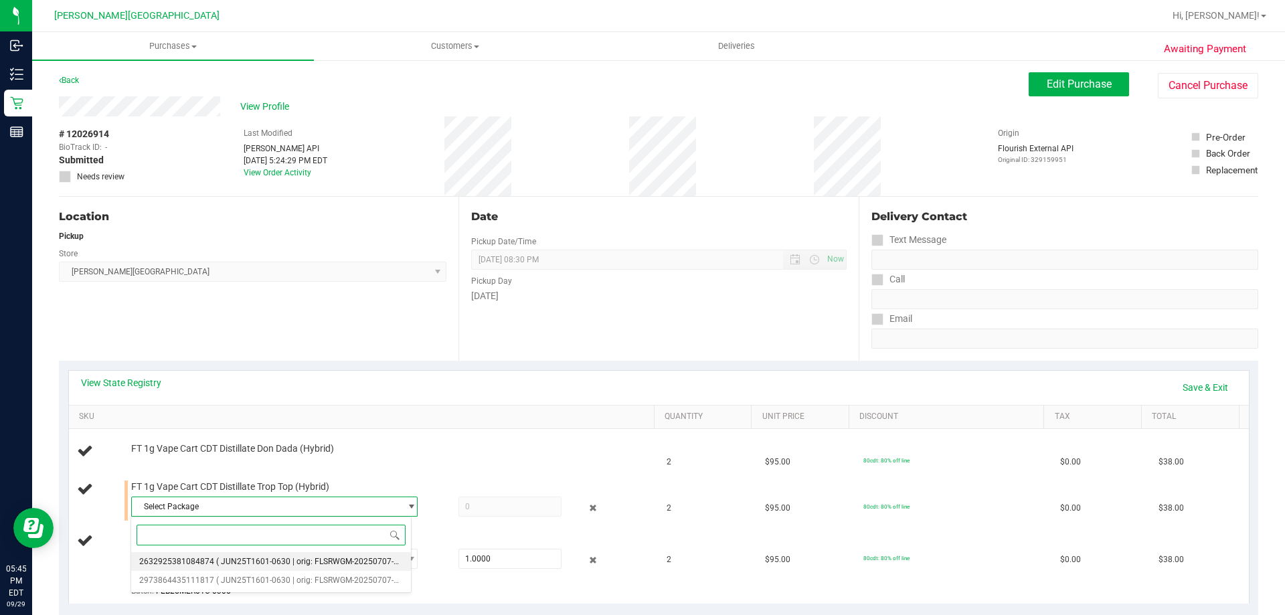
click at [264, 570] on li "2632925381084874 ( JUN25T1601-0630 | orig: FLSRWGM-20250707-1468 )" at bounding box center [271, 561] width 280 height 19
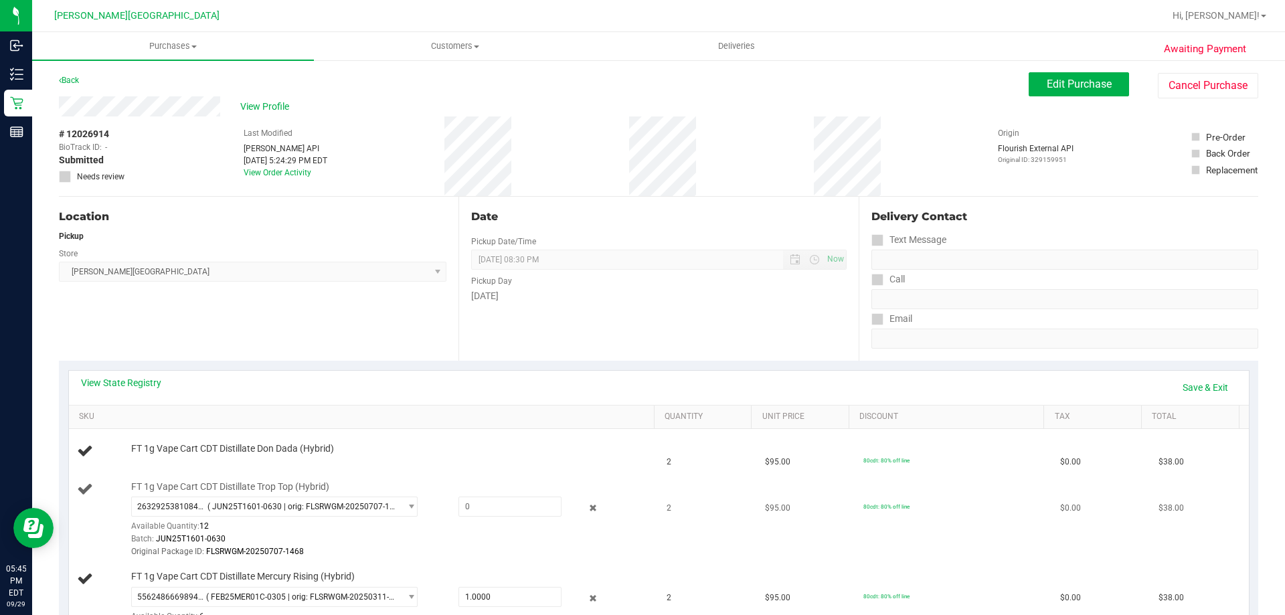
click at [307, 493] on div "FT 1g Vape Cart CDT Distillate Trop Top (Hybrid) 2632925381084874 ( JUN25T1601-…" at bounding box center [386, 520] width 523 height 79
click at [307, 502] on span "( JUN25T1601-0630 | orig: FLSRWGM-20250707-1468 )" at bounding box center [301, 506] width 187 height 9
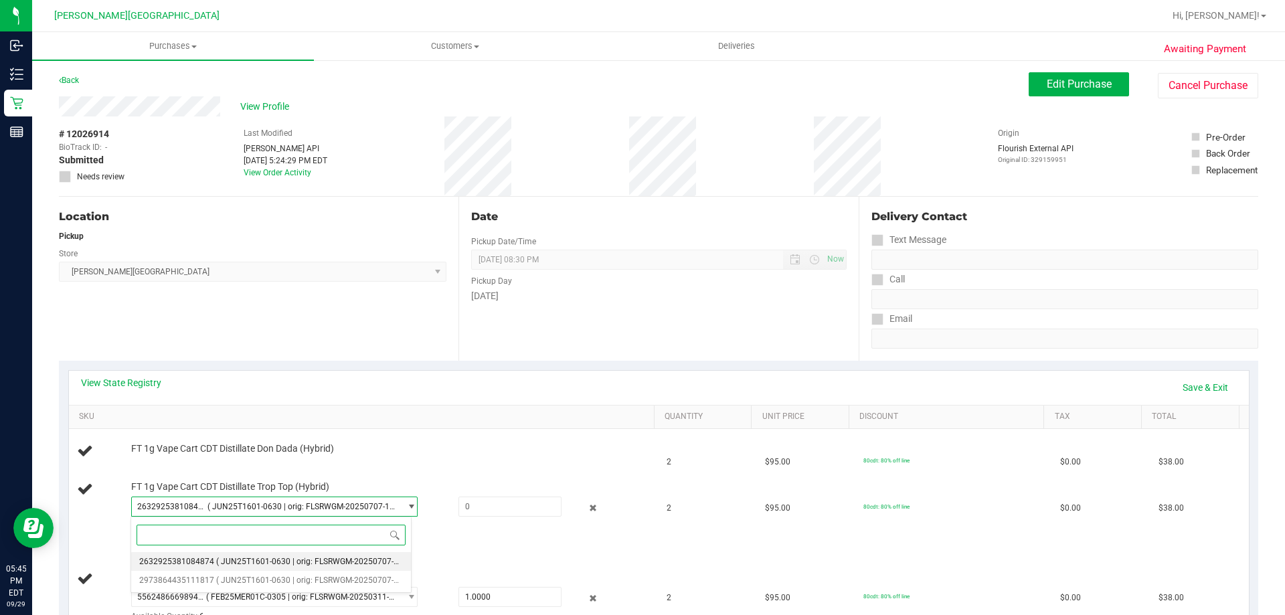
click at [266, 570] on li "2632925381084874 ( JUN25T1601-0630 | orig: FLSRWGM-20250707-1468 )" at bounding box center [271, 561] width 280 height 19
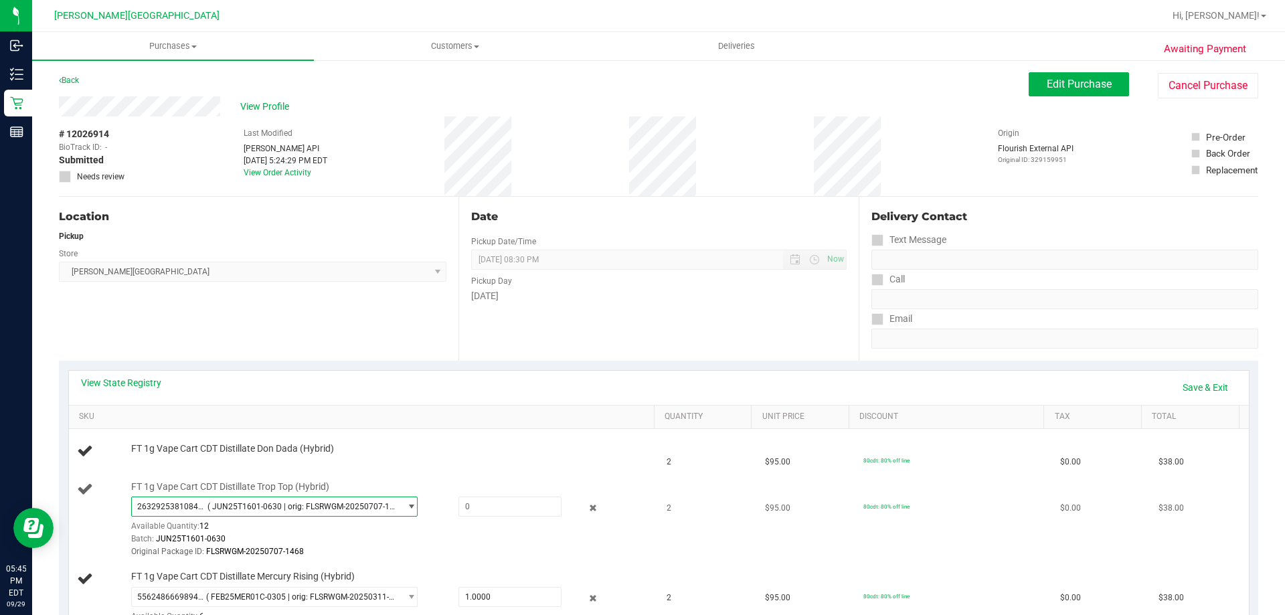
click at [279, 515] on span "2632925381084874 ( JUN25T1601-0630 | orig: FLSRWGM-20250707-1468 )" at bounding box center [266, 506] width 268 height 19
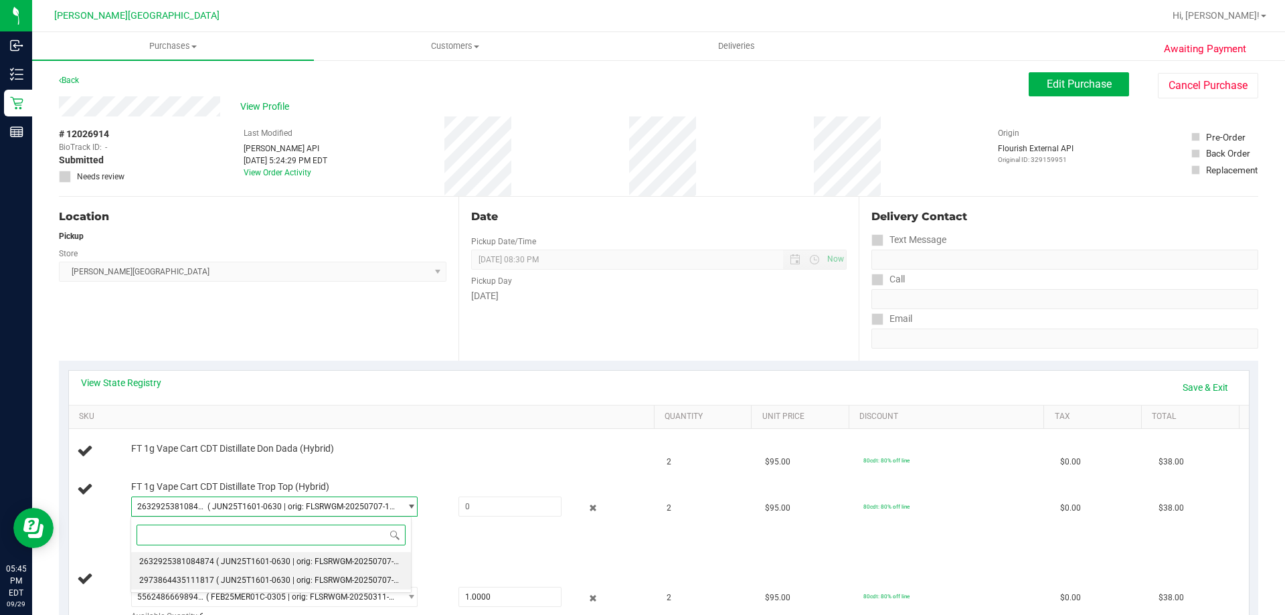
click at [240, 579] on span "( JUN25T1601-0630 | orig: FLSRWGM-20250707-1361 )" at bounding box center [316, 580] width 201 height 9
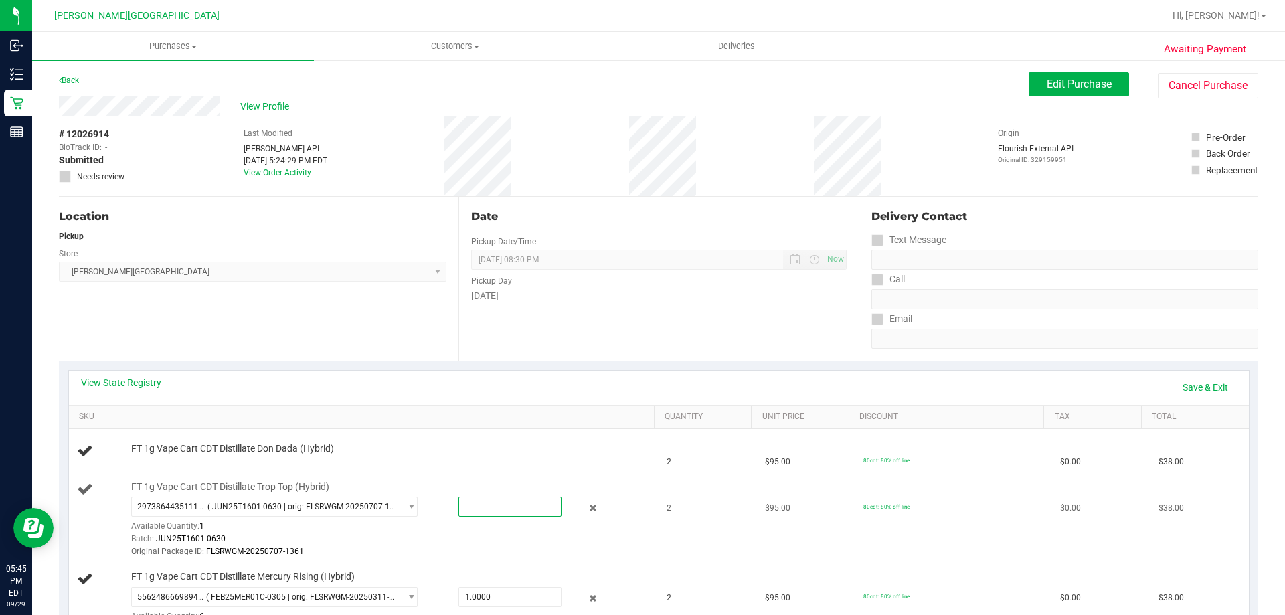
click at [479, 508] on span at bounding box center [510, 507] width 103 height 20
type input "1"
type input "1.0000"
drag, startPoint x: 497, startPoint y: 546, endPoint x: 478, endPoint y: 552, distance: 19.5
click at [497, 546] on div "Original Package ID: FLSRWGM-20250707-1361" at bounding box center [389, 552] width 517 height 13
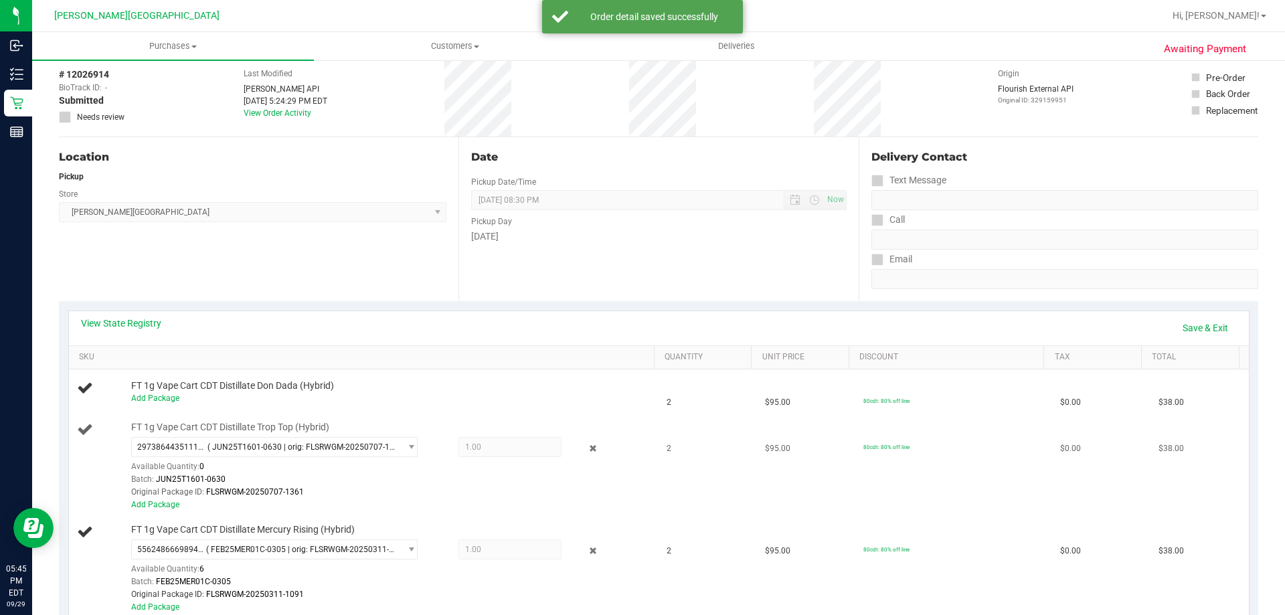
scroll to position [134, 0]
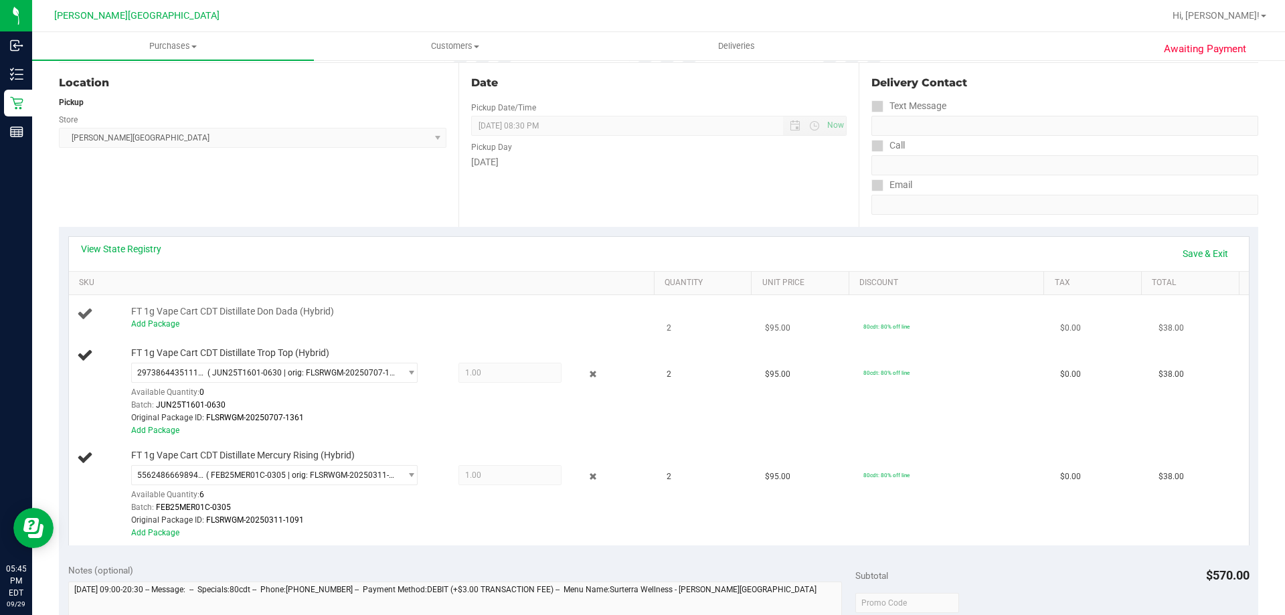
click at [354, 297] on td "FT 1g Vape Cart CDT Distillate Don Dada (Hybrid) Add Package" at bounding box center [364, 318] width 590 height 46
click at [424, 334] on td "FT 1g Vape Cart CDT Distillate Don Dada (Hybrid) Add Package" at bounding box center [364, 318] width 590 height 46
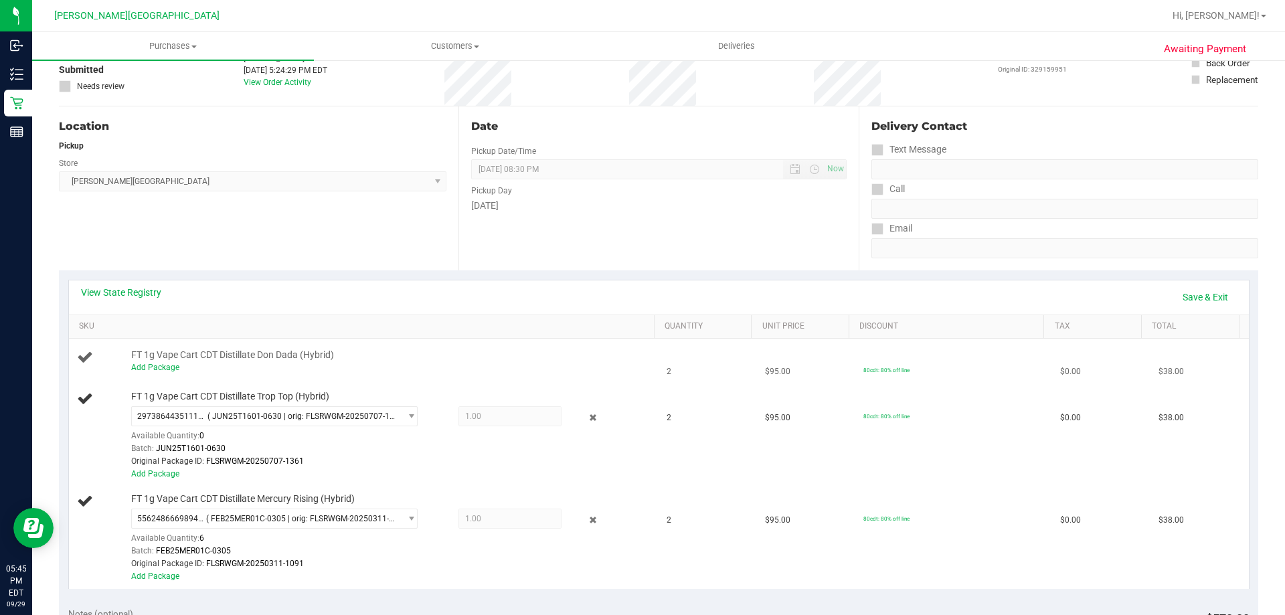
scroll to position [67, 0]
